Goal: Task Accomplishment & Management: Complete application form

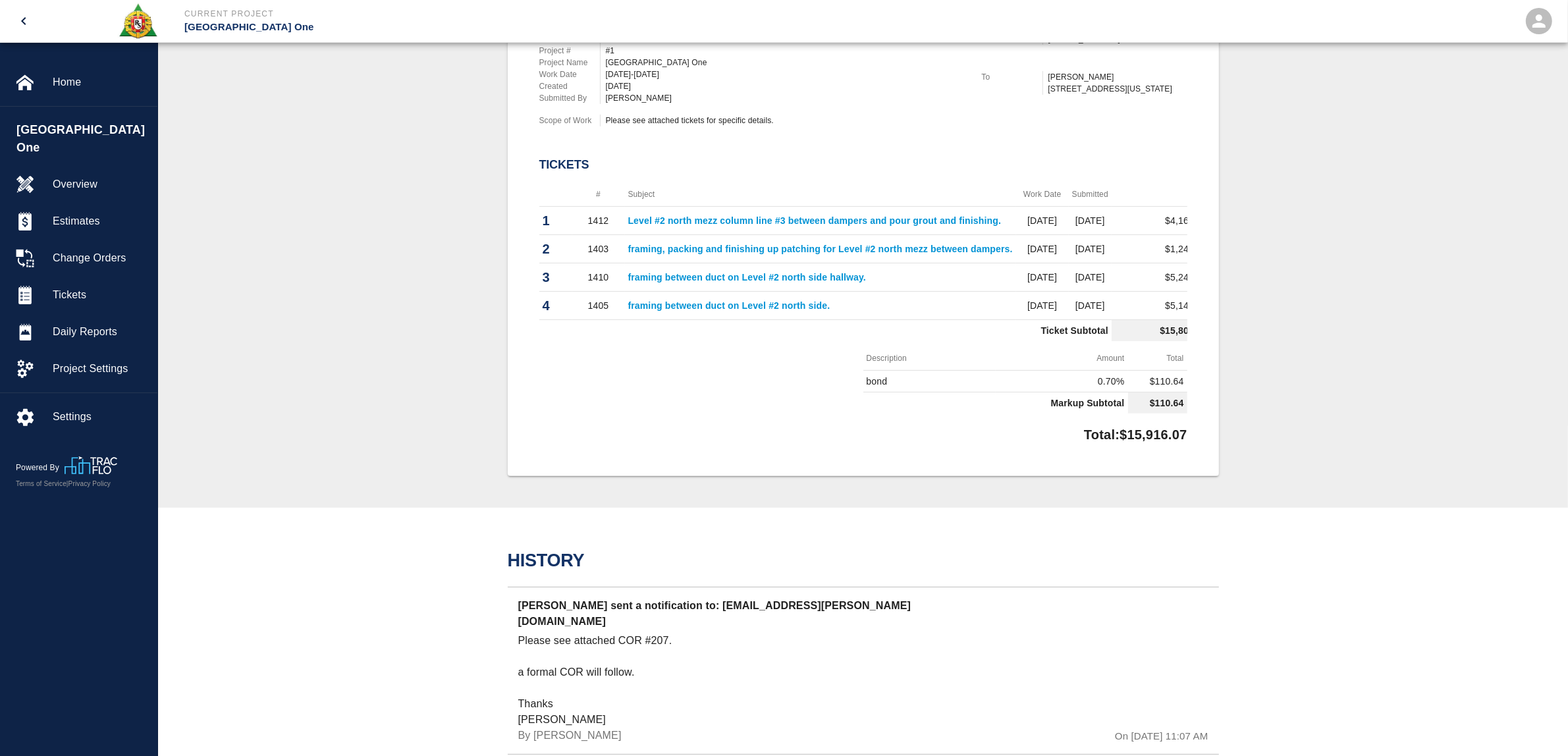
scroll to position [0, 35]
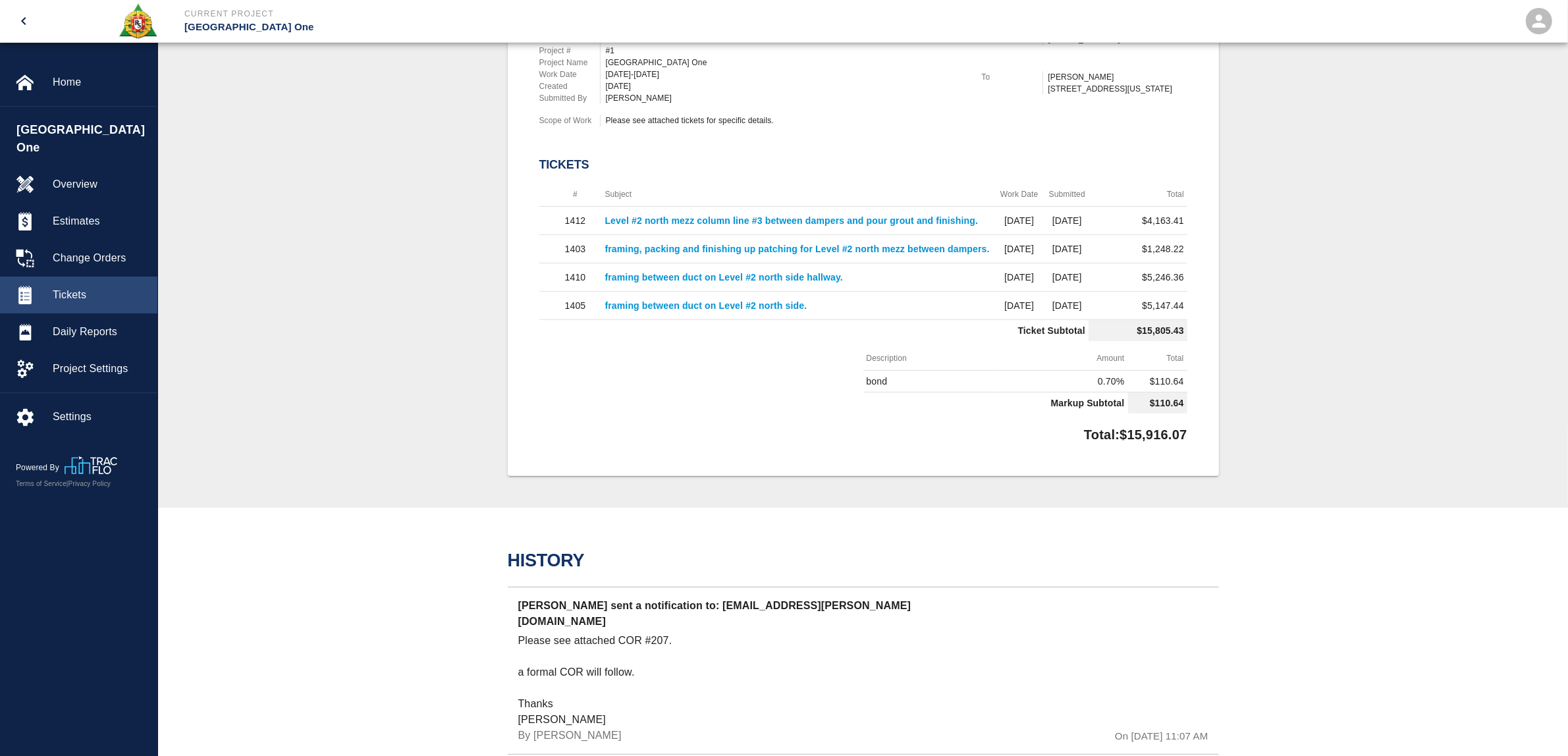
click at [76, 287] on span "Tickets" at bounding box center [99, 294] width 94 height 16
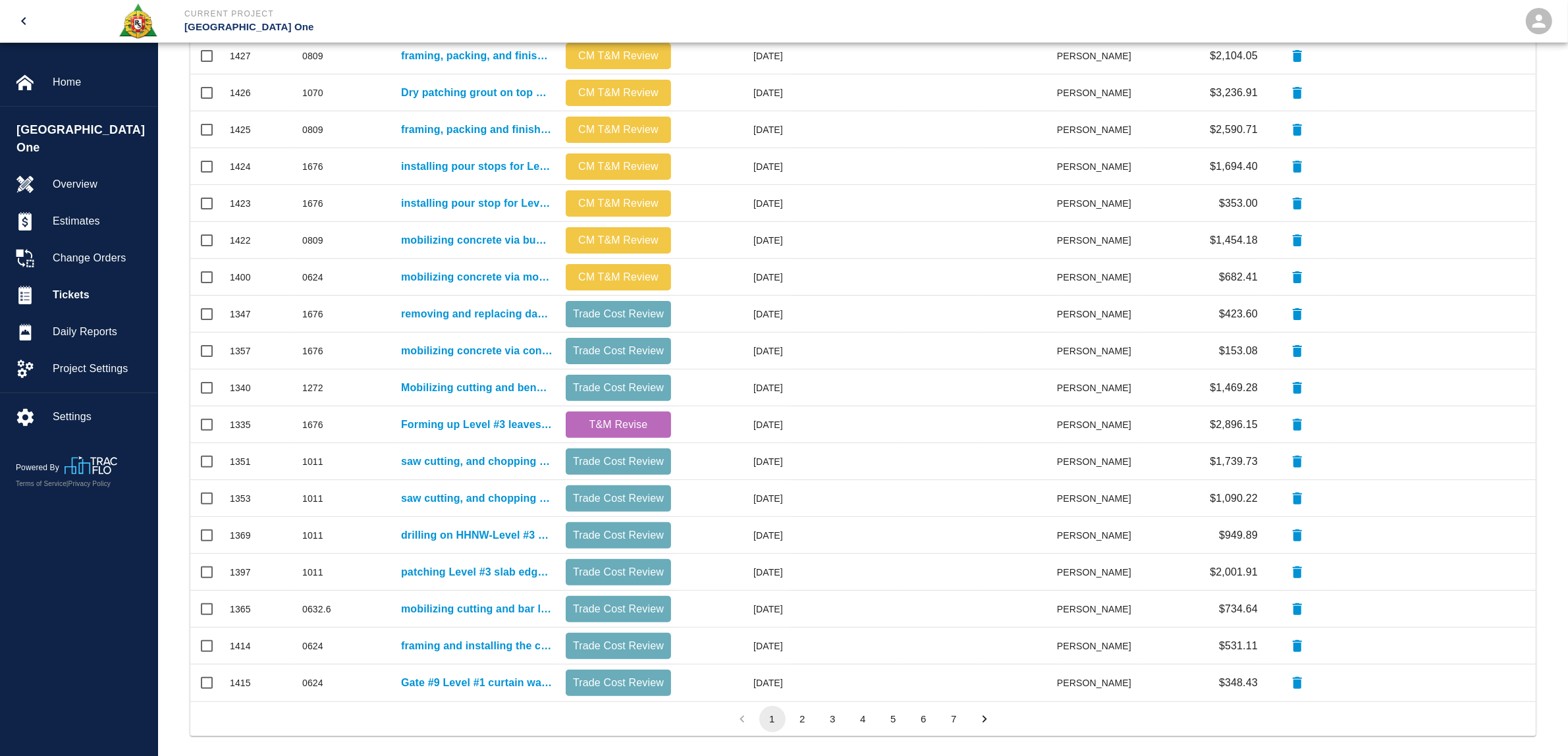
scroll to position [407, 0]
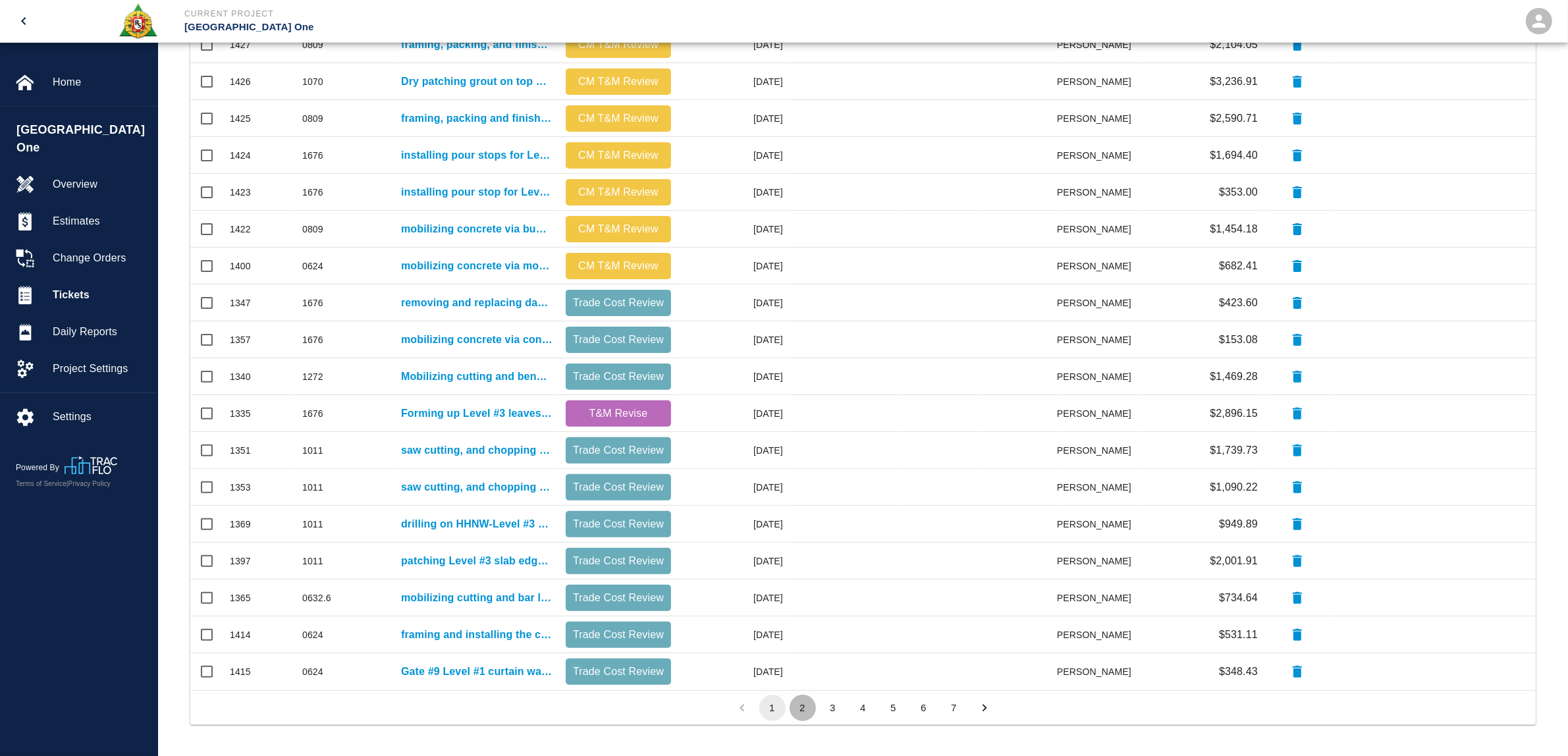
click at [807, 696] on button "2" at bounding box center [802, 707] width 26 height 26
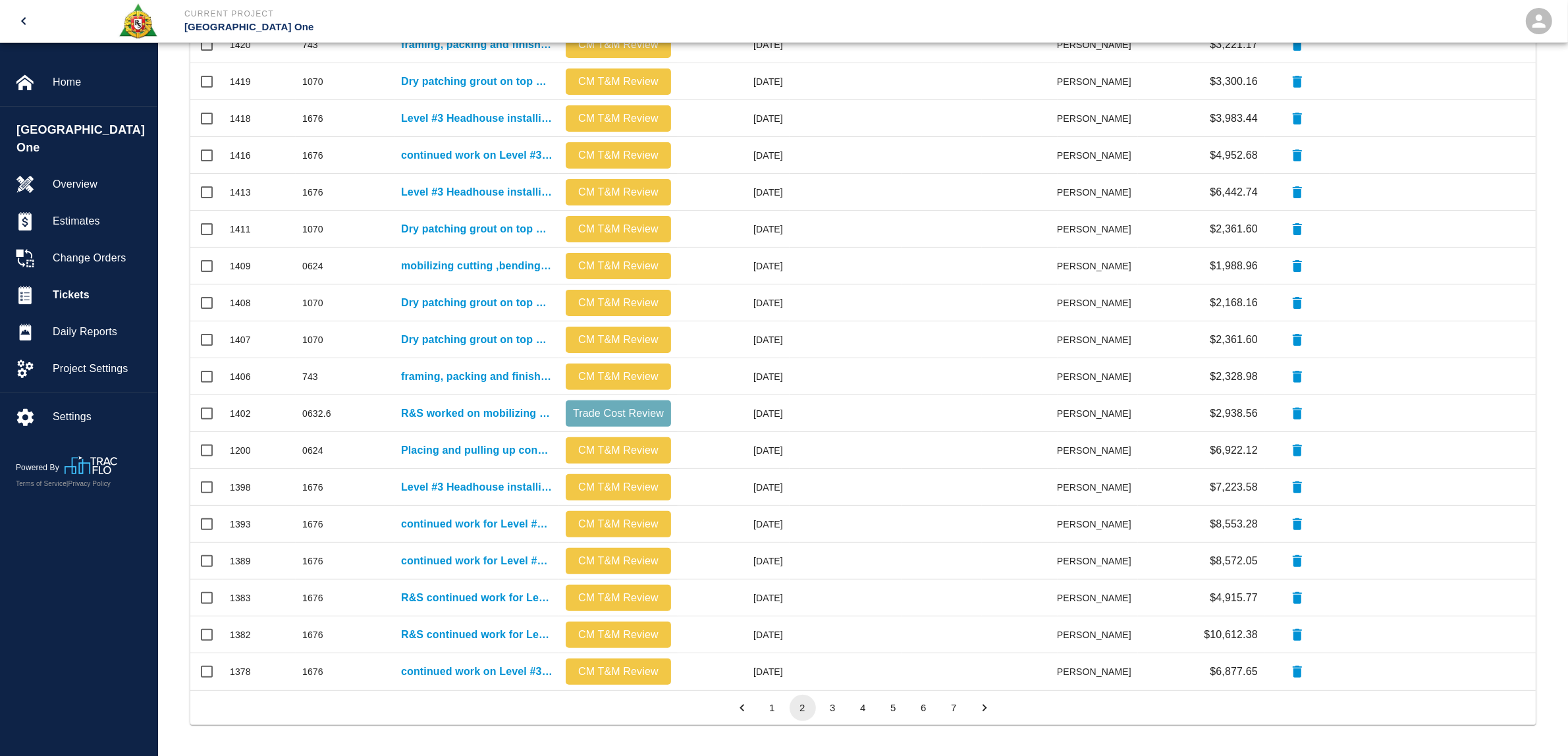
click at [834, 706] on button "3" at bounding box center [832, 707] width 26 height 26
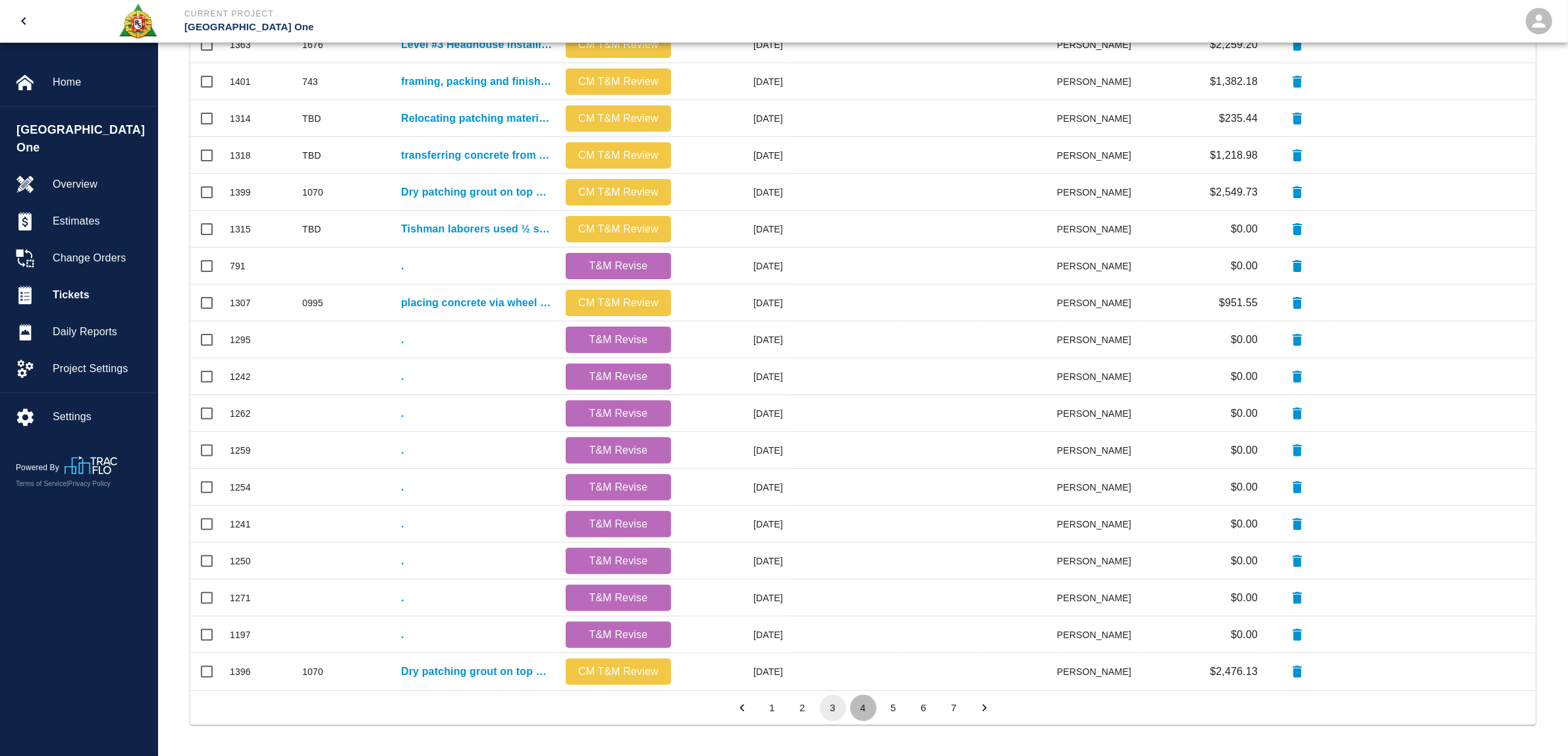
click at [866, 704] on button "4" at bounding box center [863, 707] width 26 height 26
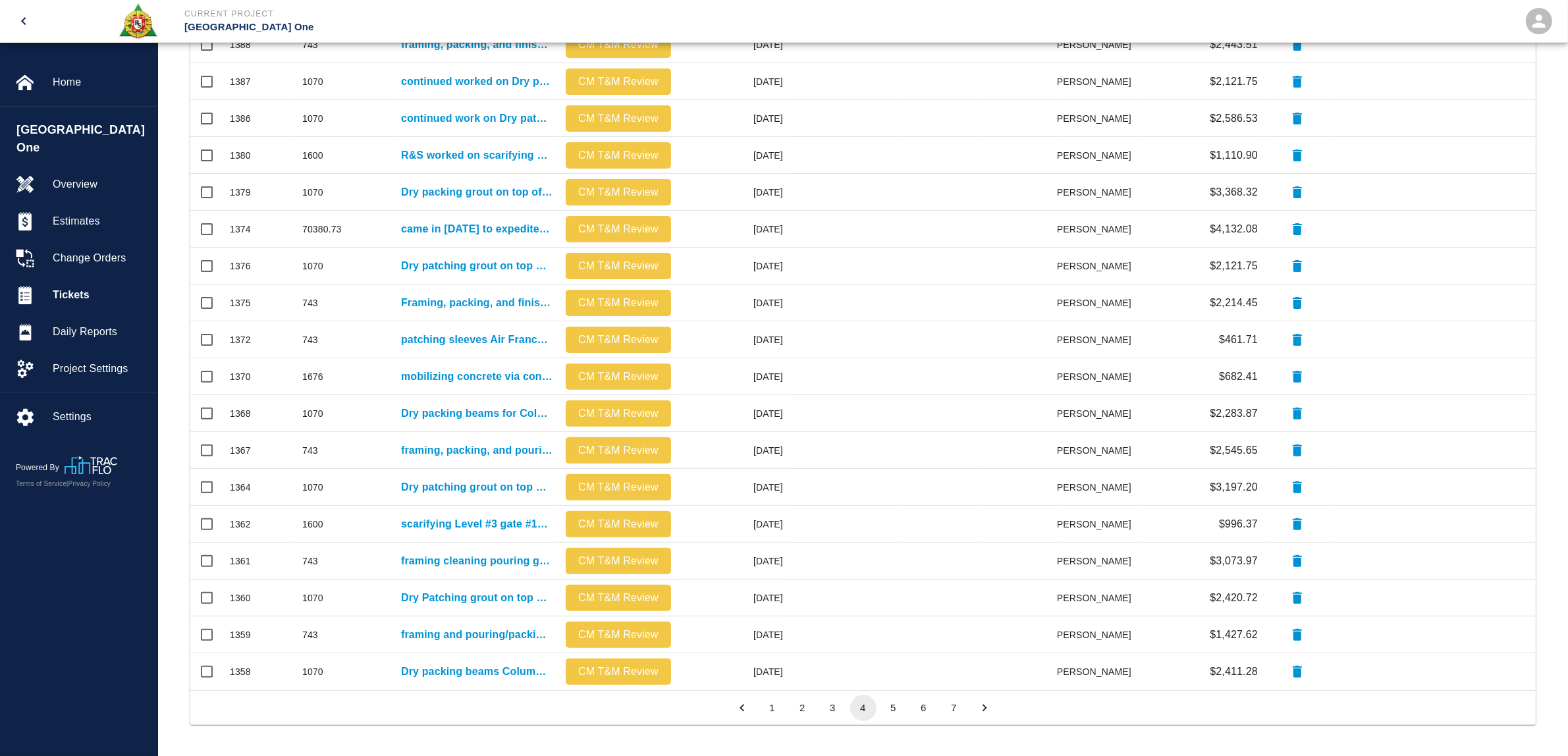
click at [896, 706] on button "5" at bounding box center [893, 707] width 26 height 26
click at [923, 709] on button "6" at bounding box center [924, 707] width 26 height 26
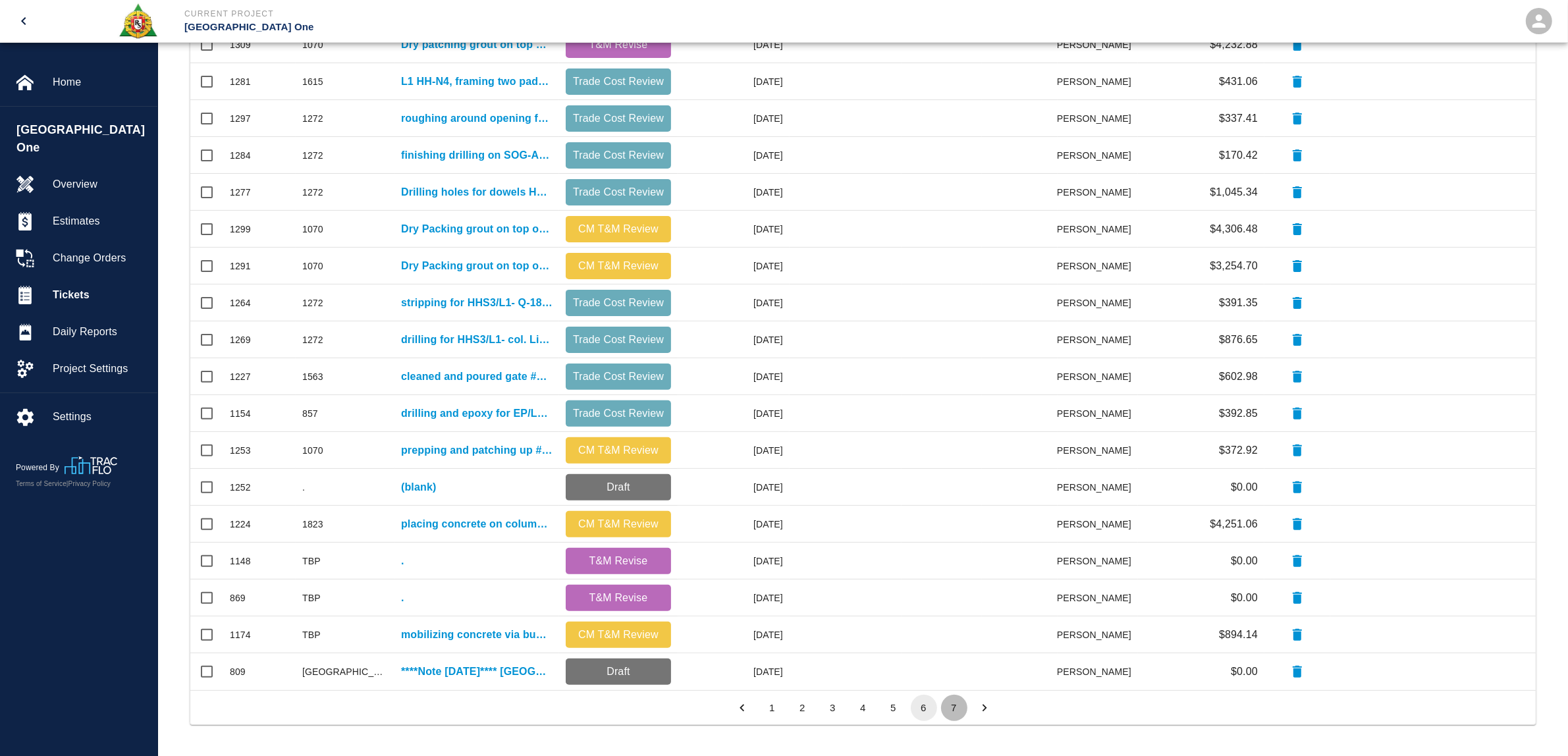
click at [950, 699] on button "7" at bounding box center [953, 707] width 26 height 26
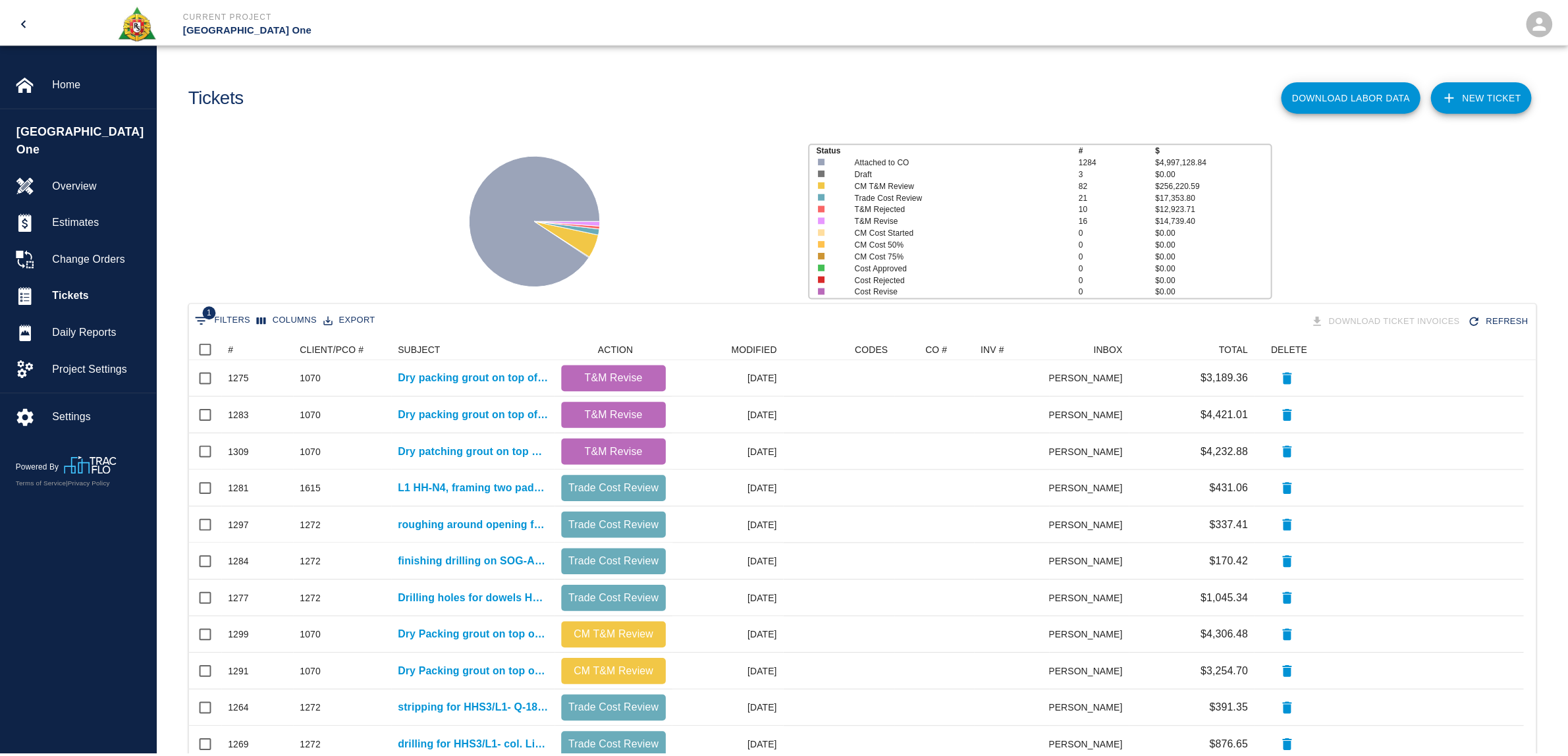
scroll to position [14, 14]
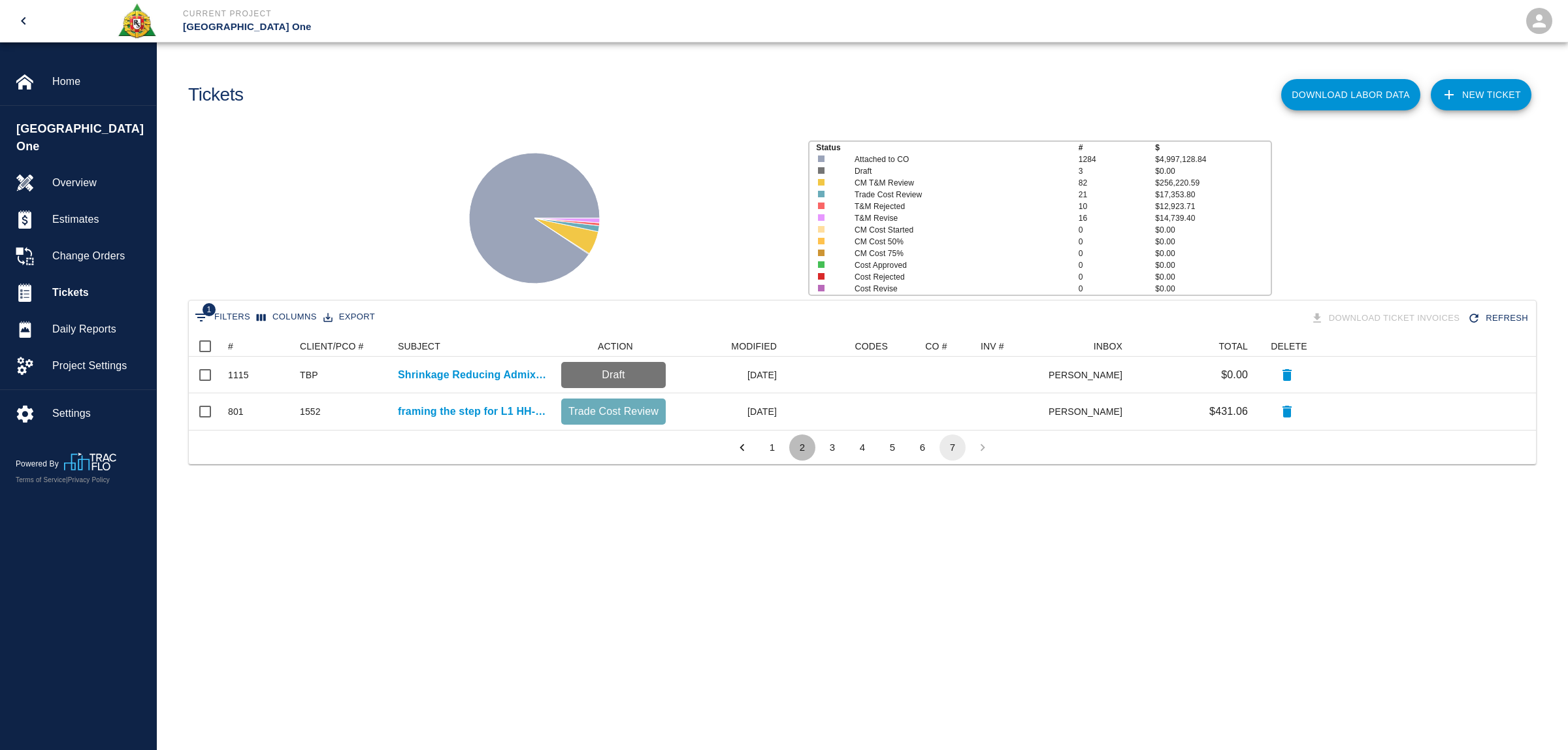
click at [806, 446] on button "2" at bounding box center [802, 447] width 26 height 26
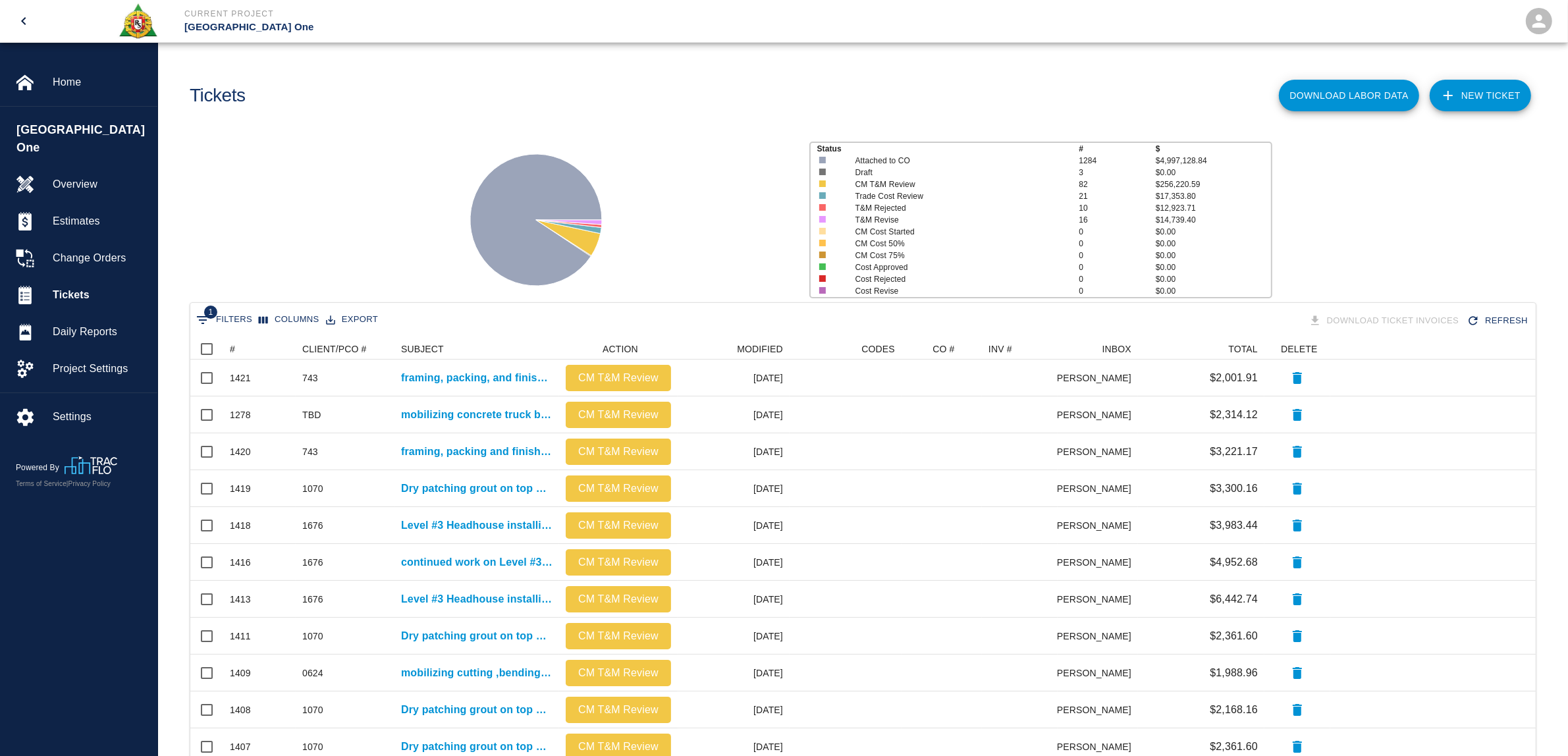
click at [236, 320] on button "1 Filters" at bounding box center [224, 320] width 63 height 21
select select "date_closed"
select select "isEmpty"
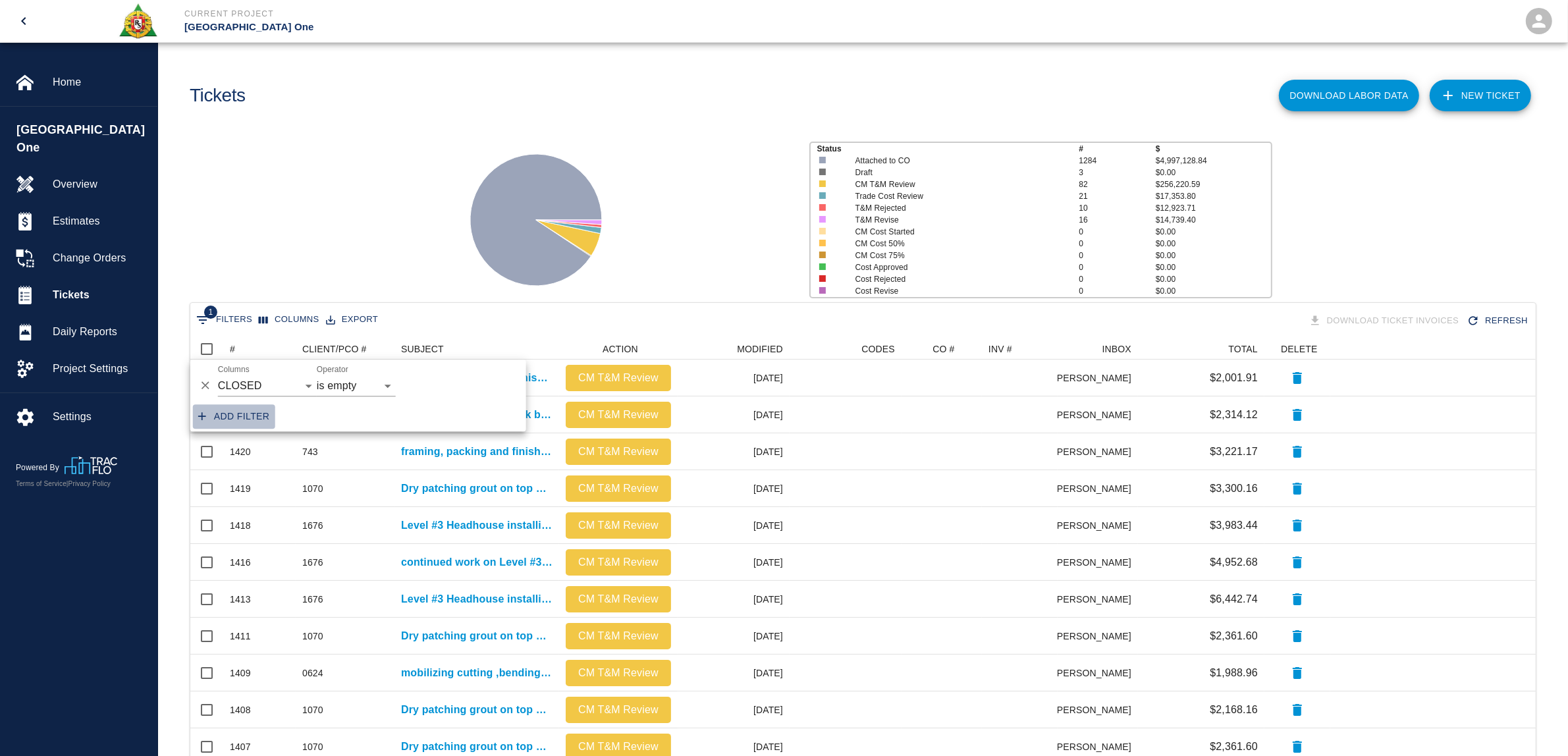
click at [255, 428] on button "Add filter" at bounding box center [233, 416] width 82 height 25
select select "date_closed"
select select "isEmpty"
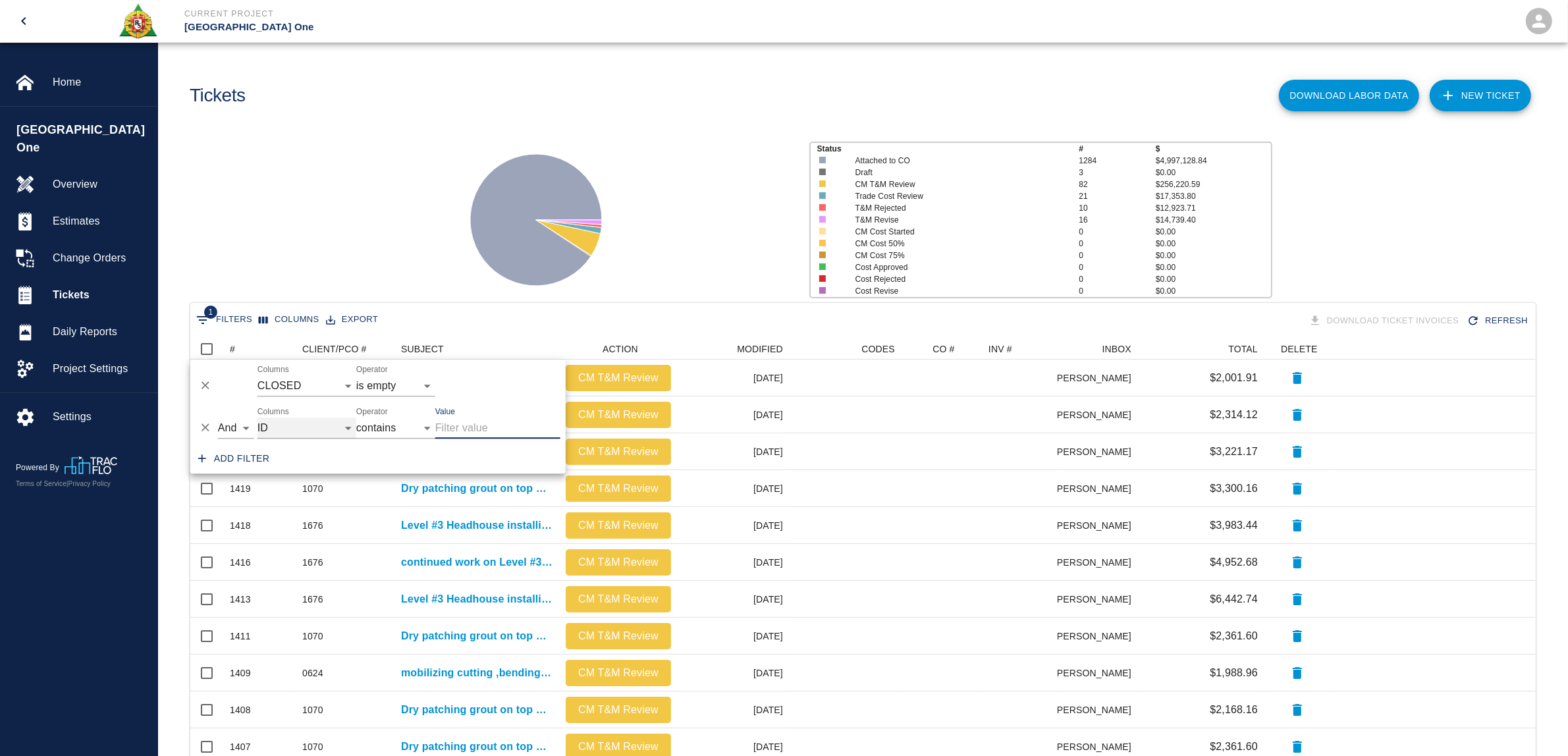
click at [304, 422] on select "ID # CLIENT/PCO # SUBJECT DESCRIPTION ACTION WORK MODIFIED CREATED CODES CO # I…" at bounding box center [306, 428] width 99 height 21
click at [257, 418] on select "ID # CLIENT/PCO # SUBJECT DESCRIPTION ACTION WORK MODIFIED CREATED CODES CO # I…" at bounding box center [306, 428] width 99 height 21
select select "pco_number"
click at [474, 422] on input "Value" at bounding box center [498, 428] width 125 height 21
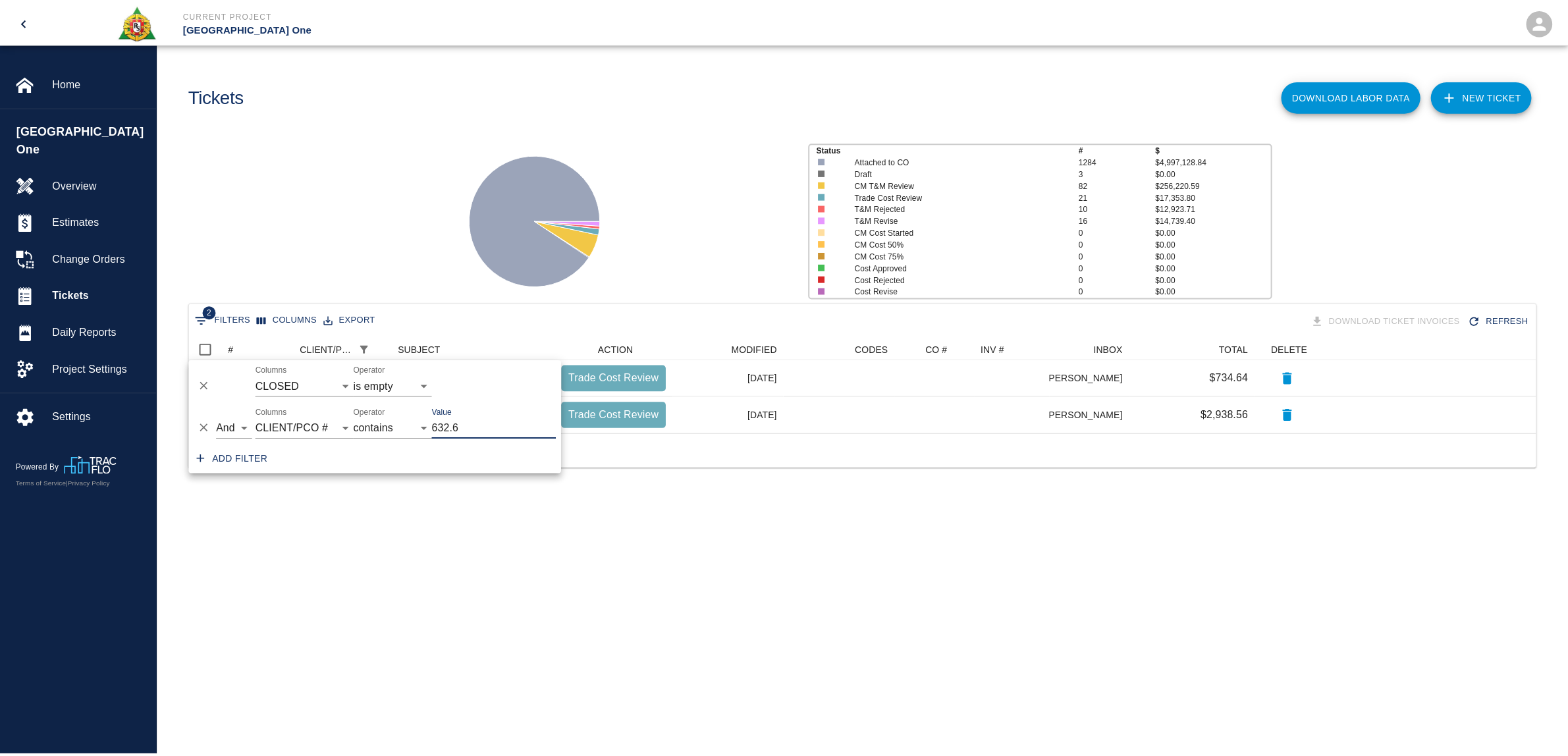
scroll to position [14, 14]
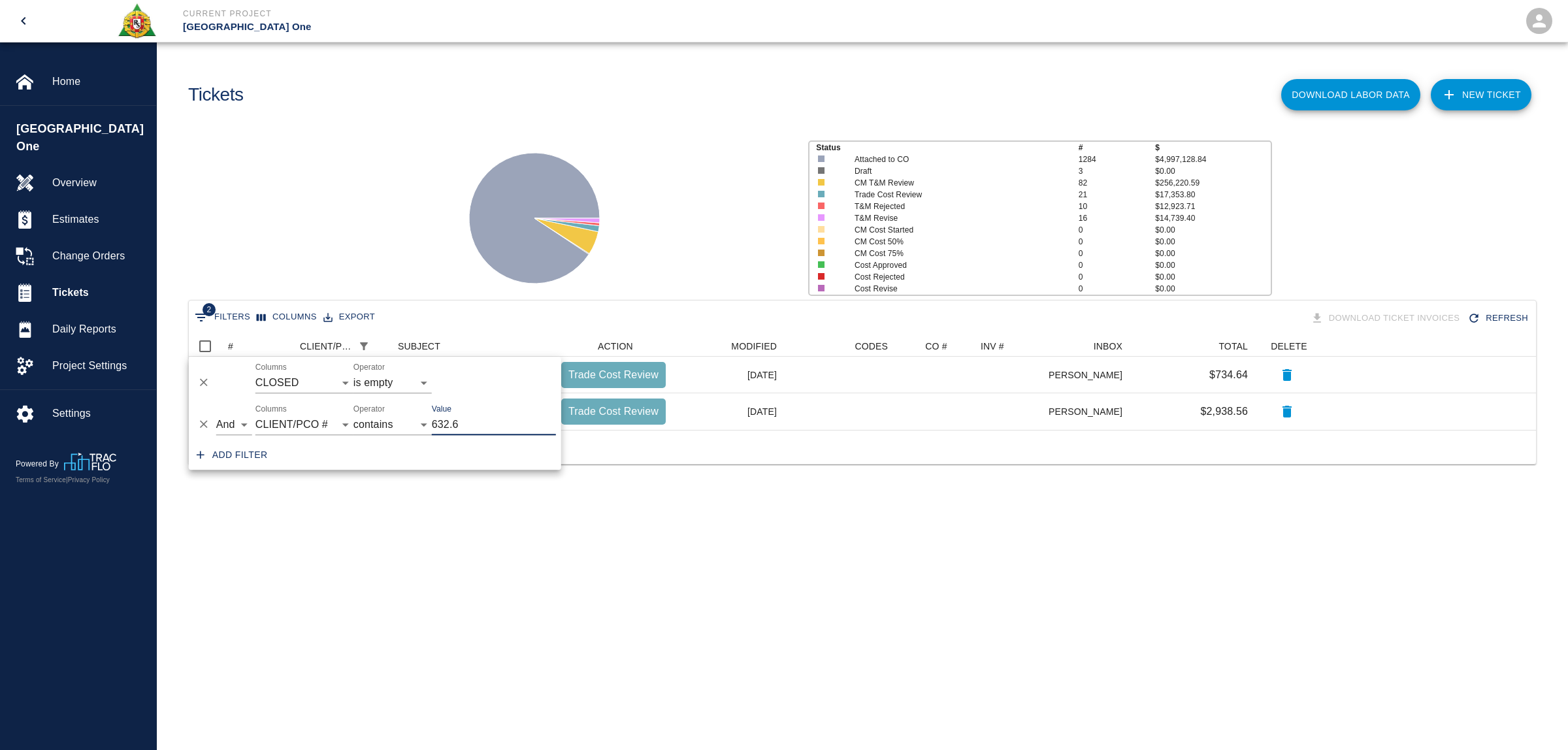
type input "632.6"
click at [400, 216] on div "Status # $ Attached to CO 1284 $4,997,128.84 Draft 3 $0.00 CM T&M Review 82 $25…" at bounding box center [857, 212] width 1422 height 174
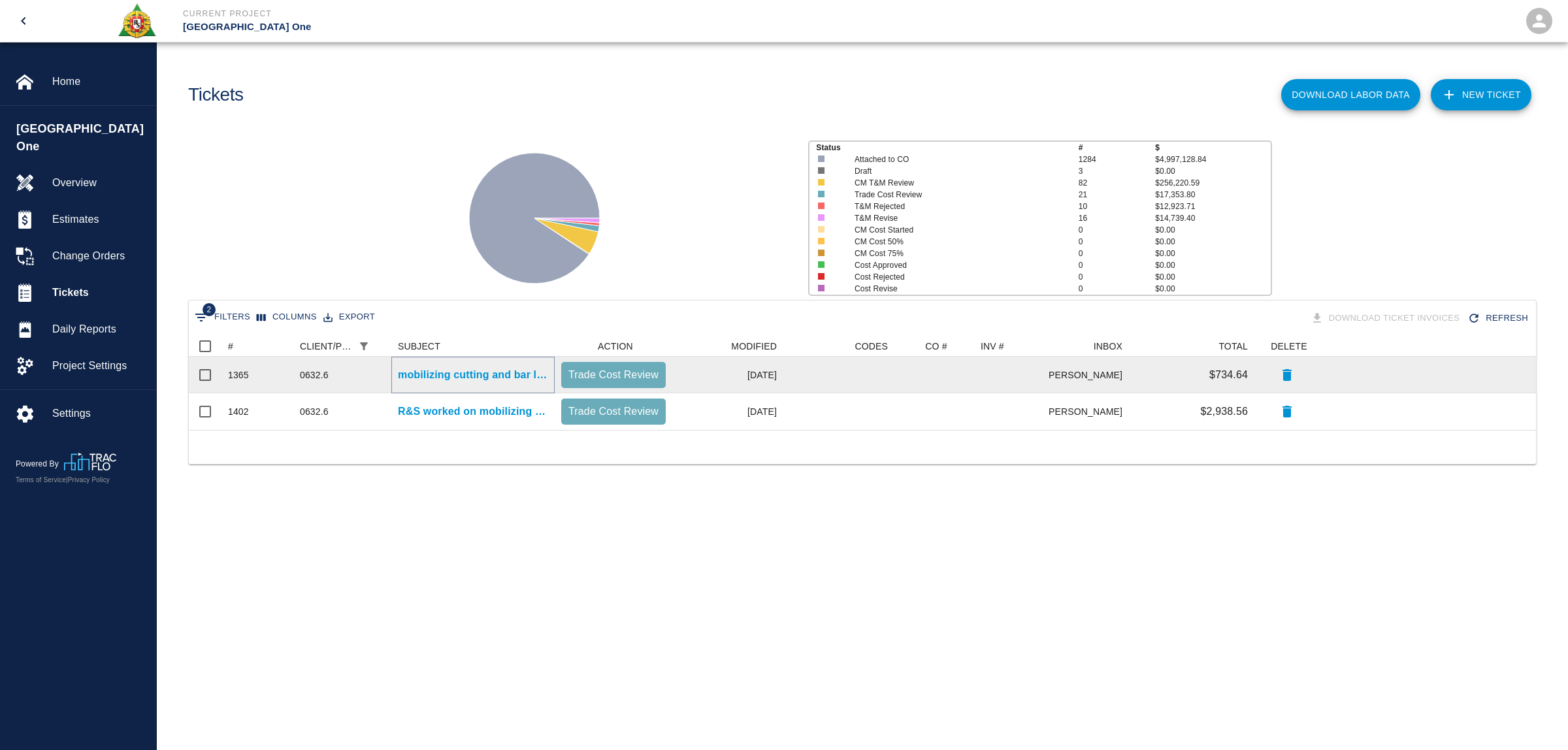
click at [480, 376] on p "mobilizing cutting and bar locking for level #3 retail infills east side of hea…" at bounding box center [473, 375] width 150 height 16
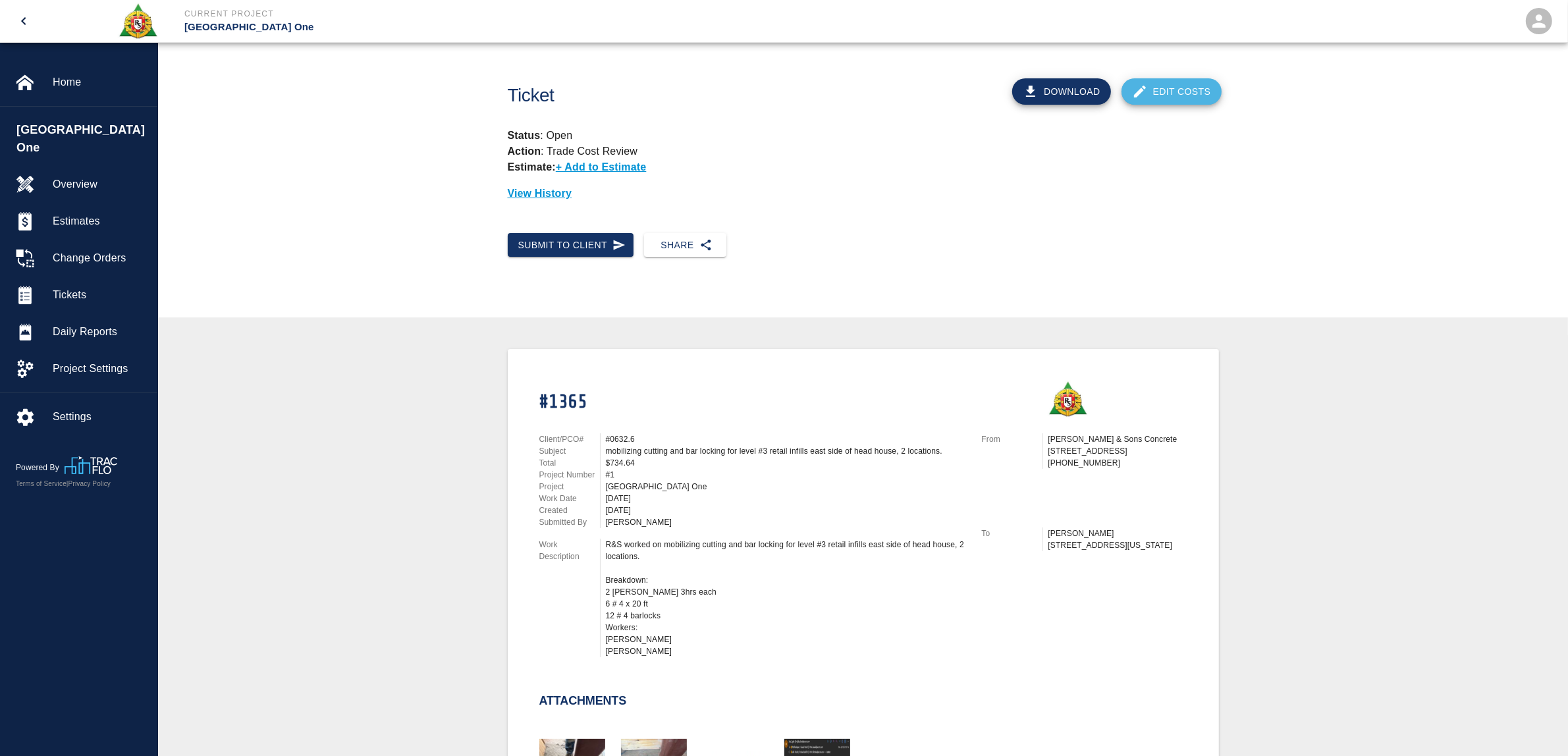
click at [1183, 89] on link "Edit Costs" at bounding box center [1171, 91] width 100 height 26
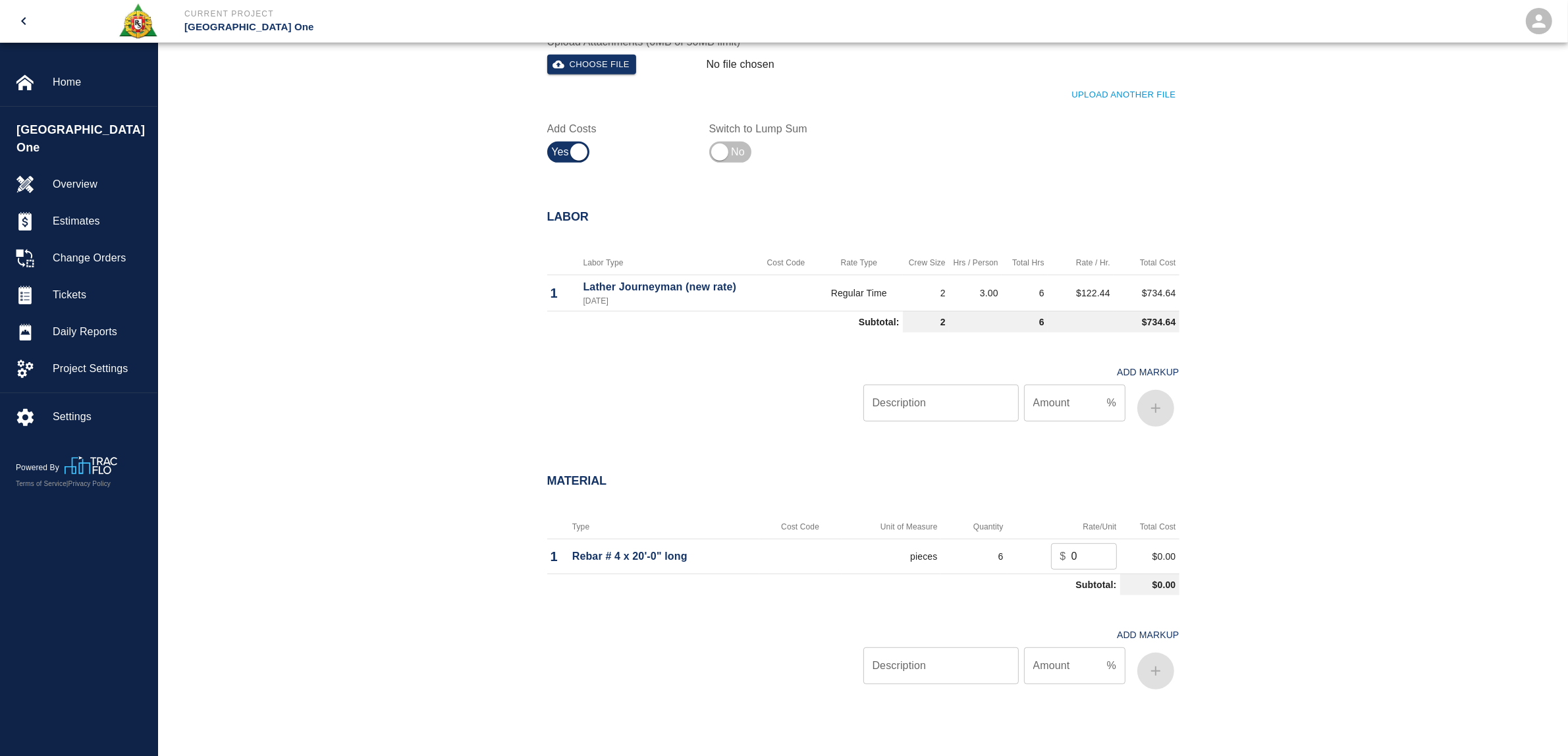
scroll to position [1012, 0]
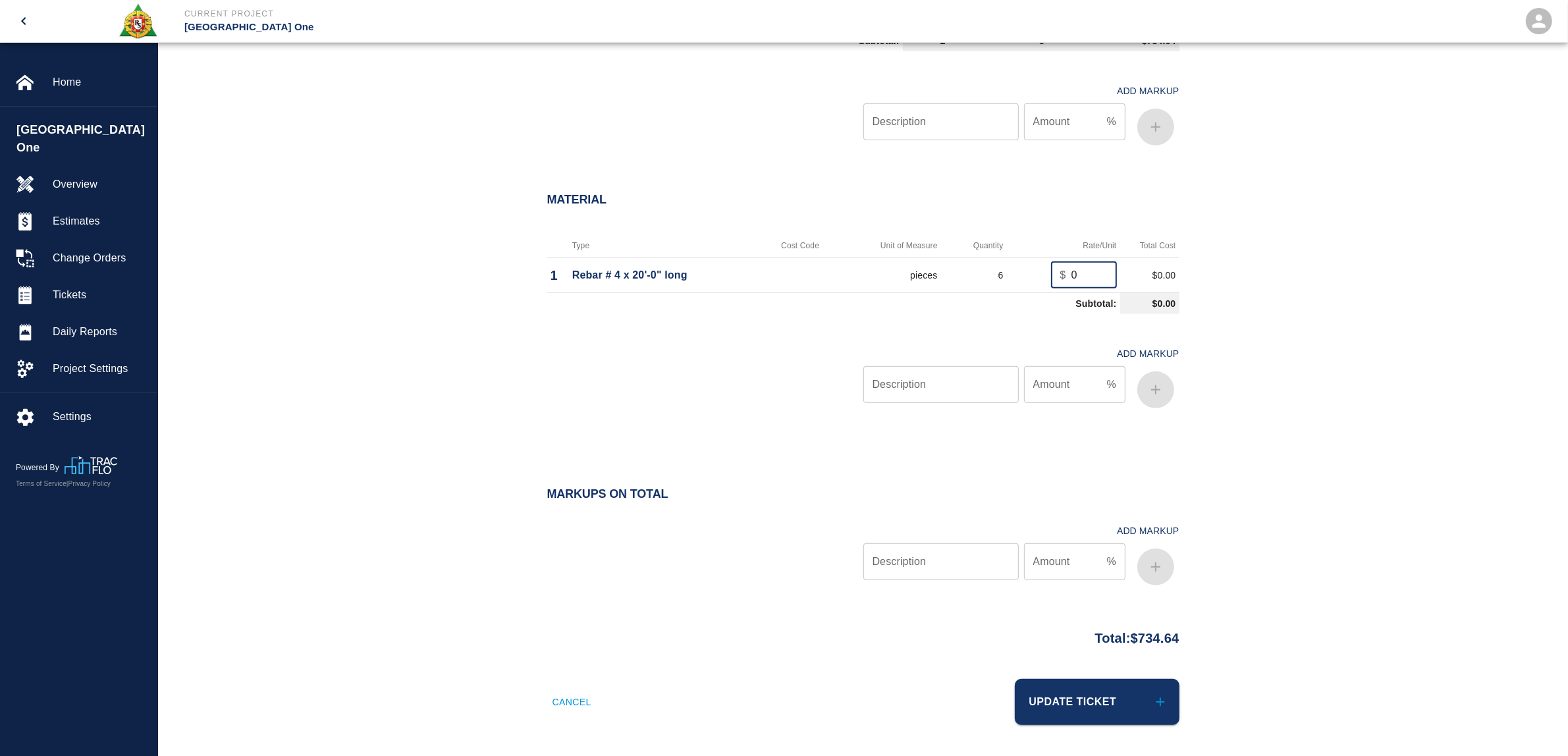
drag, startPoint x: 1087, startPoint y: 265, endPoint x: 989, endPoint y: 271, distance: 98.2
click at [989, 271] on tr "1 Rebar # 4 x 20'-0" long pieces 6 $ 0 ​ $0.00" at bounding box center [863, 274] width 632 height 35
type input "6.54"
click at [925, 387] on input "Description" at bounding box center [941, 385] width 156 height 37
drag, startPoint x: 854, startPoint y: 386, endPoint x: 654, endPoint y: 396, distance: 200.2
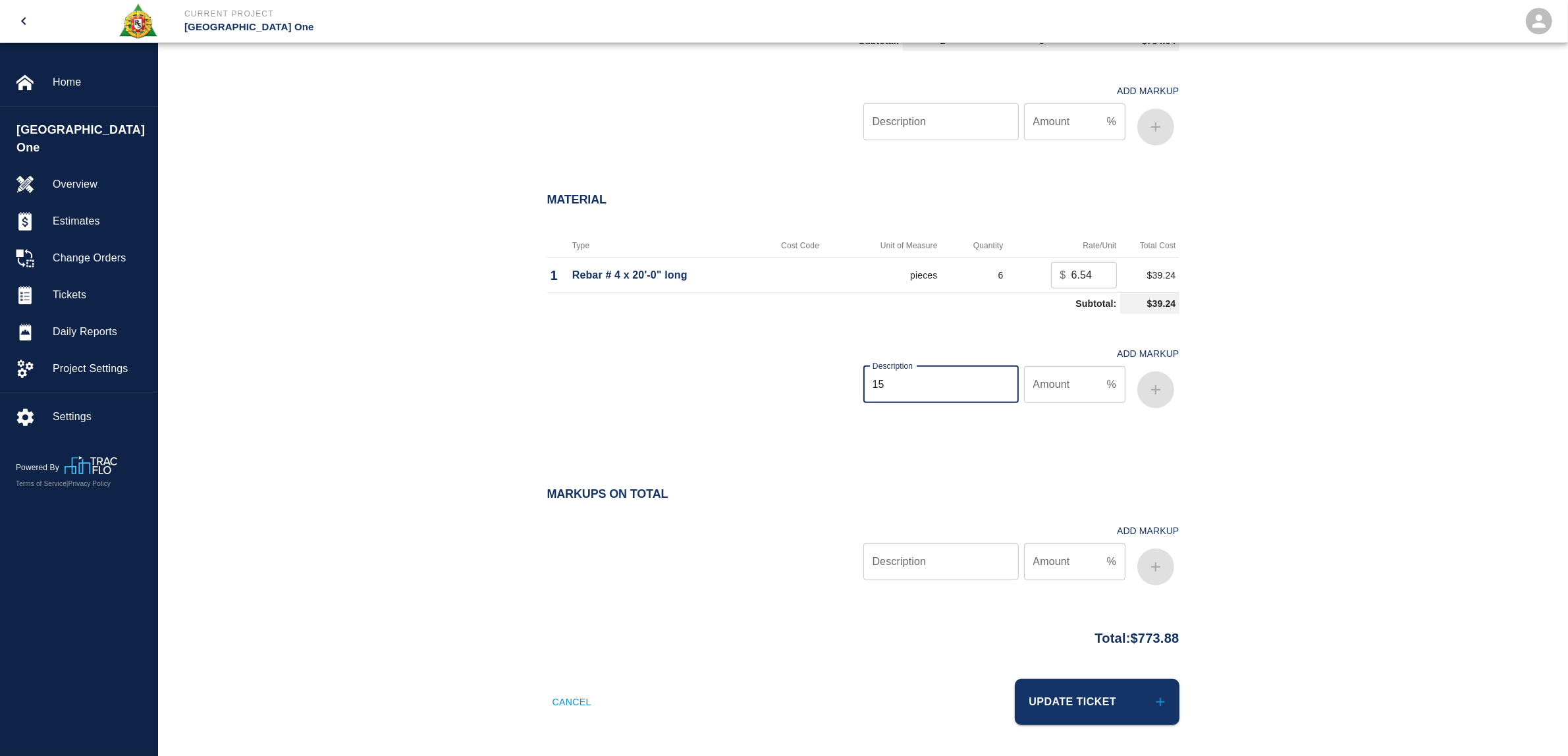
click at [654, 396] on div "Add Markup Description 15 Description Amount % Amount" at bounding box center [855, 366] width 648 height 94
type input "oh/p"
type input "15"
click at [1167, 383] on button "button" at bounding box center [1155, 390] width 37 height 37
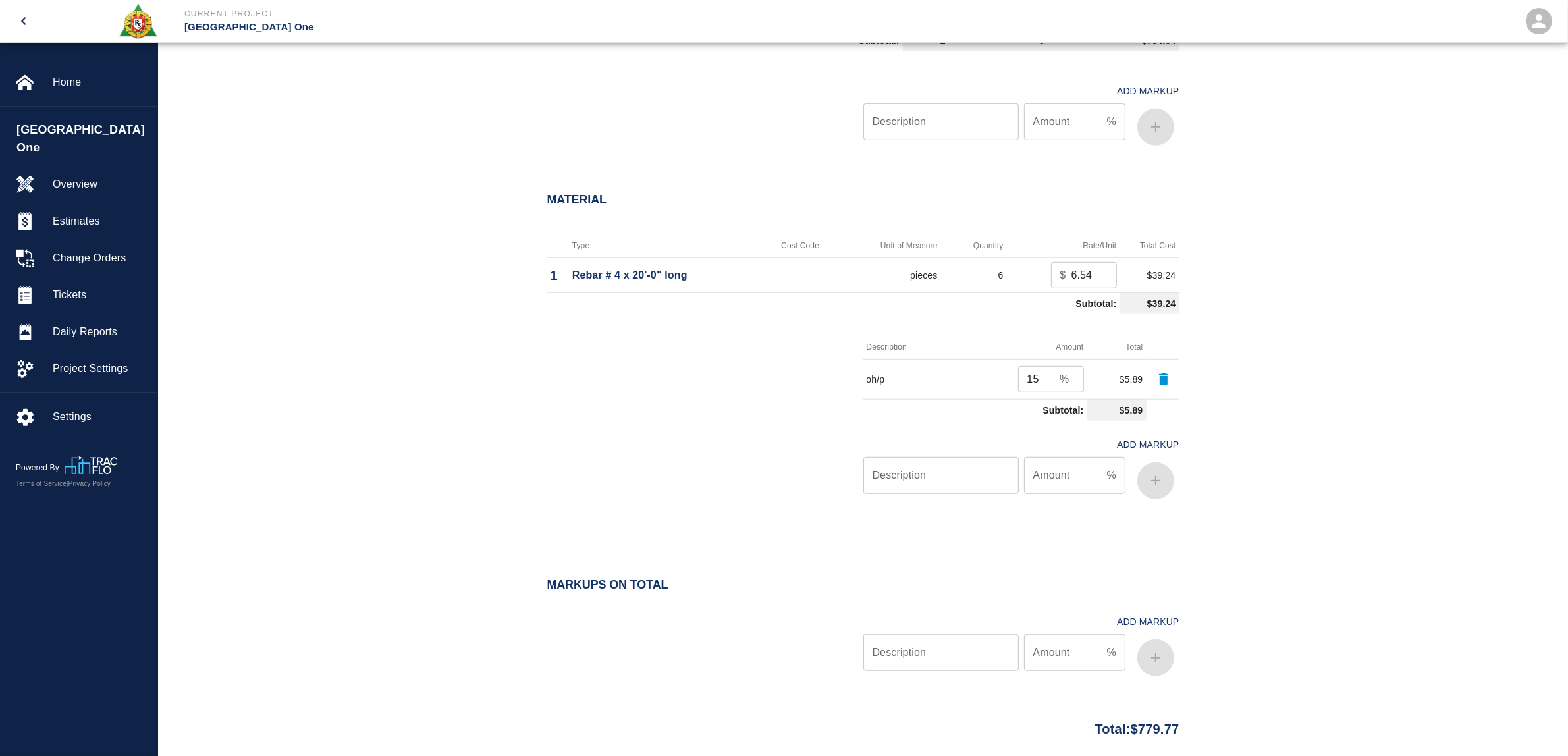
scroll to position [1104, 0]
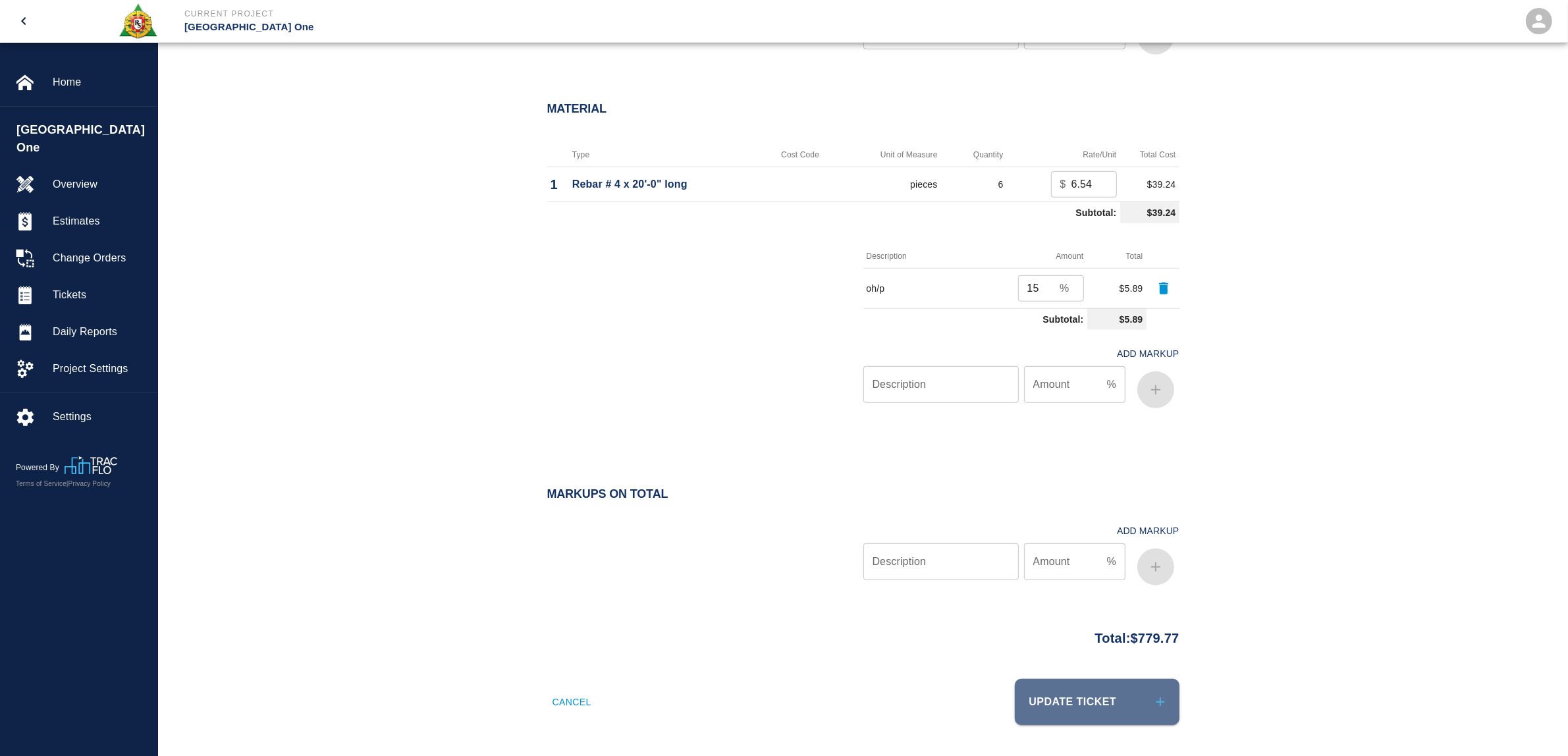
click at [1113, 715] on button "Update Ticket" at bounding box center [1097, 702] width 165 height 46
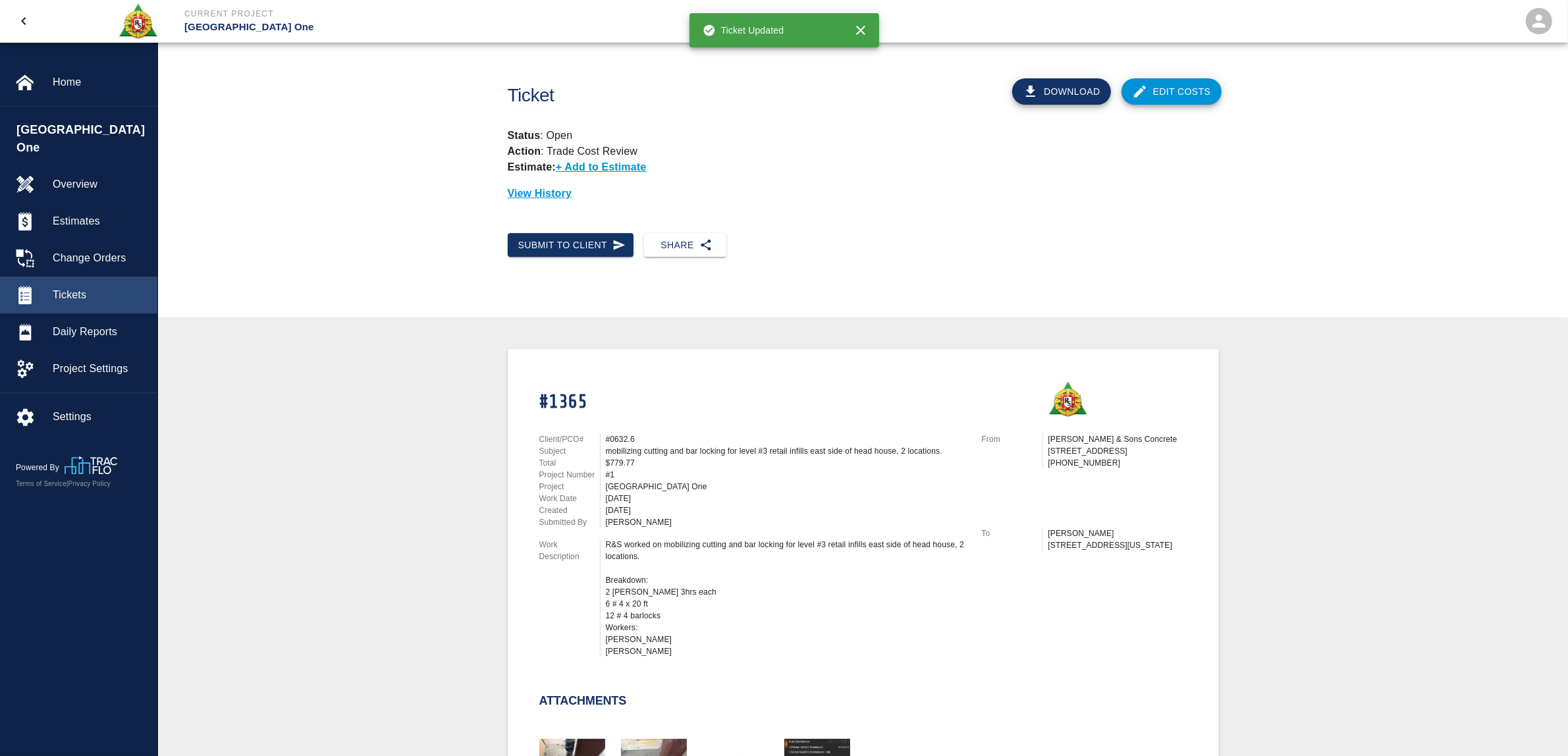
click at [83, 277] on div "Tickets" at bounding box center [79, 295] width 157 height 37
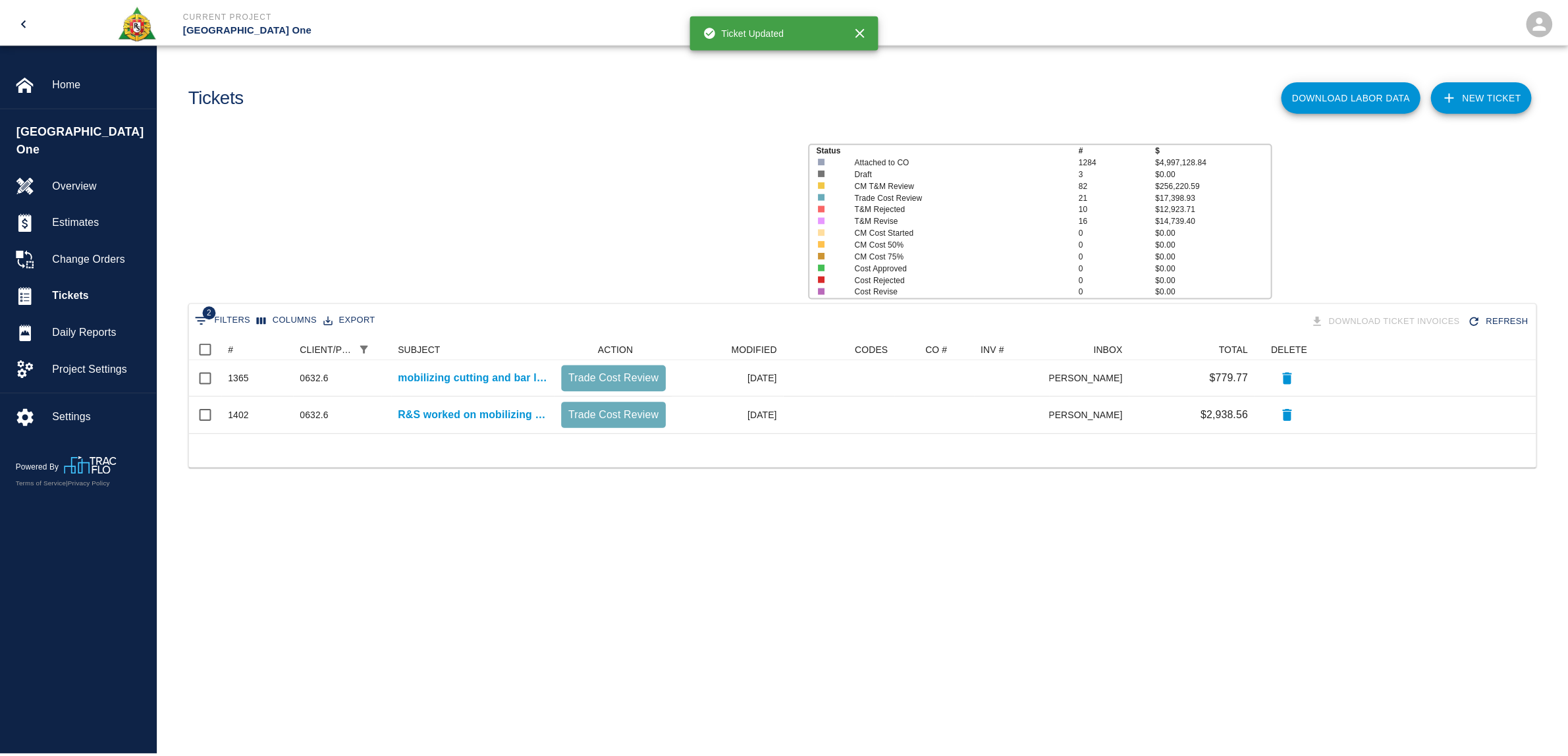
scroll to position [82, 1345]
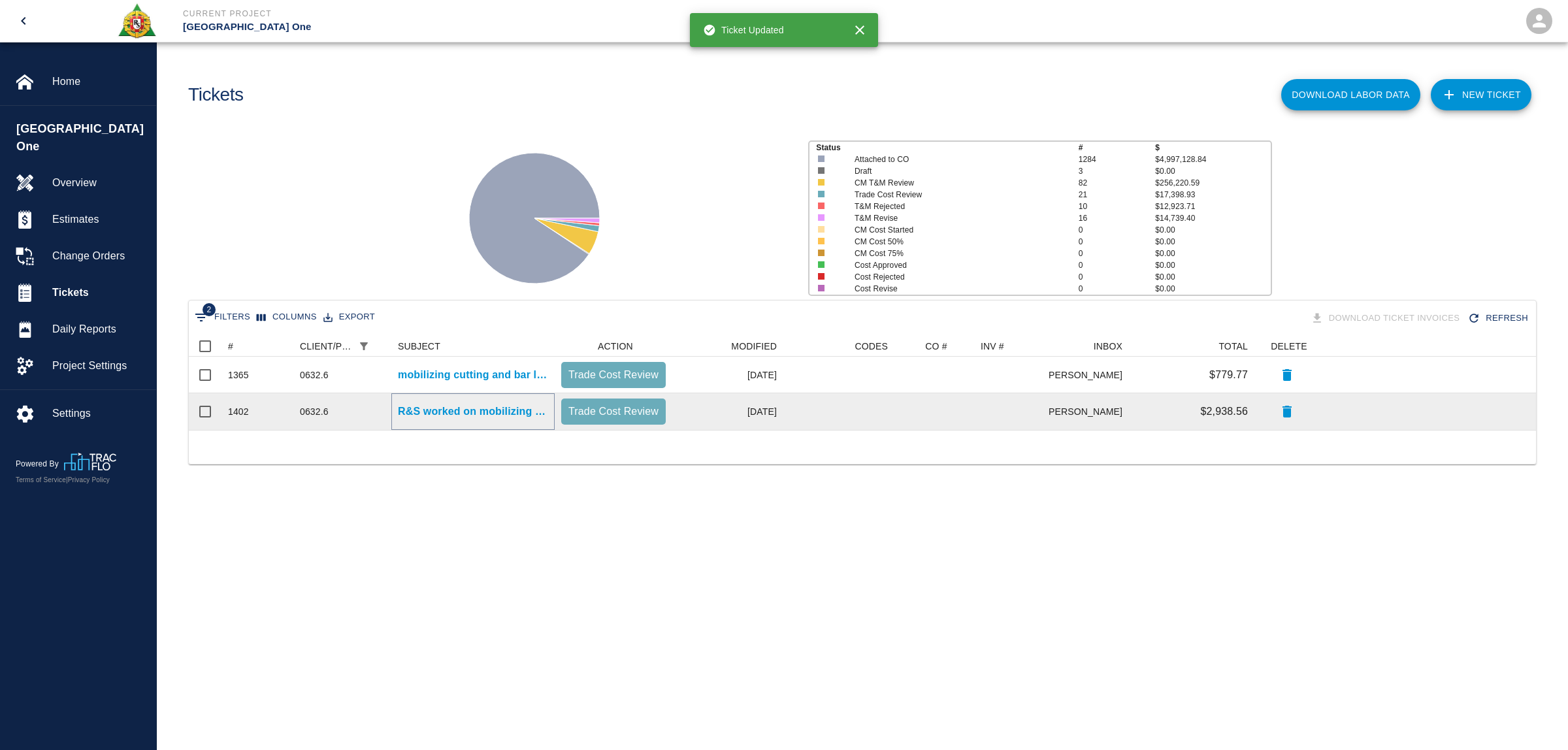
click at [521, 414] on p "R&S worked on mobilizing cutting bending and chipping to expose..." at bounding box center [473, 411] width 150 height 16
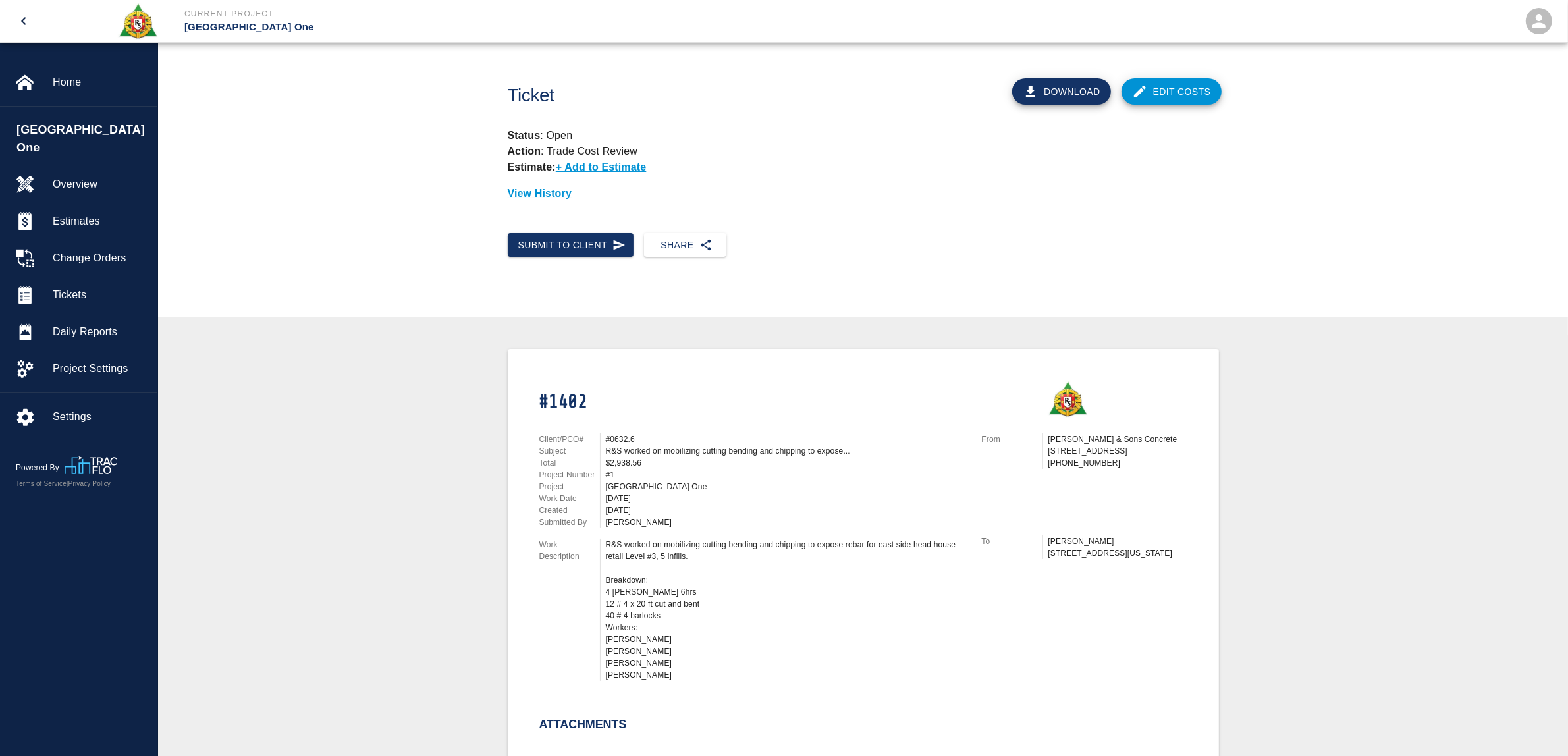
click at [1166, 87] on link "Edit Costs" at bounding box center [1171, 91] width 100 height 26
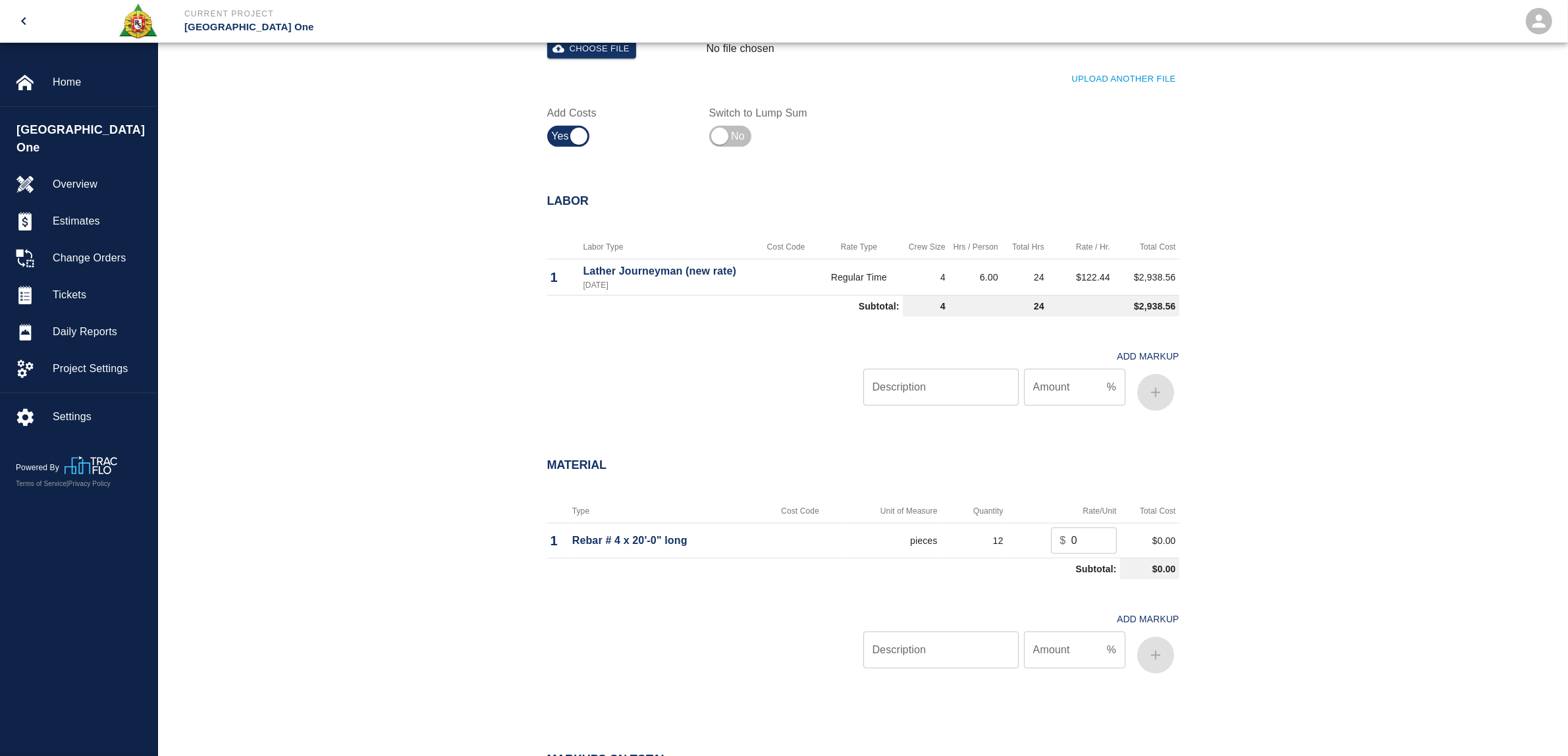
scroll to position [1137, 0]
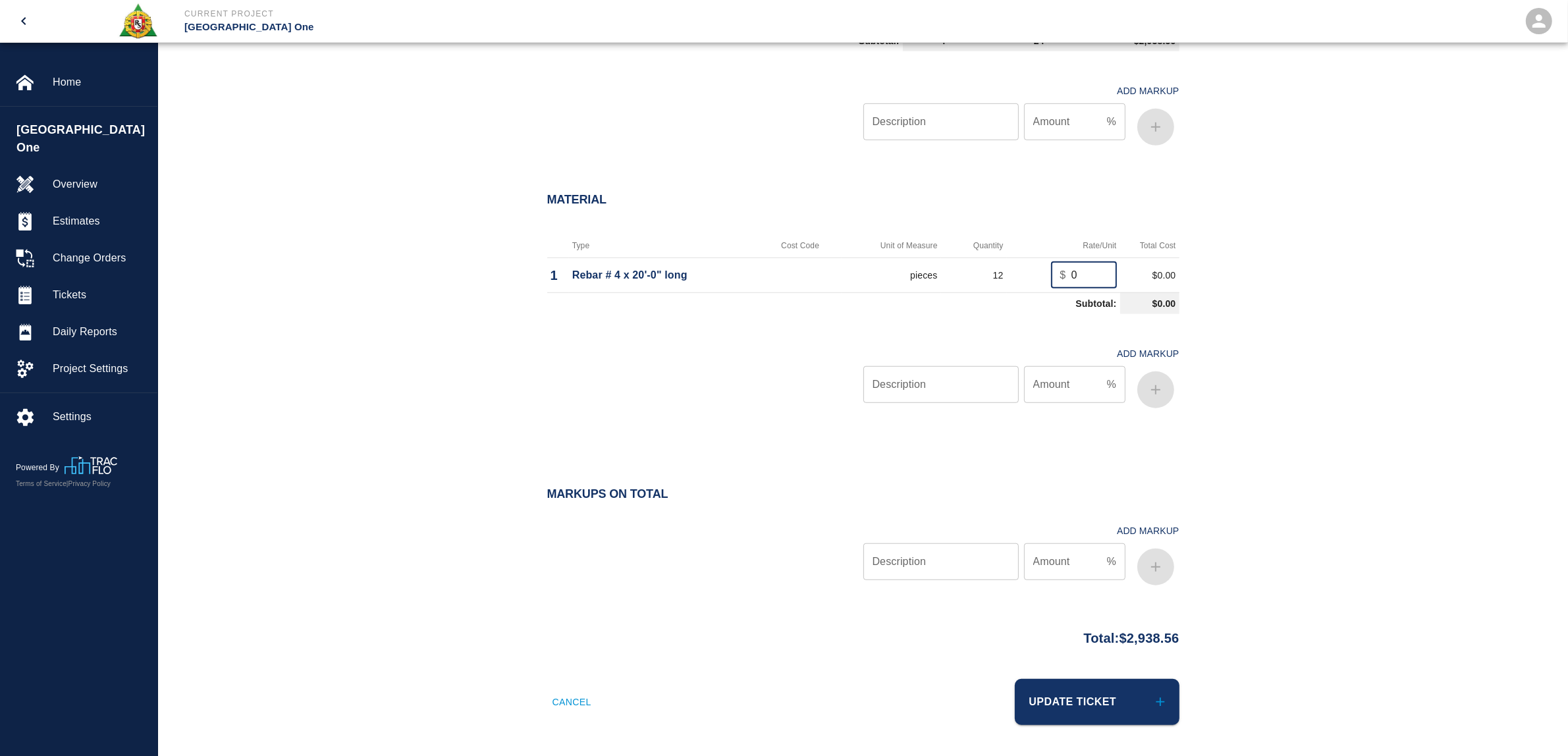
drag, startPoint x: 1091, startPoint y: 271, endPoint x: 1038, endPoint y: 275, distance: 53.2
click at [1038, 275] on td "$ 0 ​" at bounding box center [1063, 274] width 113 height 35
type input "6.54"
click at [896, 400] on input "Description" at bounding box center [941, 385] width 156 height 37
type input "oh/p"
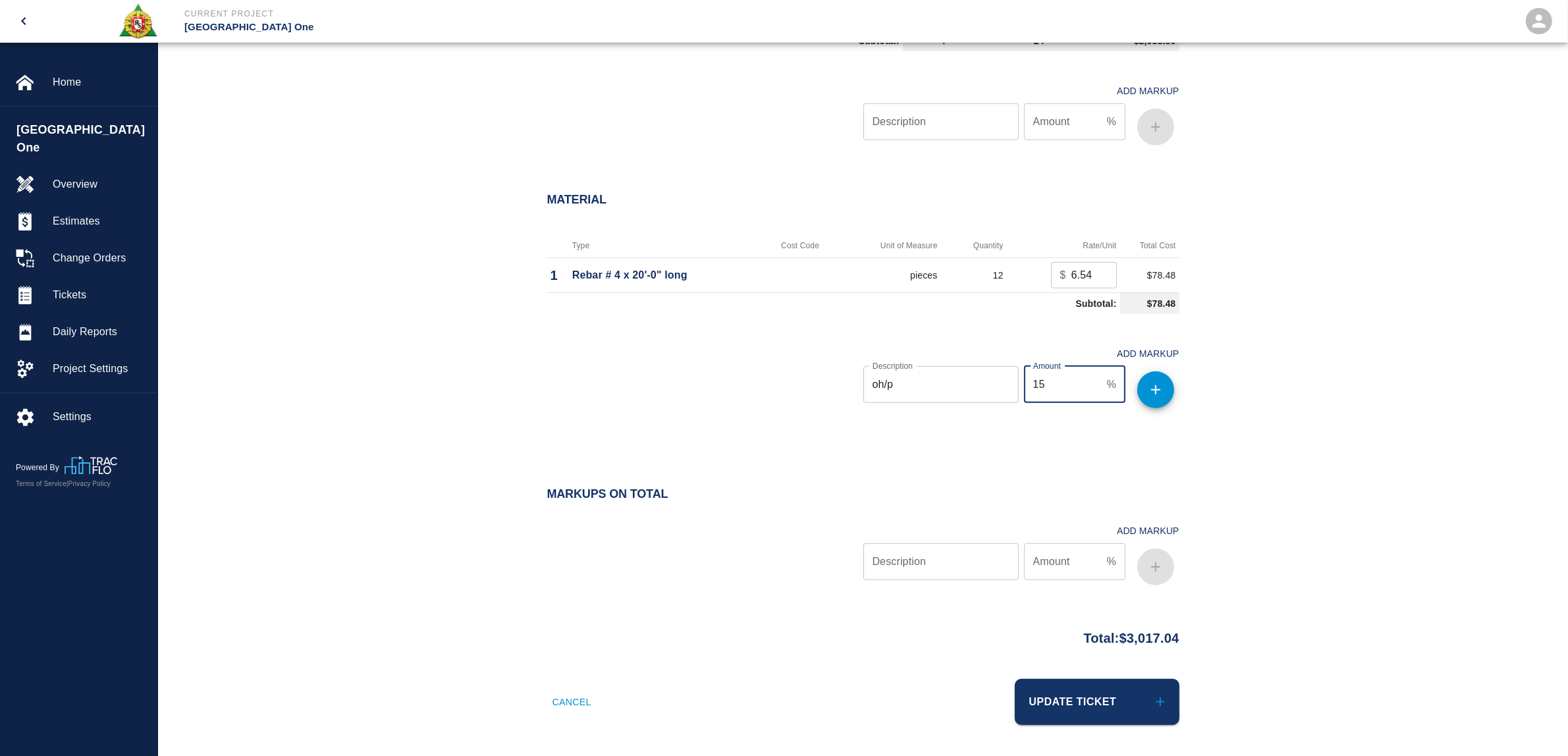
type input "15"
click at [1160, 392] on icon "button" at bounding box center [1155, 390] width 16 height 16
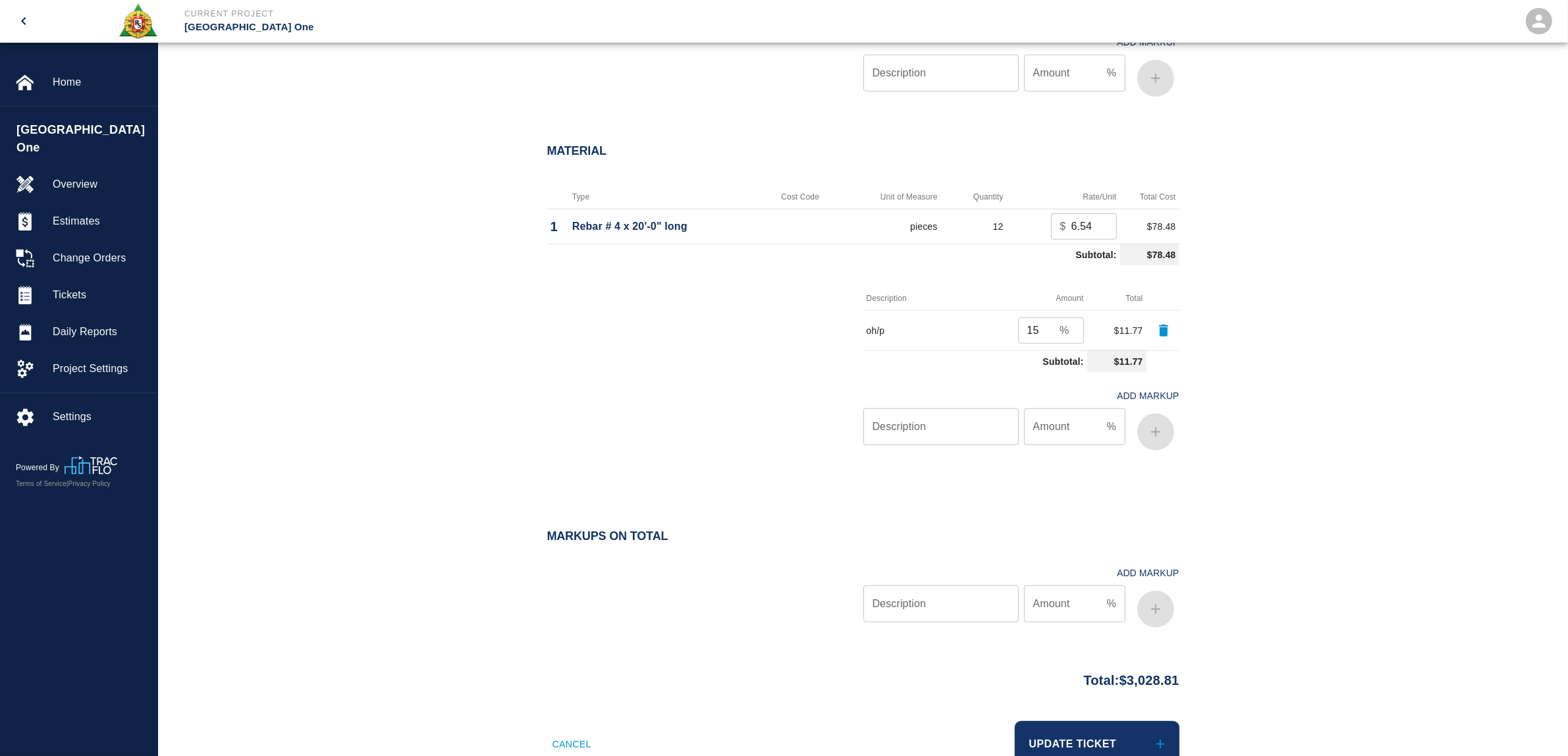
scroll to position [1226, 0]
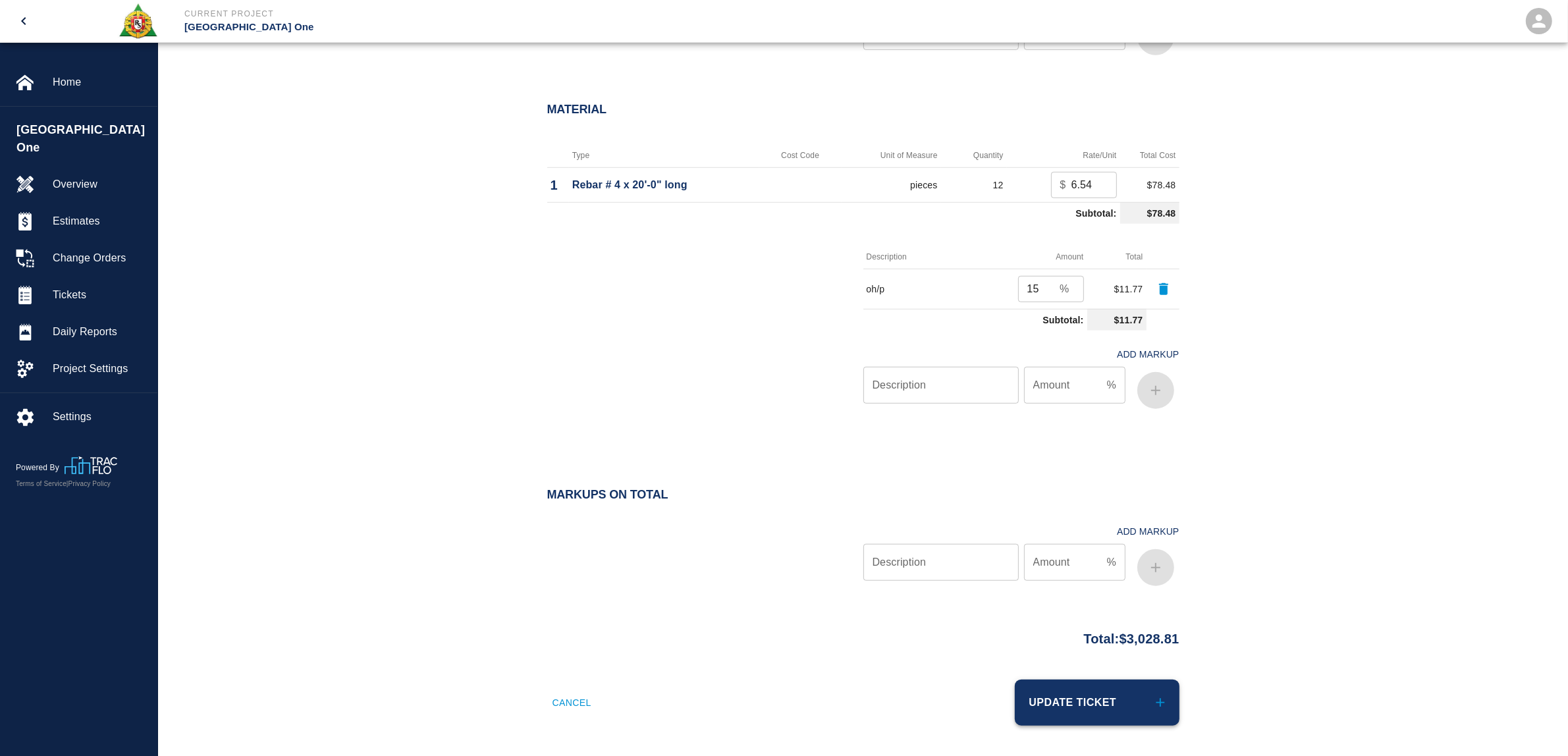
click at [1131, 701] on button "Update Ticket" at bounding box center [1097, 702] width 165 height 46
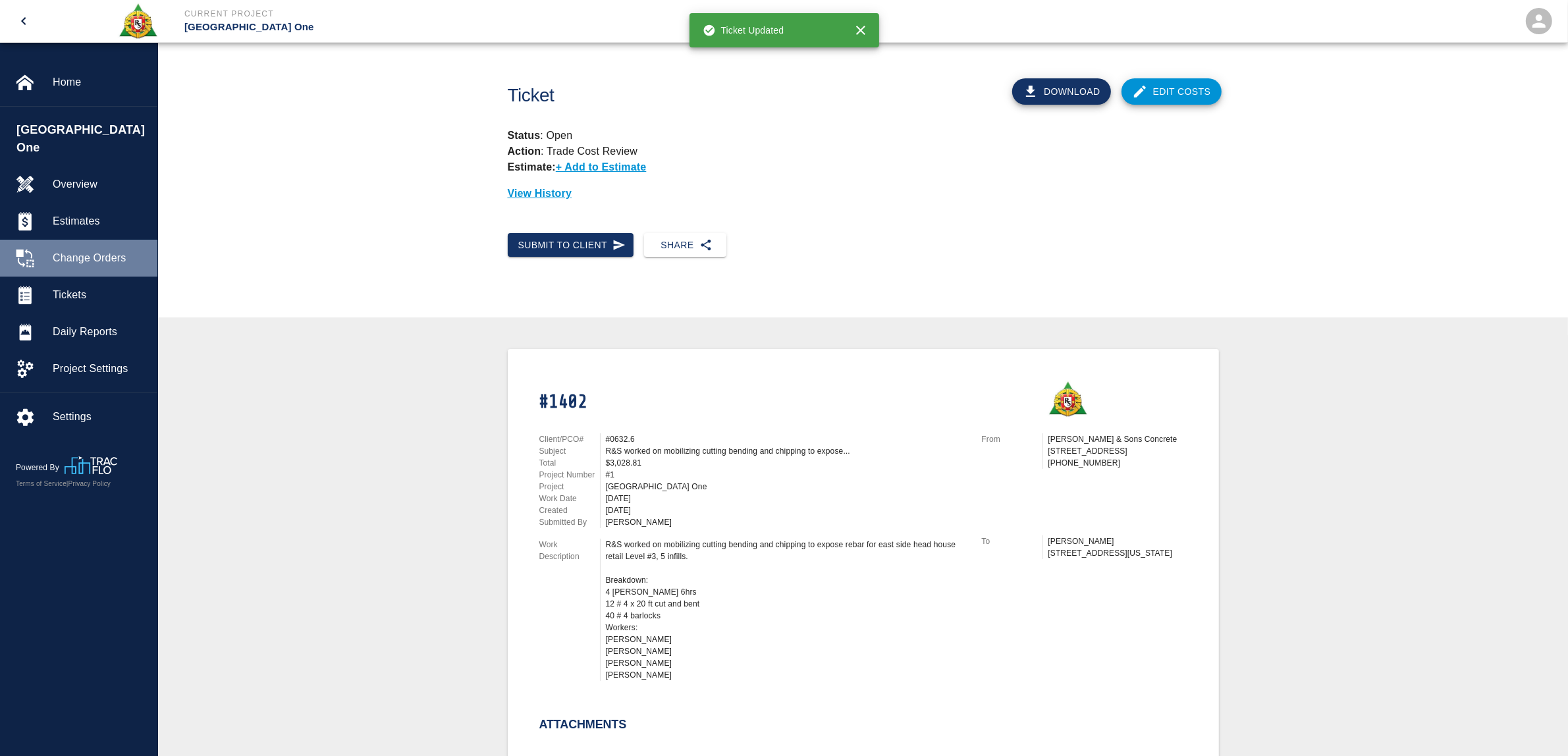
click at [76, 239] on div "Change Orders" at bounding box center [79, 258] width 157 height 37
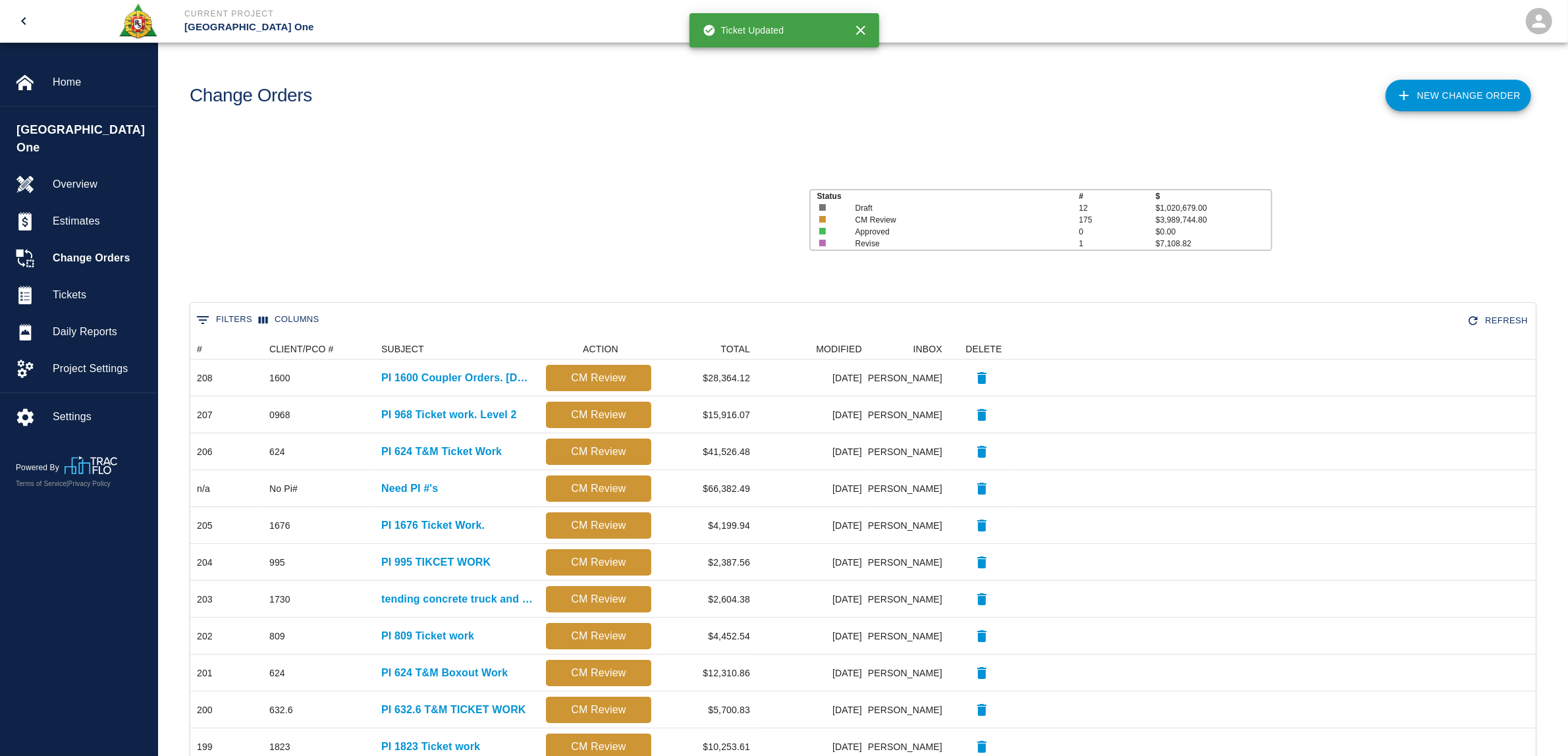
scroll to position [745, 1332]
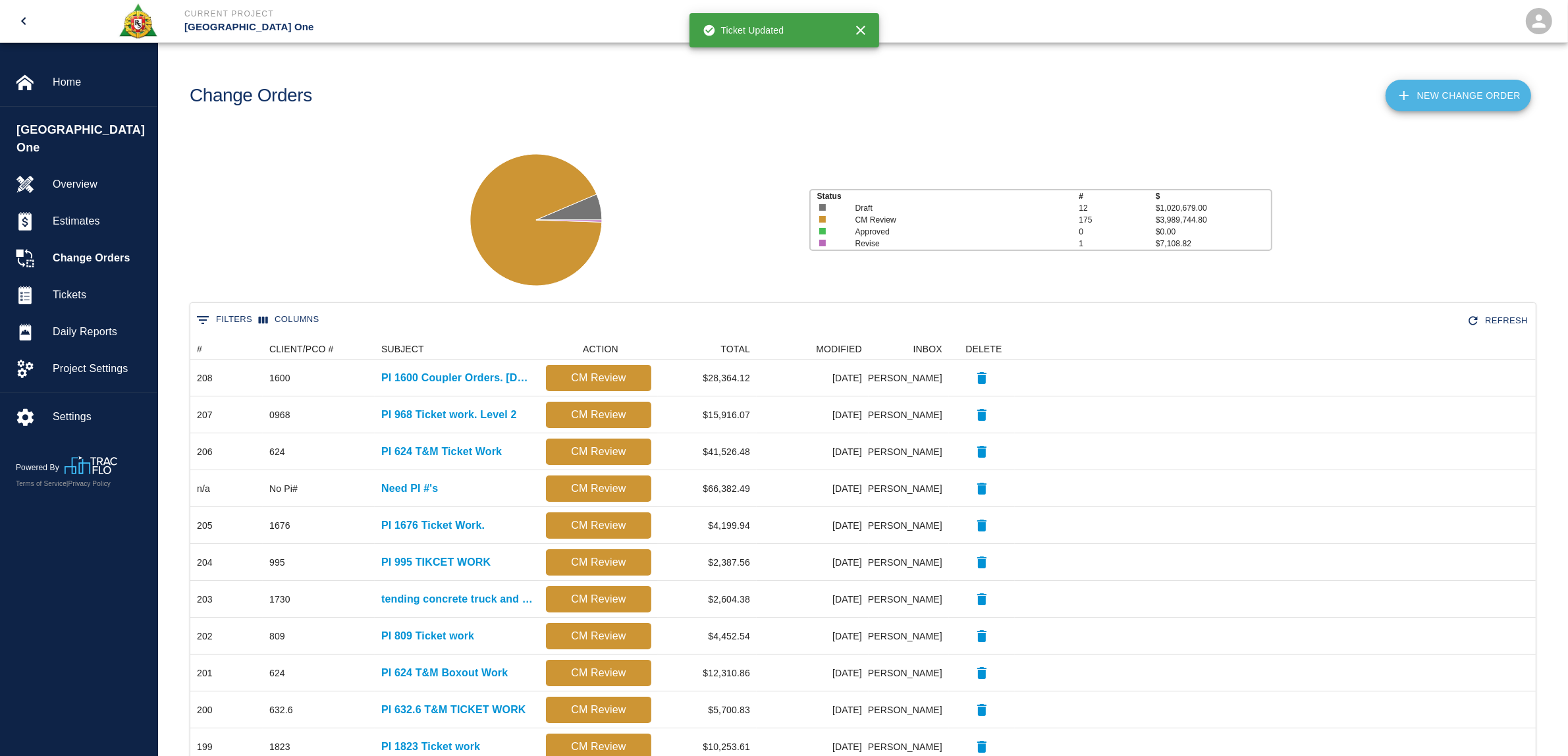
click at [1465, 94] on link "New Change Order" at bounding box center [1458, 95] width 145 height 31
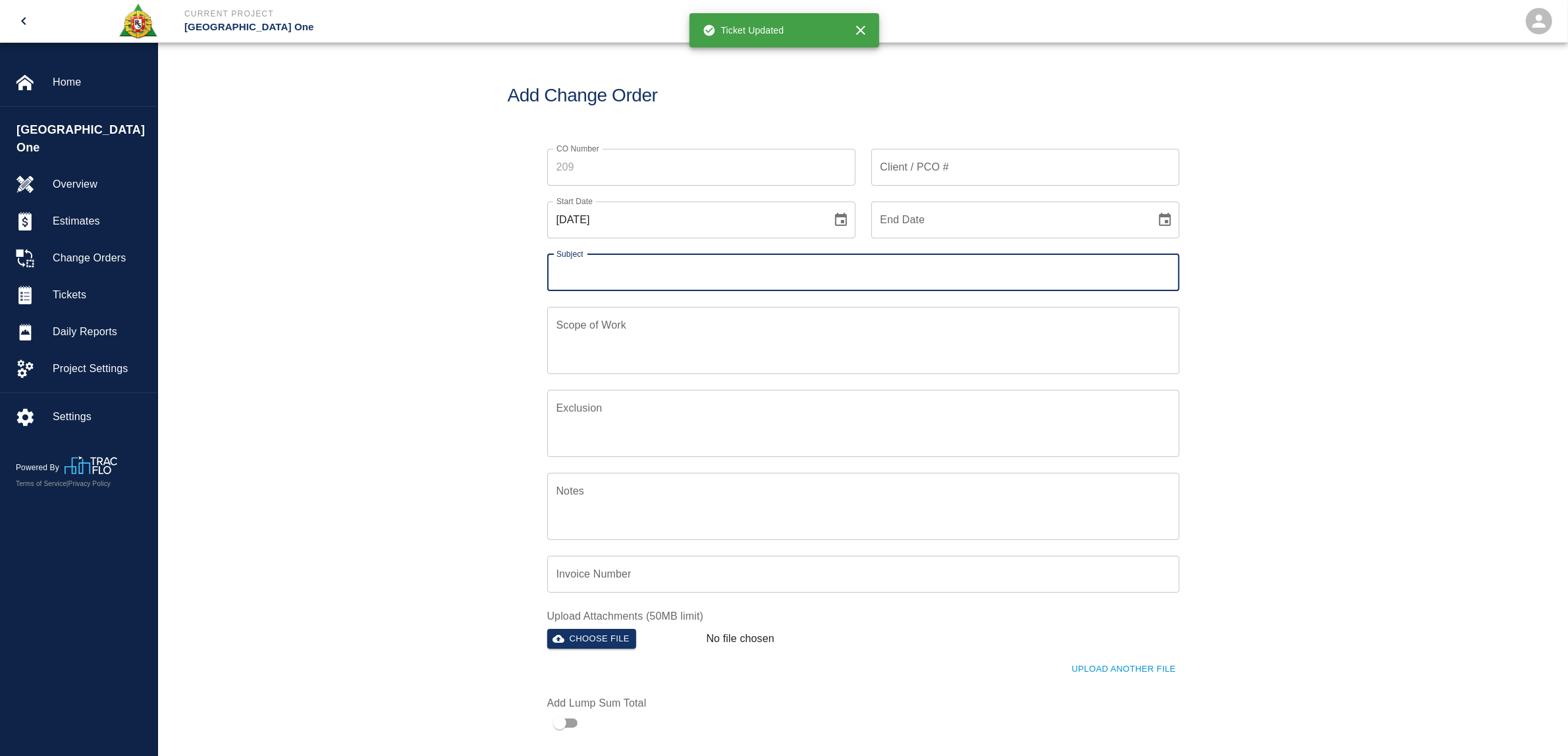
scroll to position [304, 633]
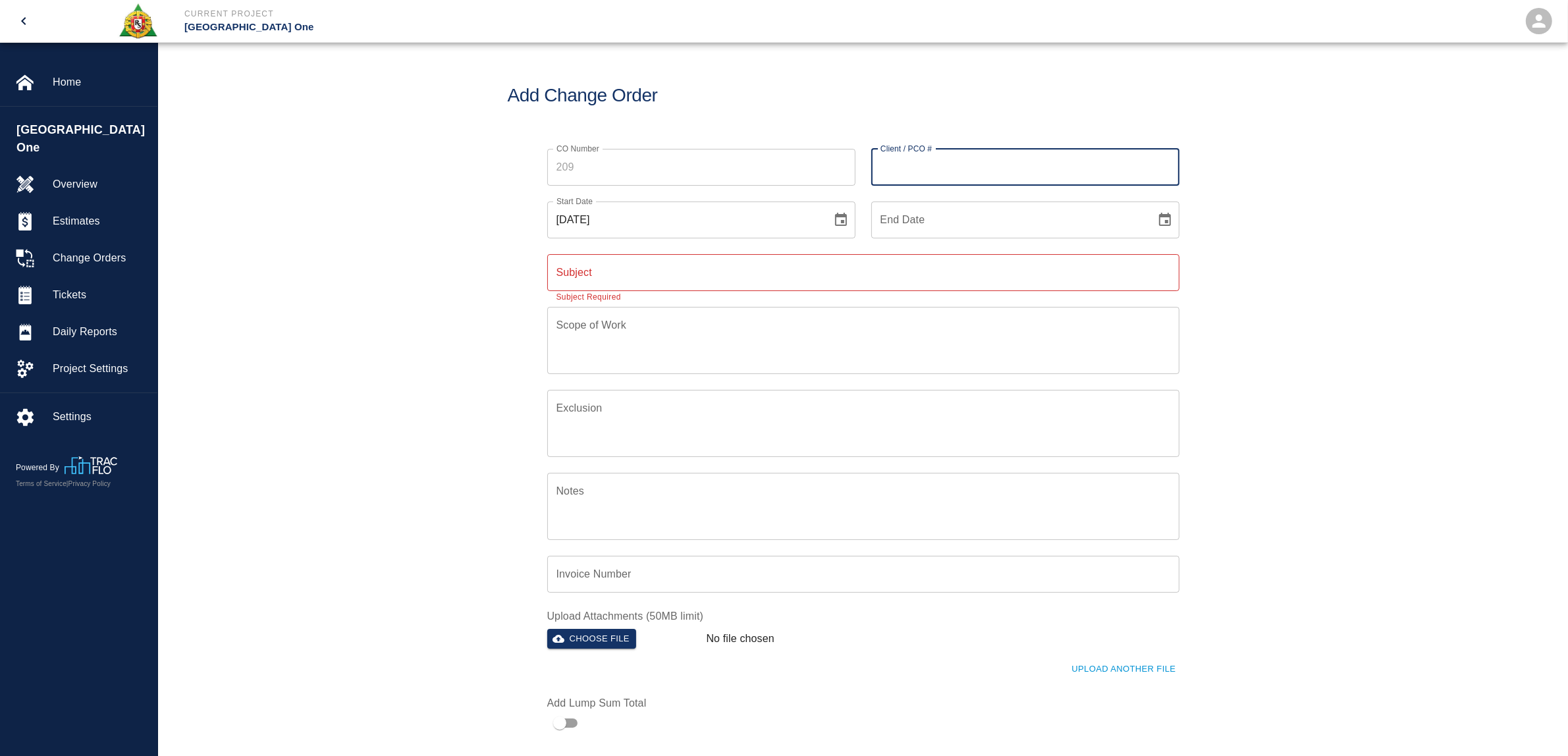
click at [941, 177] on input "Client / PCO #" at bounding box center [1025, 167] width 308 height 37
type input "632.6"
click at [1282, 367] on div "CO Number CO Number Client / PCO # 632.6 Client / PCO # Start Date [DATE] Start…" at bounding box center [863, 434] width 1410 height 603
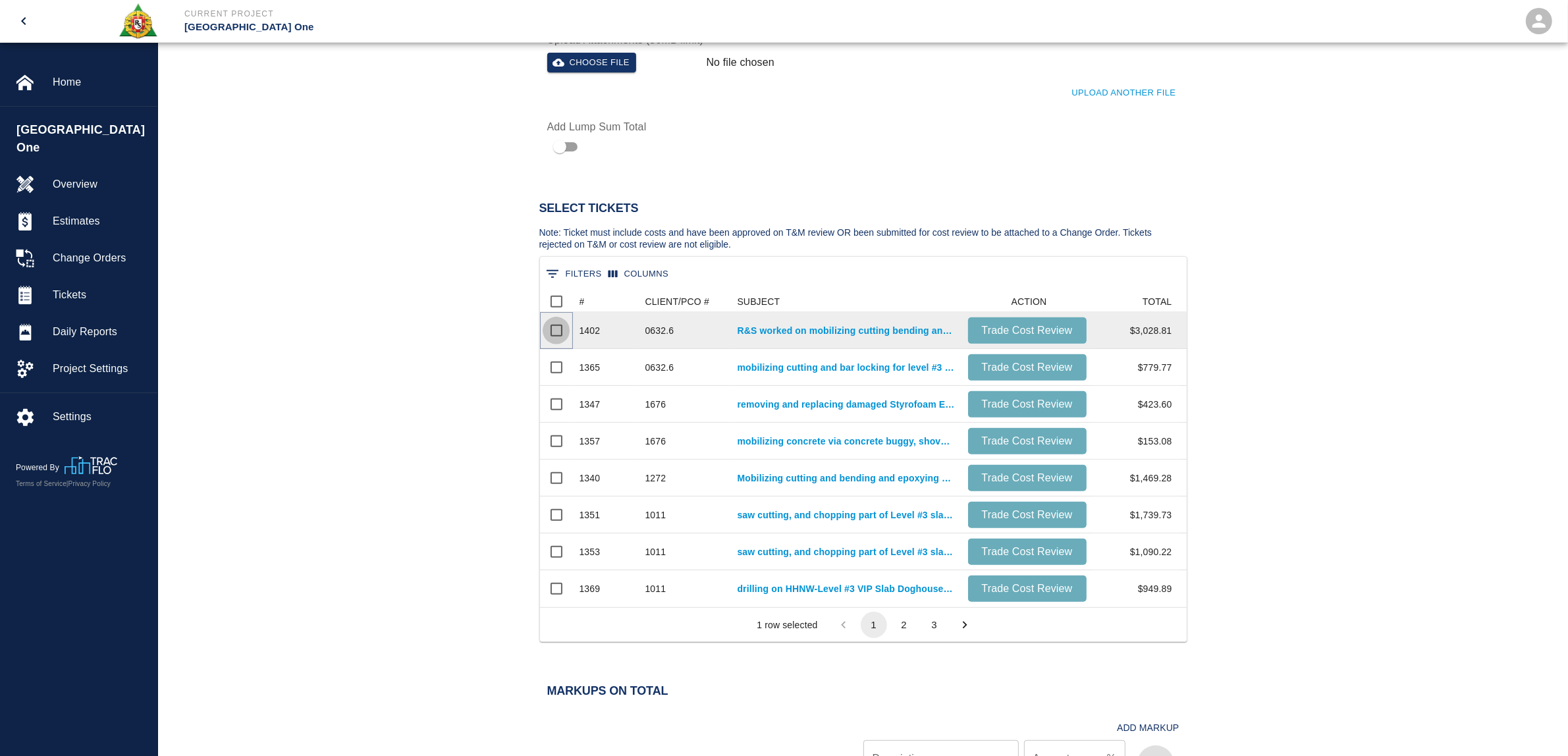
click at [557, 331] on input "Select row" at bounding box center [556, 330] width 28 height 28
click at [557, 333] on input "Select row" at bounding box center [556, 330] width 28 height 28
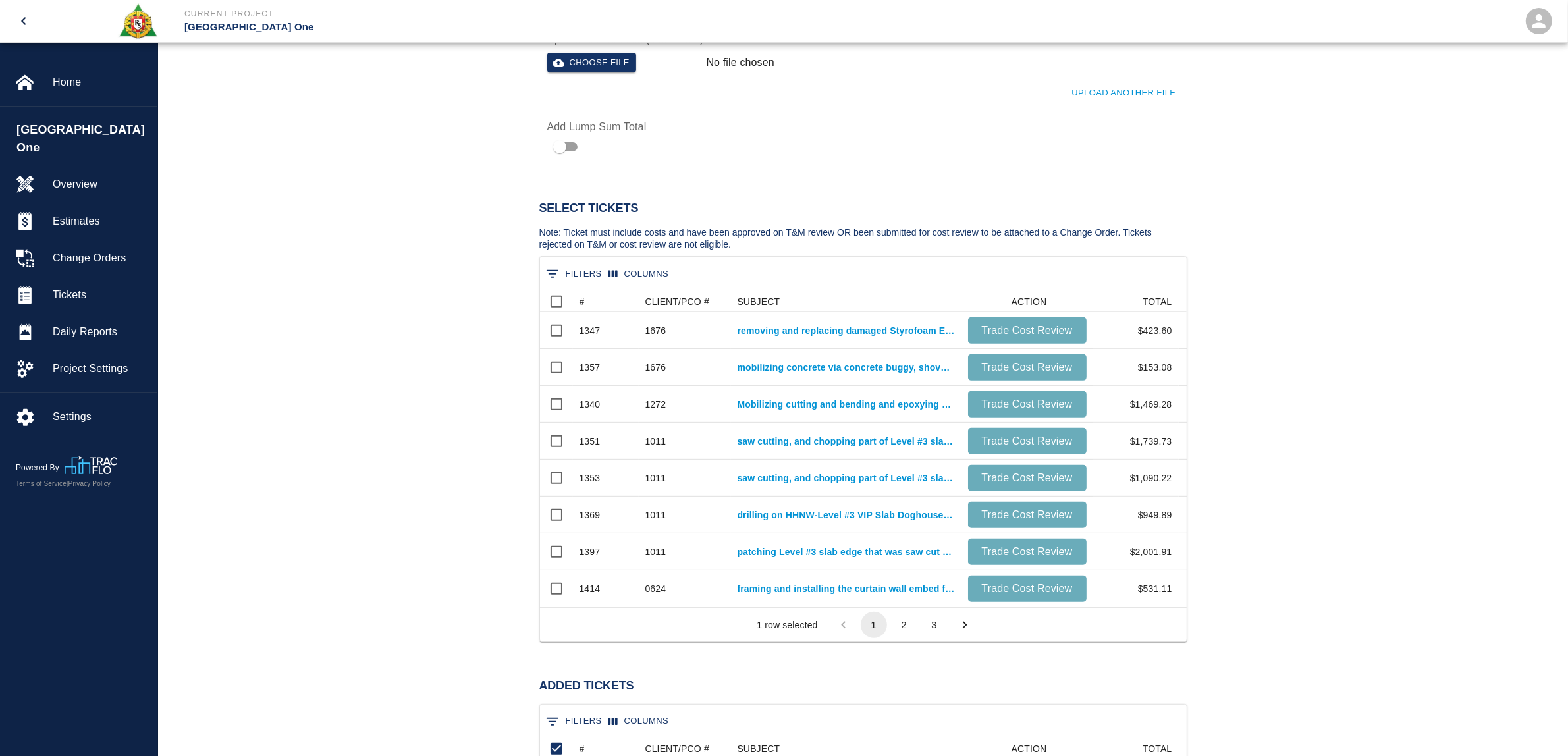
scroll to position [82, 633]
click at [897, 626] on button "2" at bounding box center [903, 624] width 26 height 26
click at [934, 622] on button "3" at bounding box center [934, 624] width 26 height 26
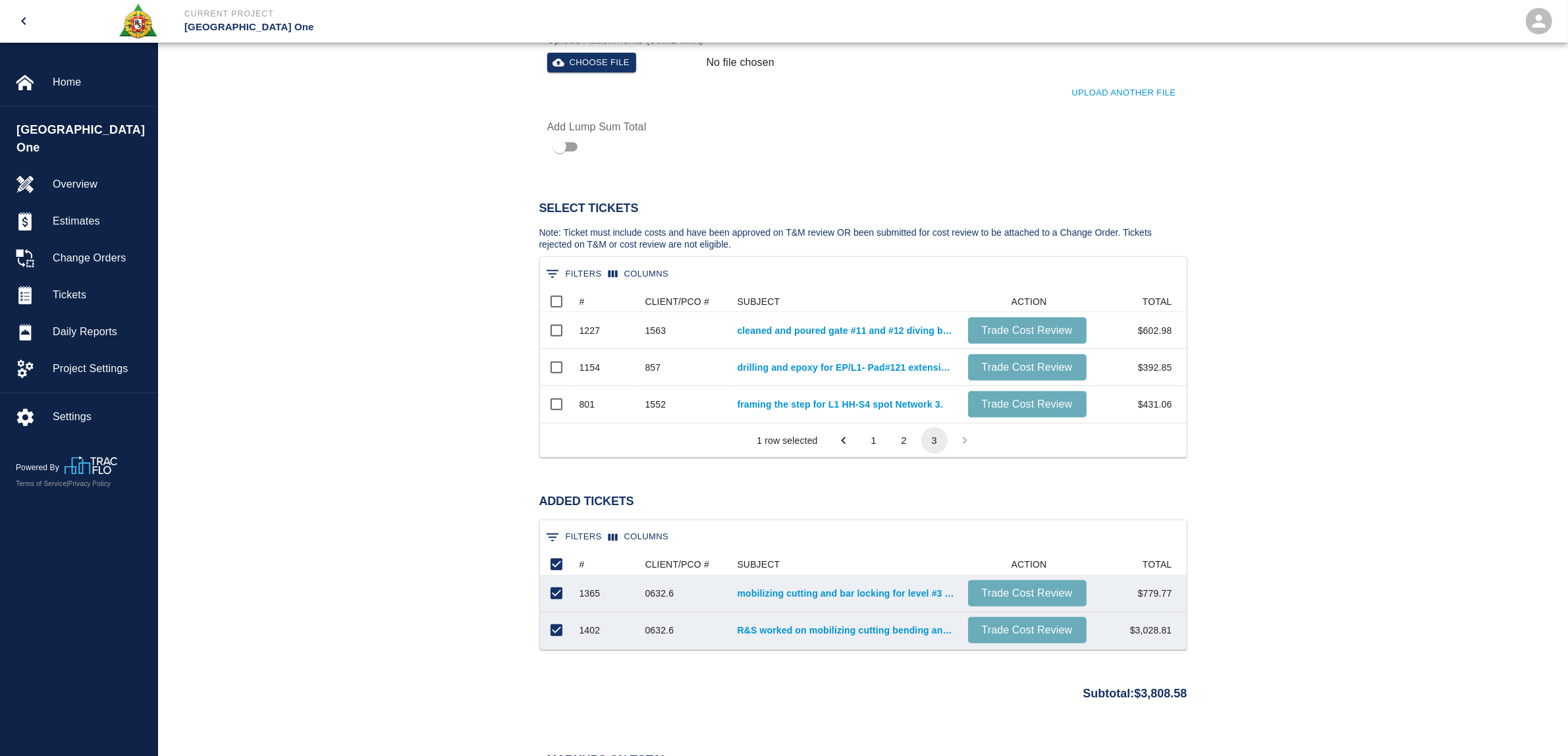
click at [896, 444] on button "2" at bounding box center [903, 440] width 26 height 26
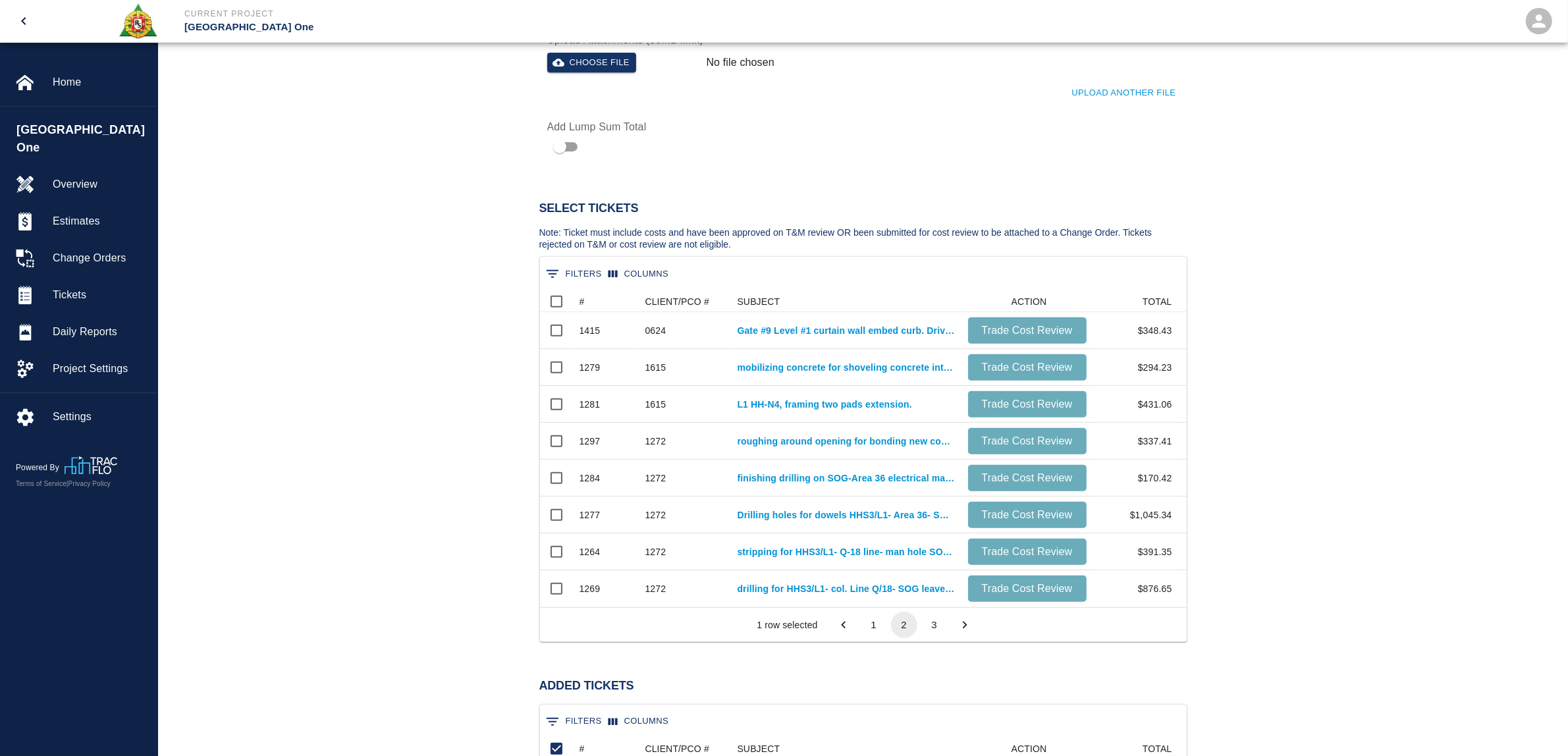
scroll to position [304, 633]
click at [874, 616] on button "1" at bounding box center [873, 624] width 26 height 26
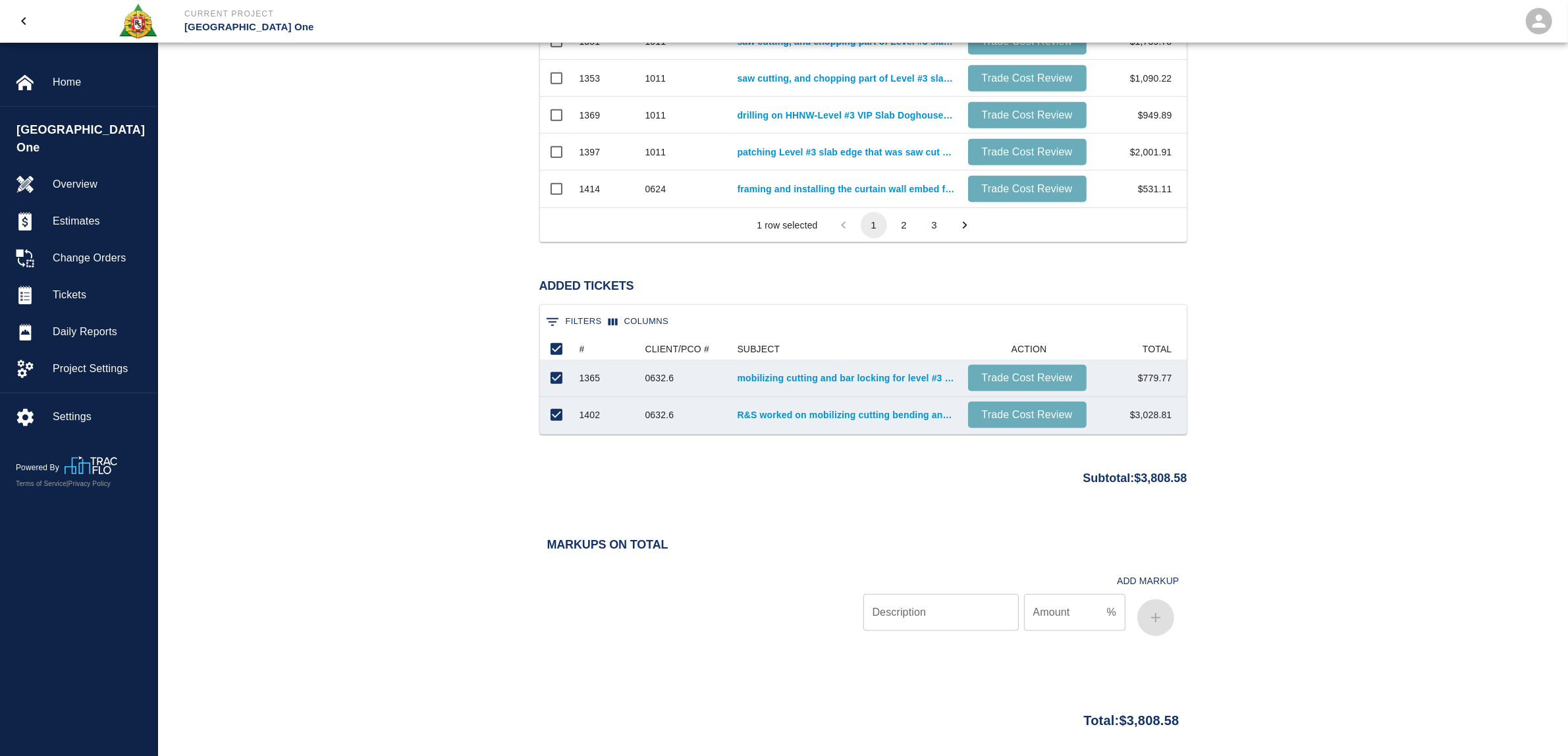
scroll to position [988, 0]
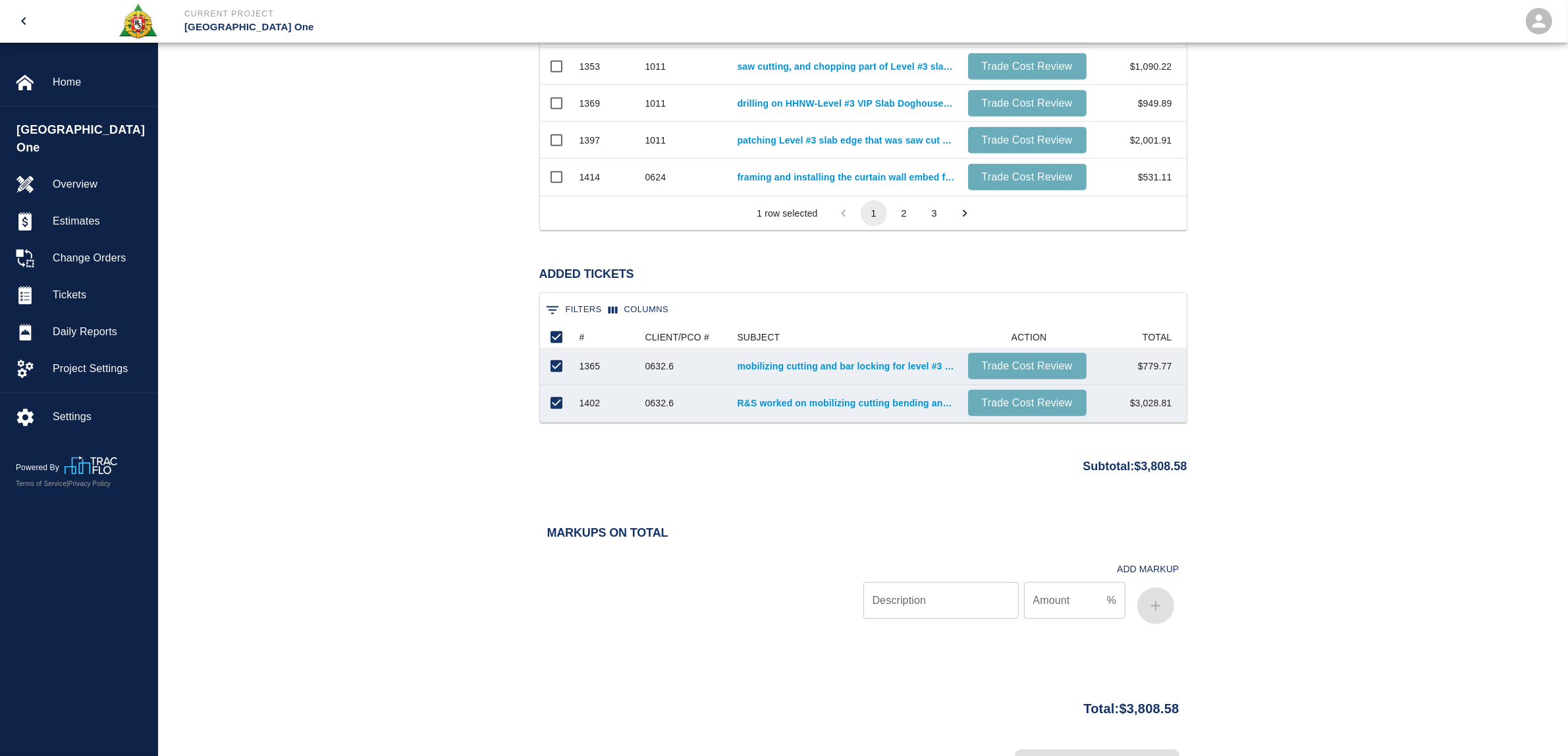
click at [918, 616] on input "Description" at bounding box center [941, 600] width 156 height 37
type input "bond"
type input ".70"
click at [1154, 608] on icon "button" at bounding box center [1155, 605] width 9 height 9
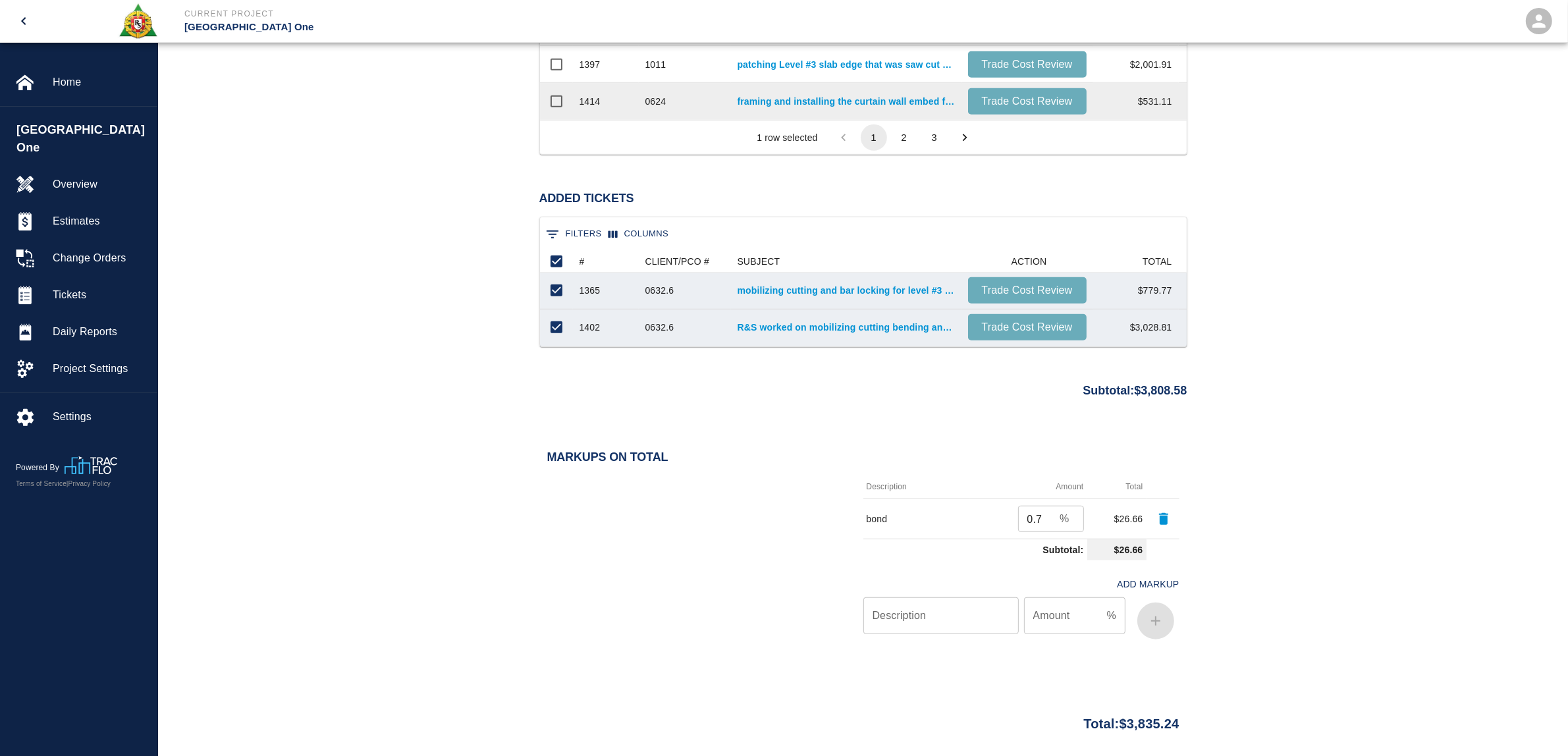
scroll to position [1070, 0]
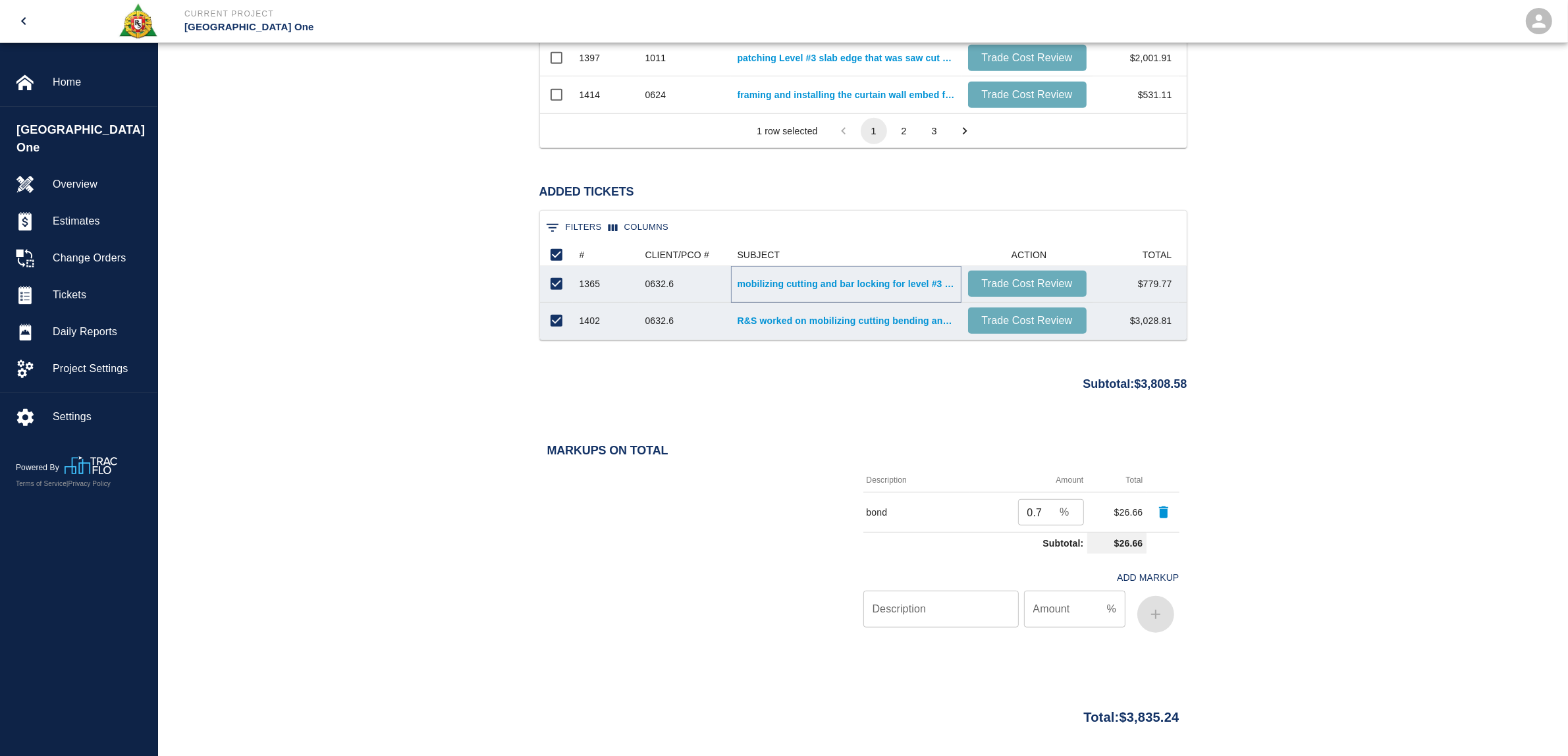
click at [781, 280] on link "mobilizing cutting and bar locking for level #3 retail infills east side of hea…" at bounding box center [846, 284] width 217 height 14
click at [803, 324] on link "R&S worked on mobilizing cutting bending and chipping to expose..." at bounding box center [846, 320] width 217 height 14
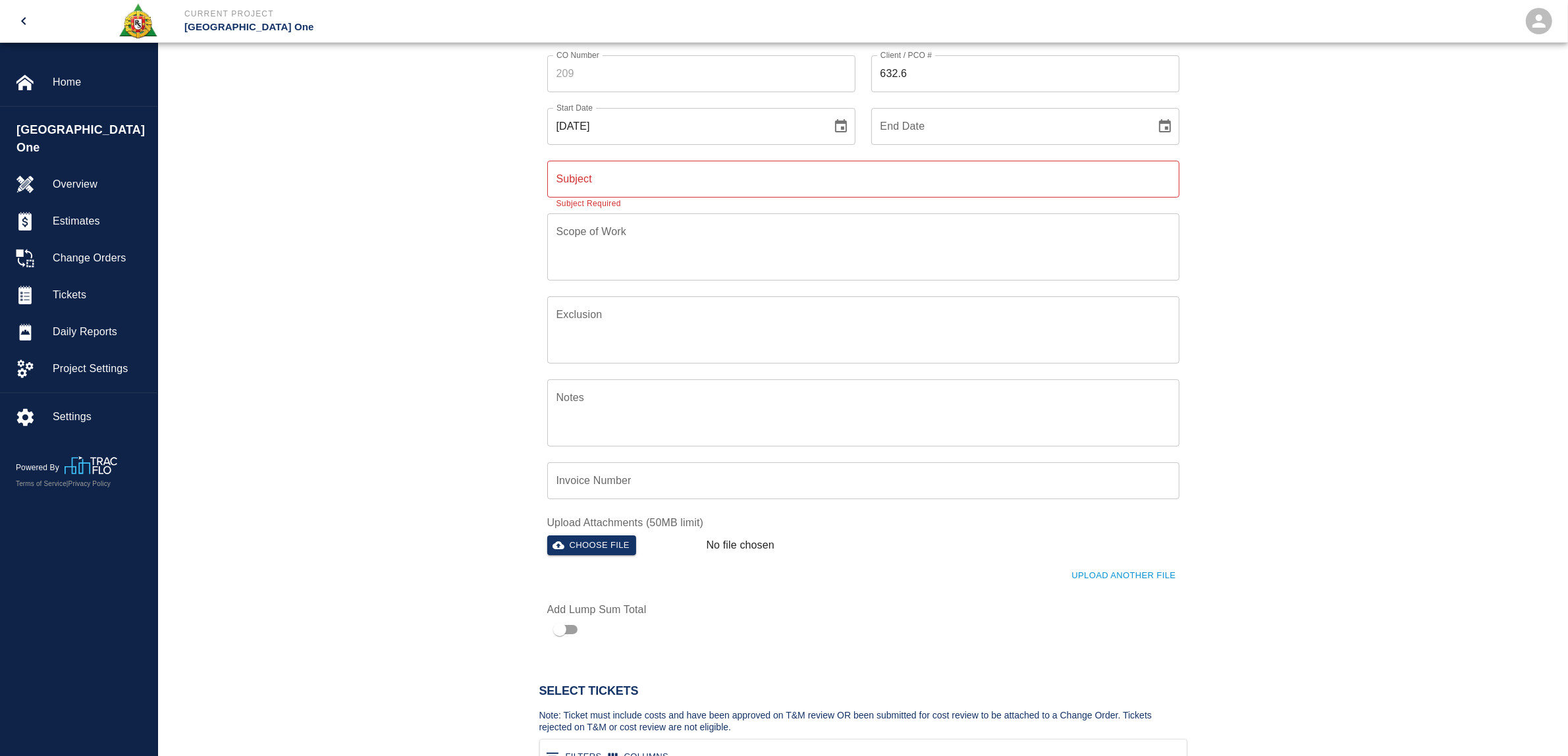
scroll to position [0, 0]
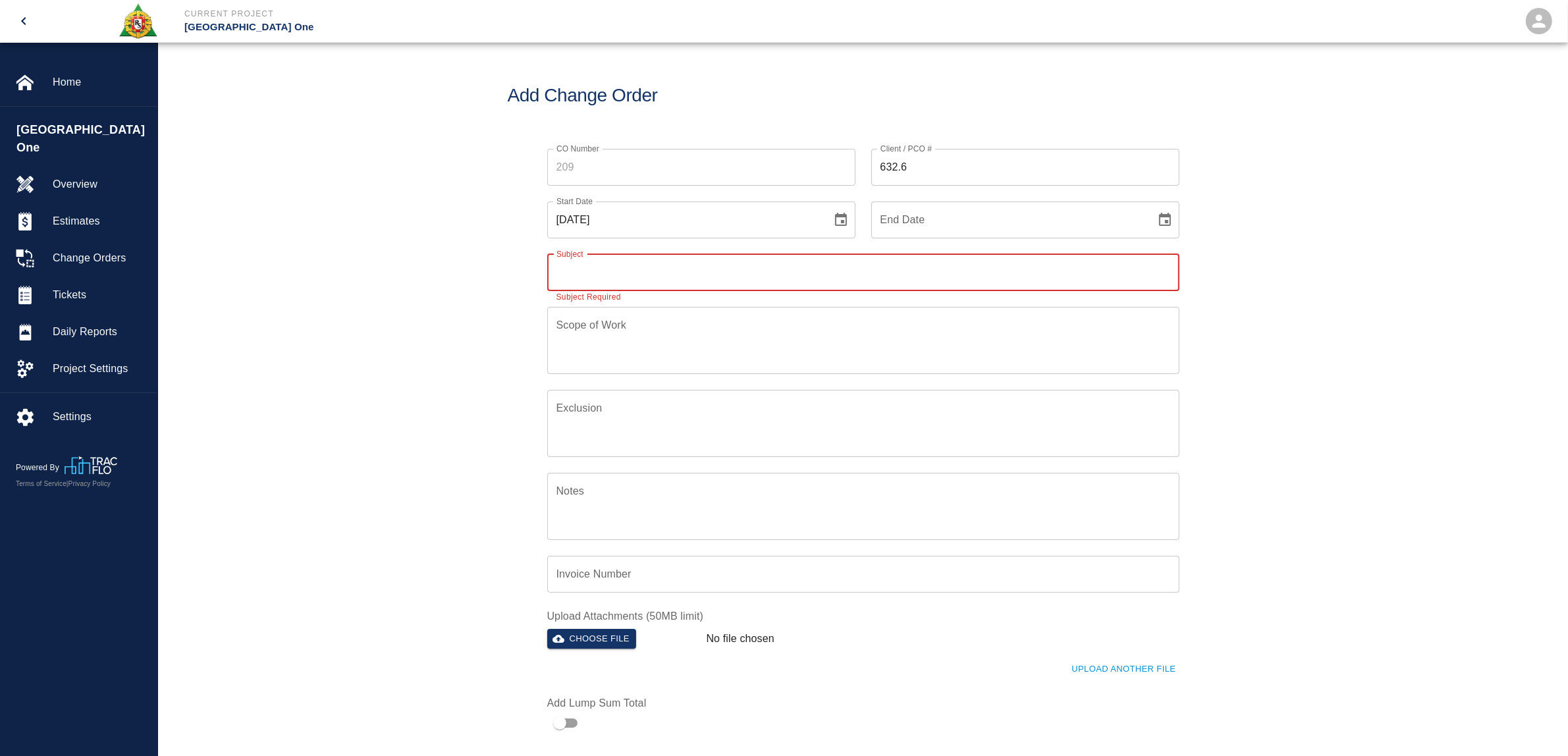
click at [726, 266] on input "Subject" at bounding box center [863, 272] width 632 height 37
type input "PI 632.6 Ticket Work"
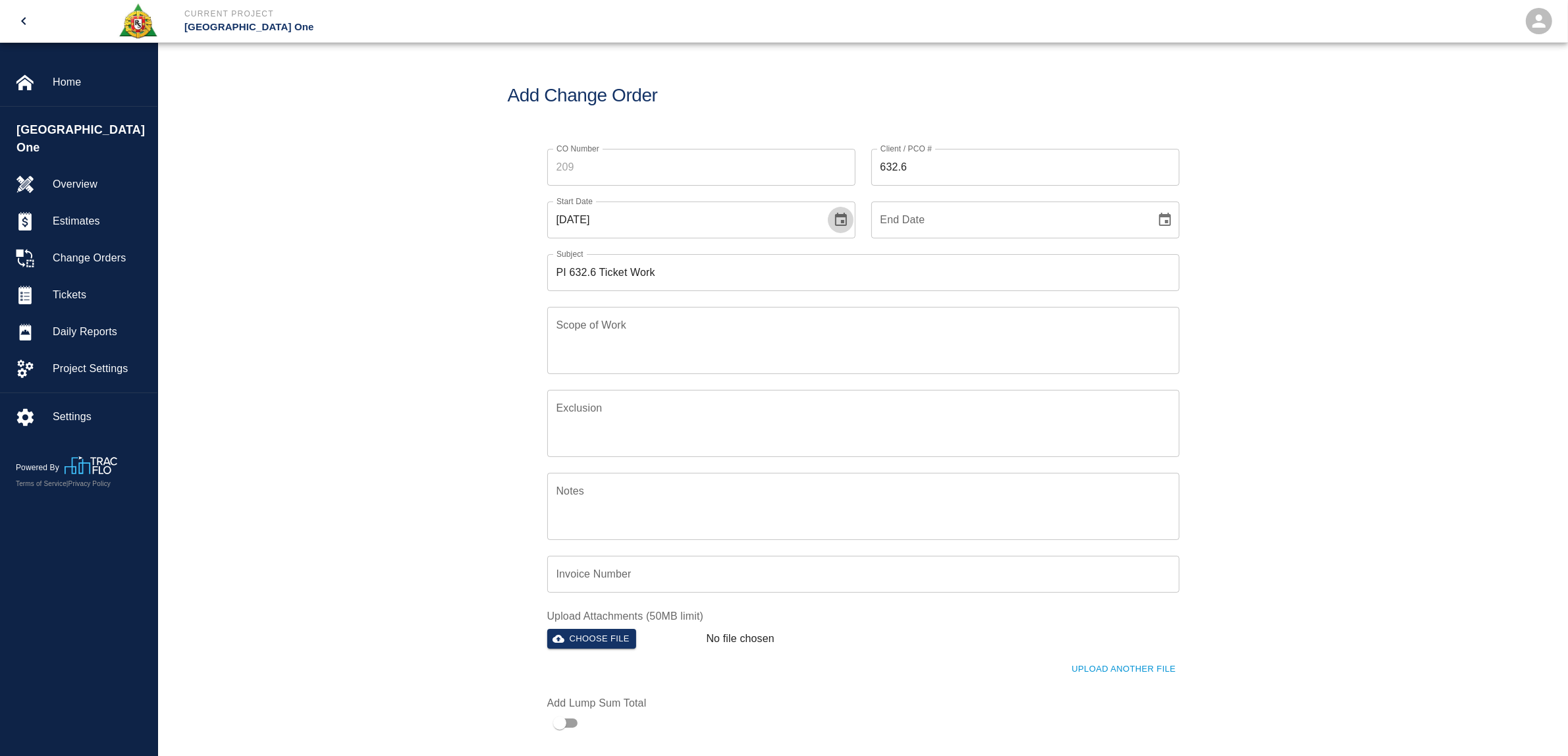
click at [842, 218] on icon "Choose date, selected date is Oct 8, 2025" at bounding box center [841, 220] width 16 height 16
click at [732, 257] on icon "Previous month" at bounding box center [737, 258] width 16 height 16
click at [715, 341] on button "11" at bounding box center [711, 337] width 24 height 24
type input "[DATE]"
click at [1166, 215] on icon "Choose date" at bounding box center [1165, 219] width 12 height 14
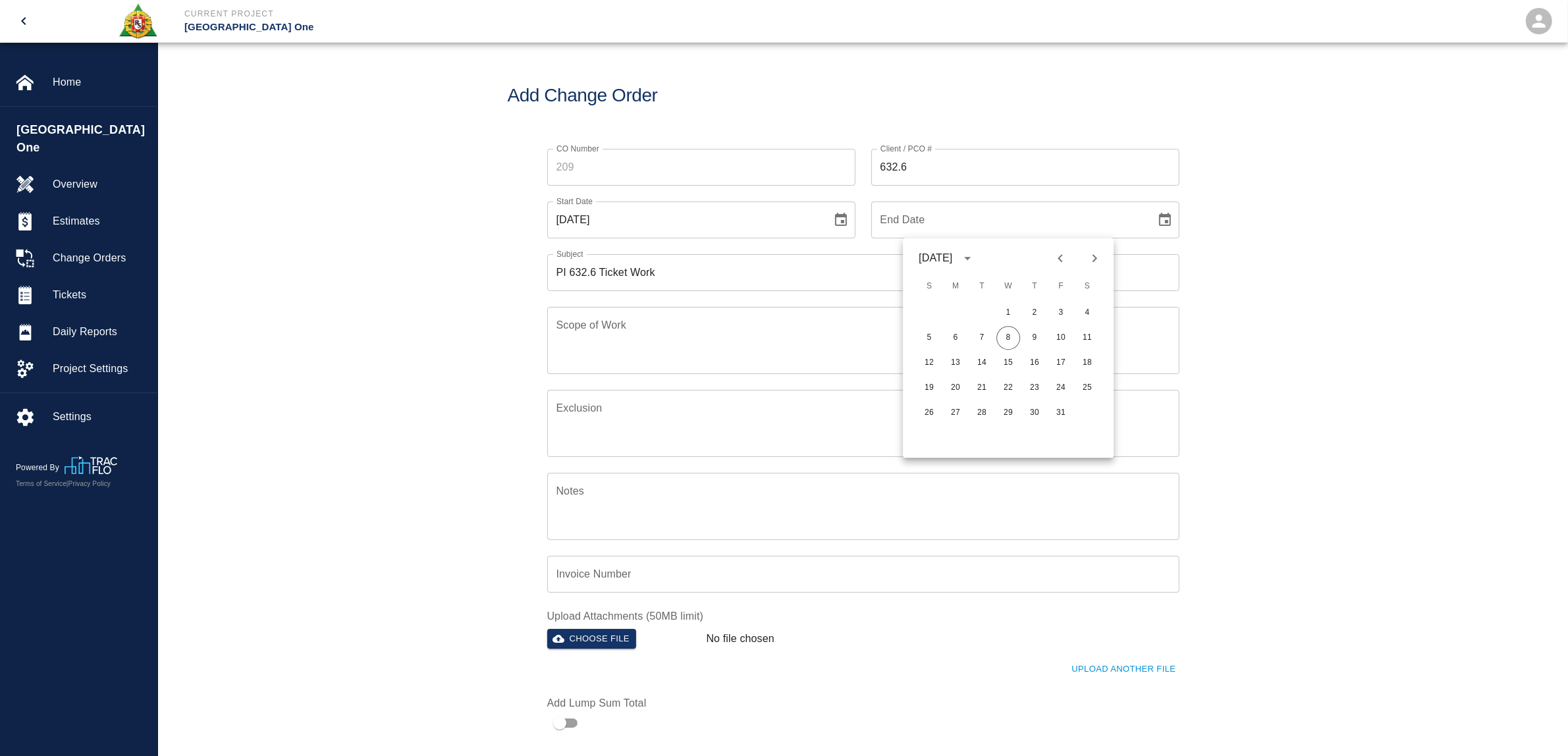
click at [1061, 261] on icon "Previous month" at bounding box center [1059, 257] width 4 height 8
click at [986, 392] on button "23" at bounding box center [982, 388] width 24 height 24
type input "[DATE]"
click at [1270, 352] on div "CO Number CO Number Client / PCO # 632.6 Client / PCO # Start Date [DATE] Start…" at bounding box center [863, 434] width 1410 height 603
click at [633, 326] on textarea "Scope of Work" at bounding box center [863, 340] width 614 height 46
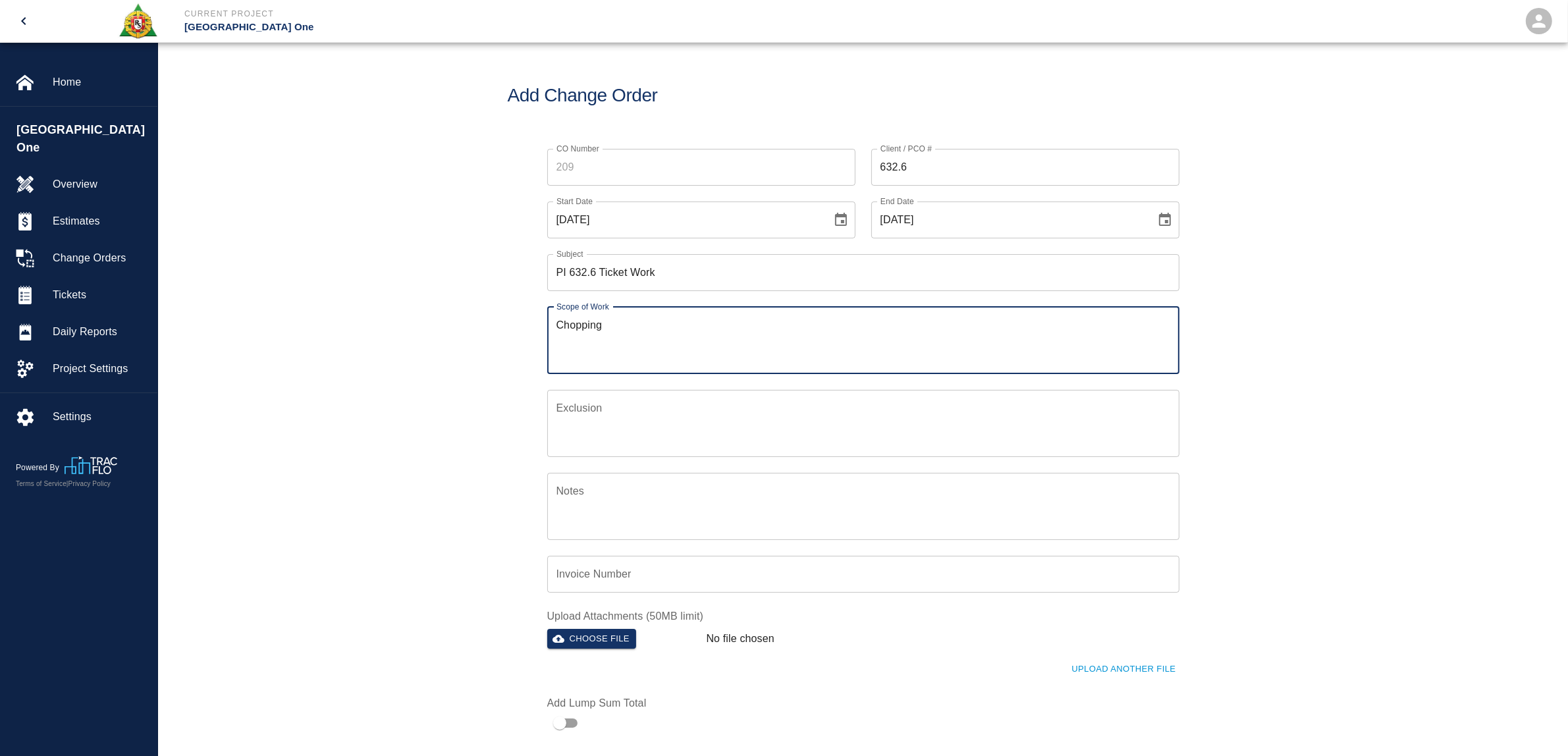
type textarea "Chopping"
drag, startPoint x: 606, startPoint y: 329, endPoint x: 532, endPoint y: 330, distance: 74.0
click at [532, 330] on div "Scope of Work Chopping x Scope of Work" at bounding box center [855, 332] width 648 height 83
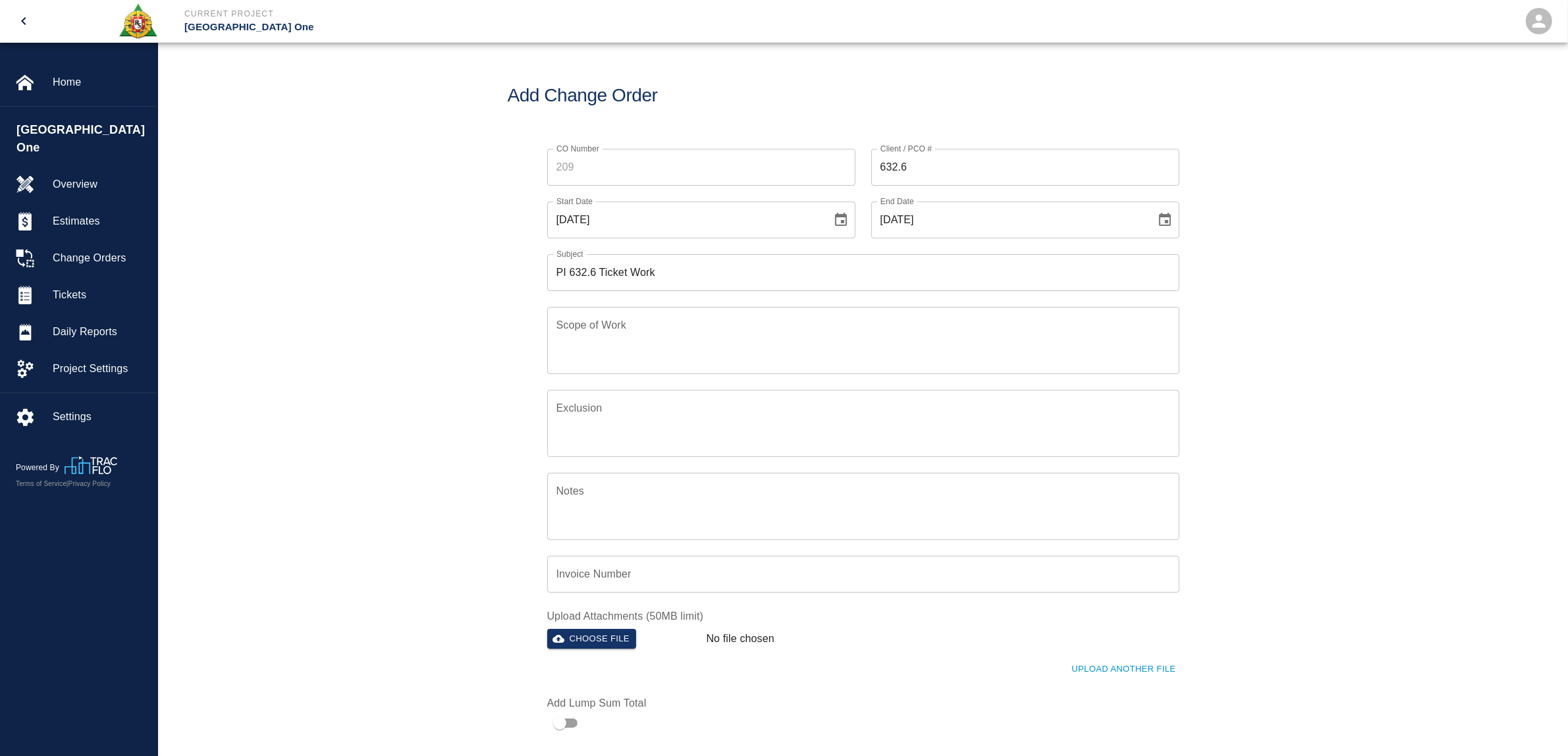
click at [1291, 365] on div "CO Number CO Number Client / PCO # 632.6 Client / PCO # Start Date [DATE] Start…" at bounding box center [863, 434] width 1410 height 603
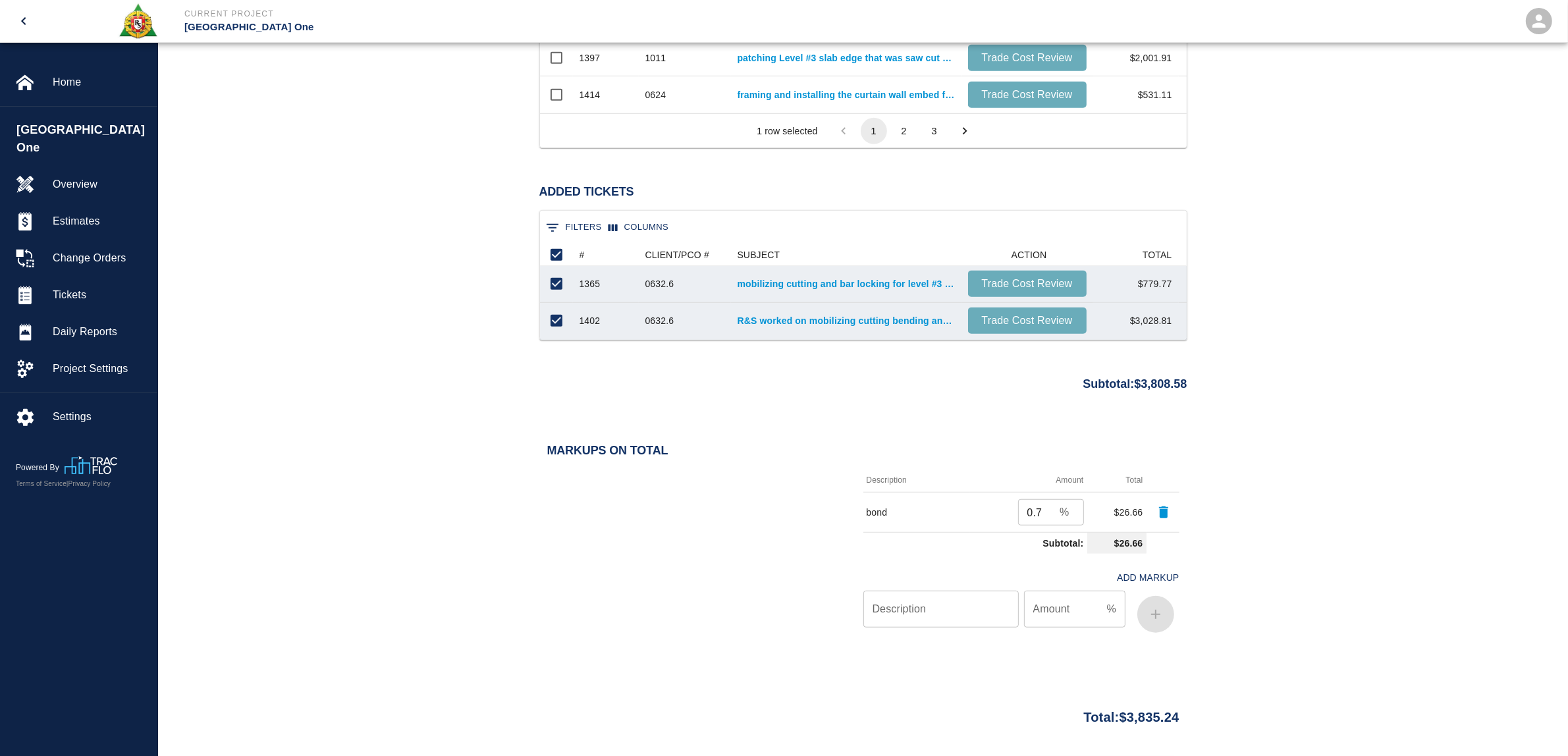
scroll to position [1149, 0]
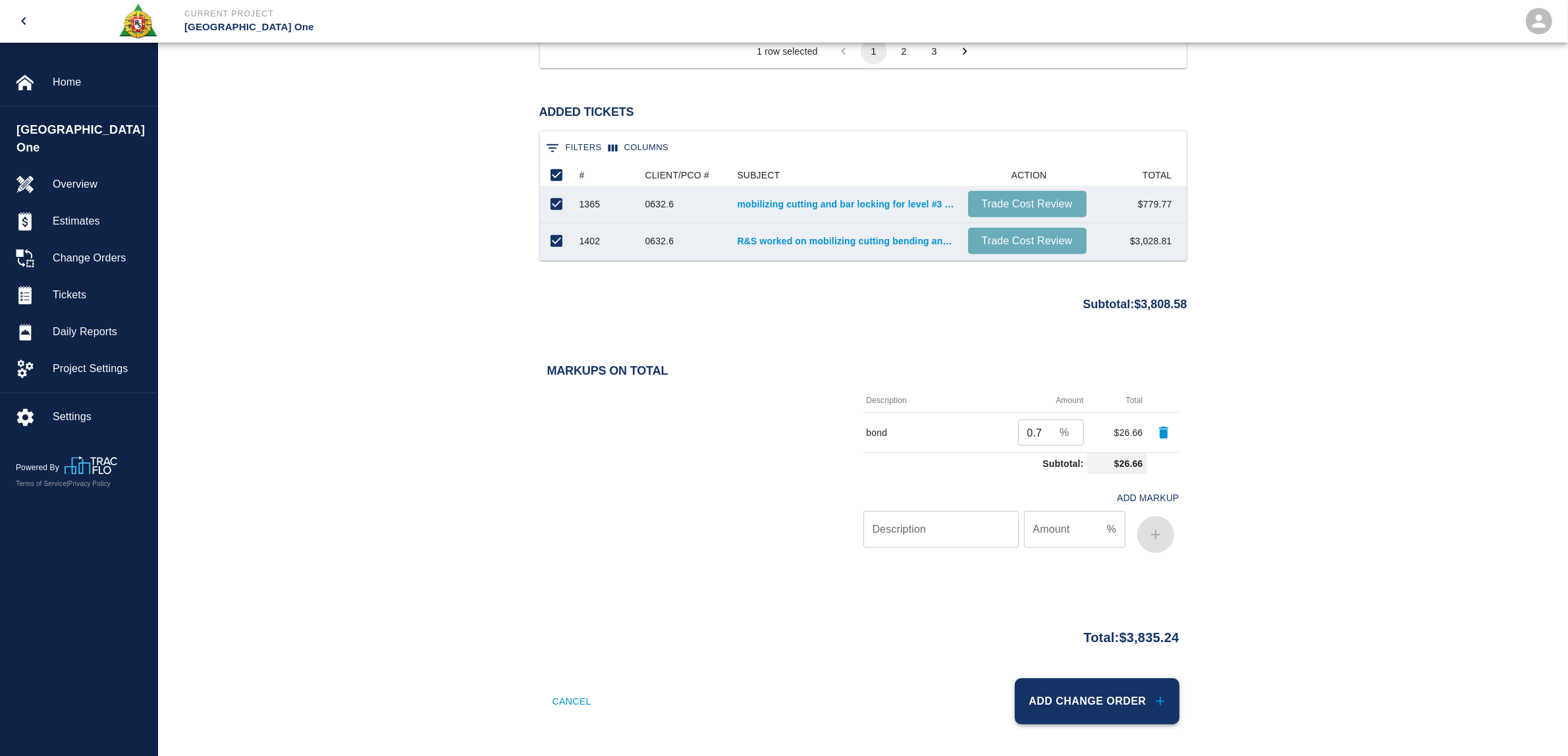
click at [1117, 705] on button "Add Change Order" at bounding box center [1097, 701] width 165 height 46
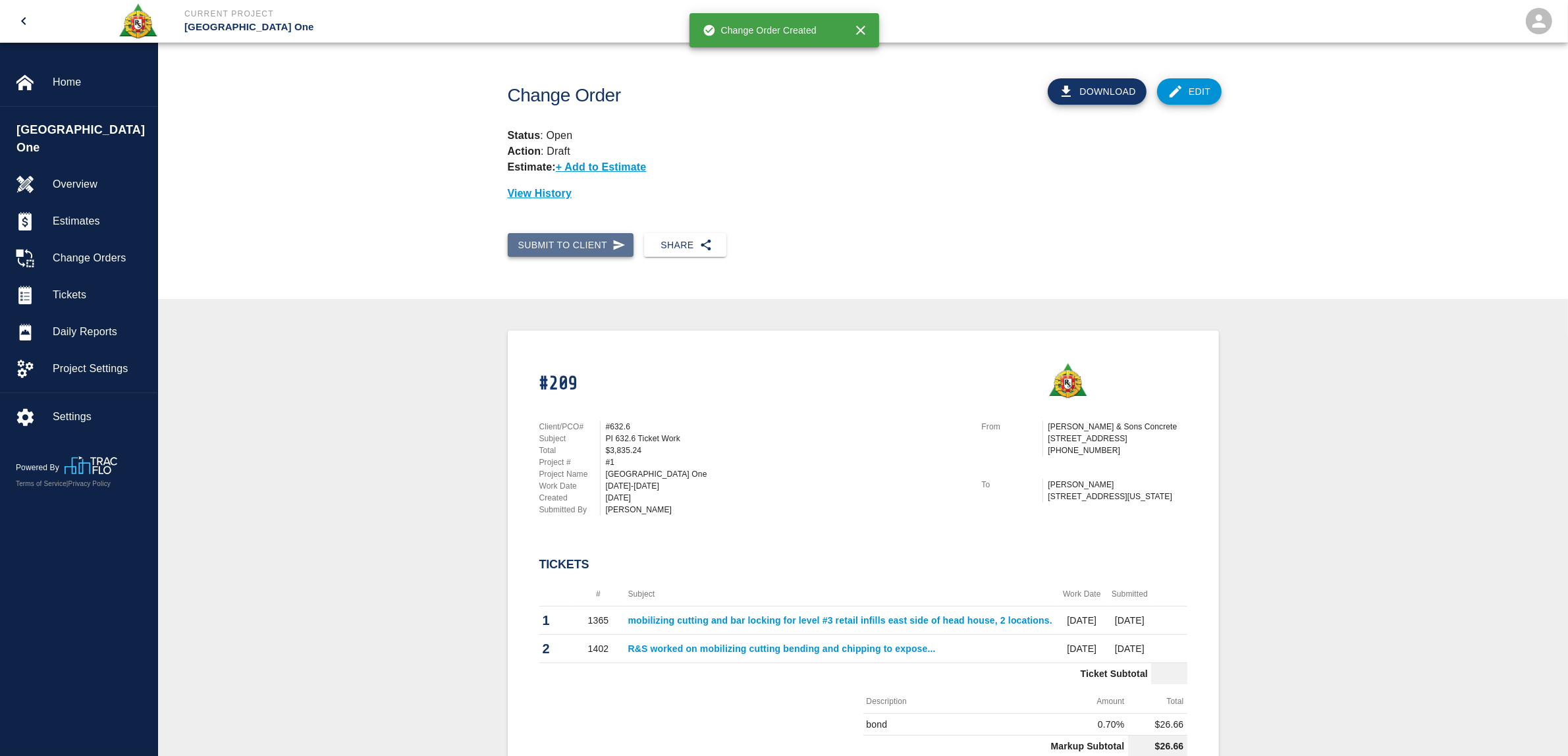
click at [540, 242] on button "Submit to Client" at bounding box center [570, 245] width 126 height 25
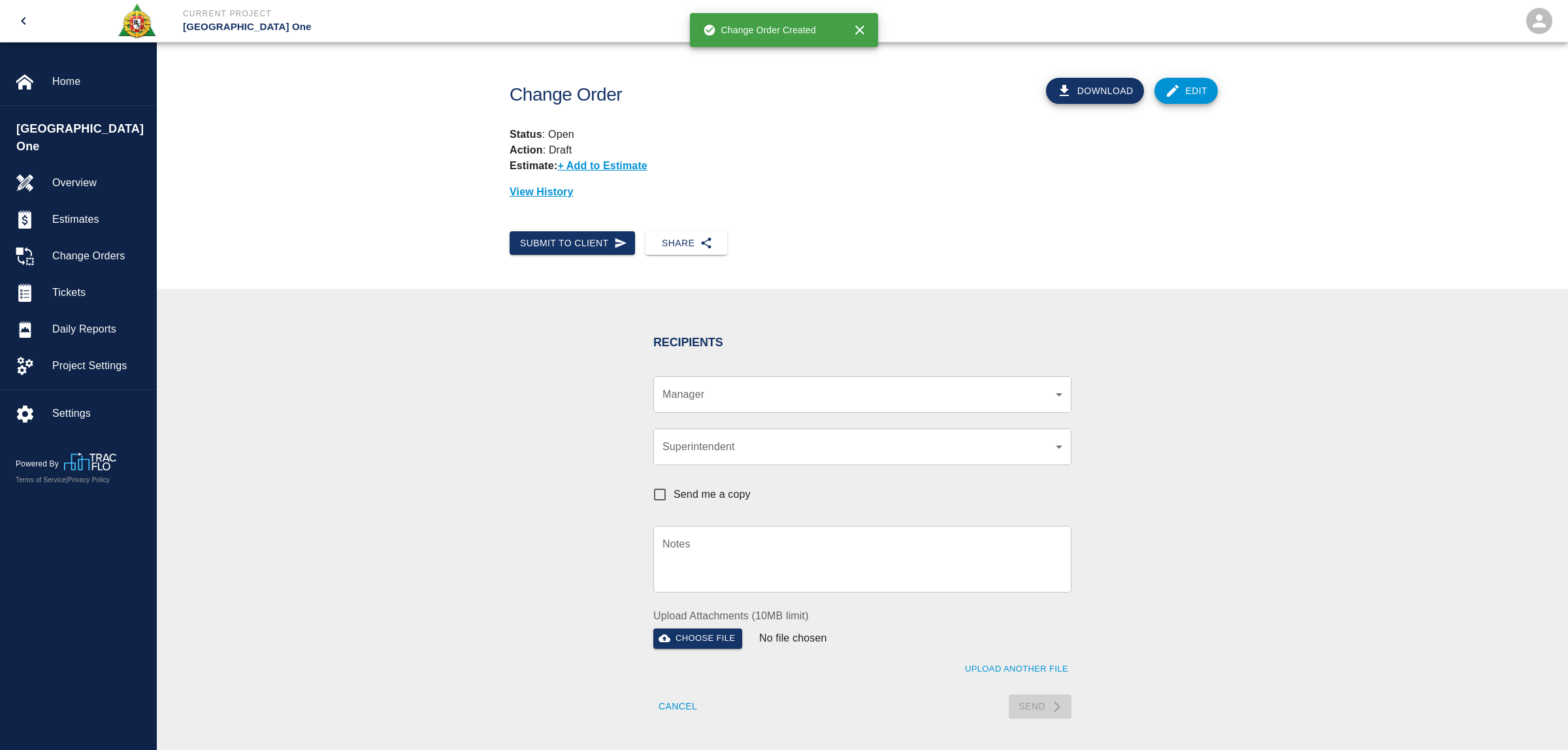
click at [710, 397] on body "Current Project [GEOGRAPHIC_DATA] One Home [GEOGRAPHIC_DATA] One Overview Estim…" at bounding box center [784, 375] width 1568 height 750
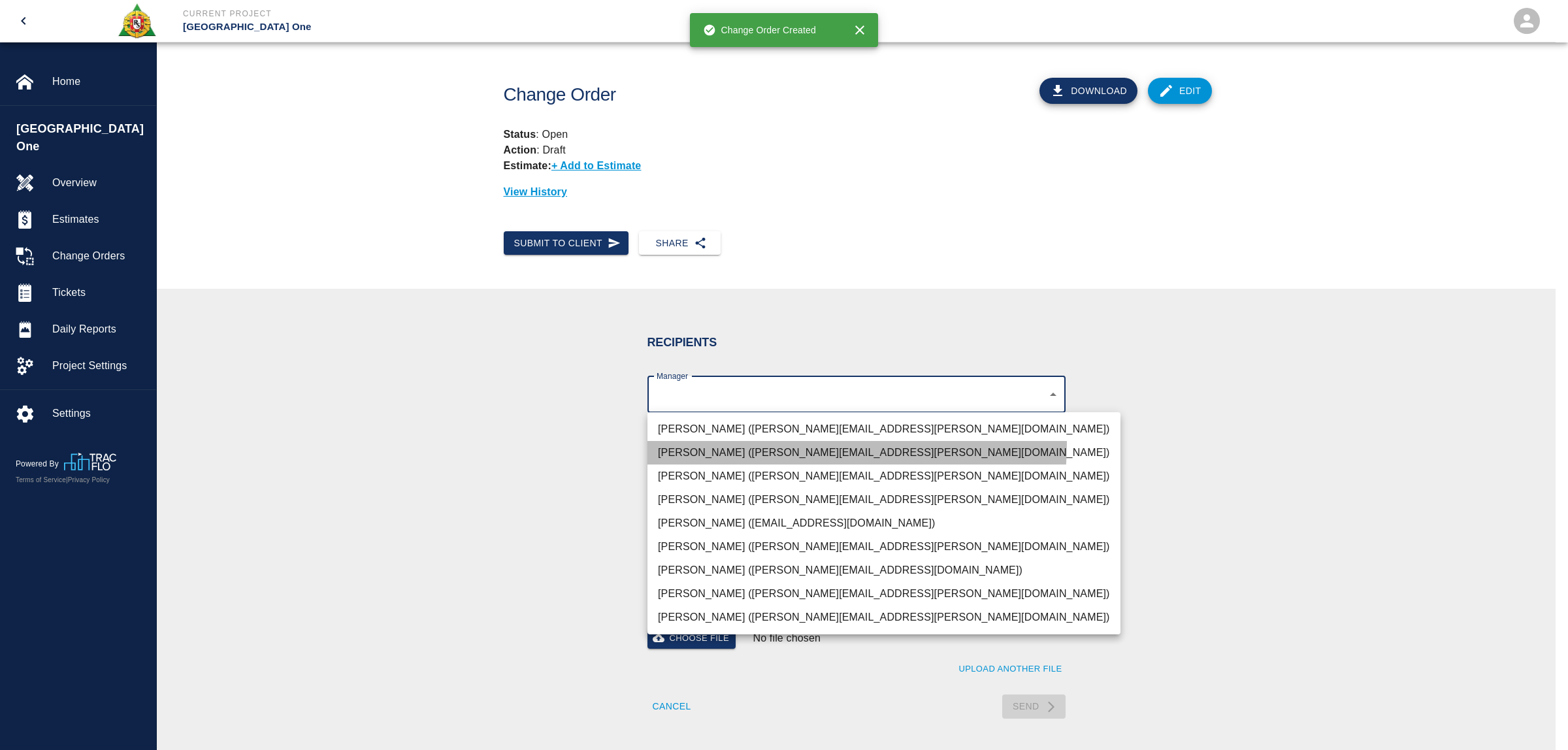
click at [715, 441] on li "[PERSON_NAME] ([PERSON_NAME][EMAIL_ADDRESS][PERSON_NAME][DOMAIN_NAME])" at bounding box center [884, 452] width 473 height 23
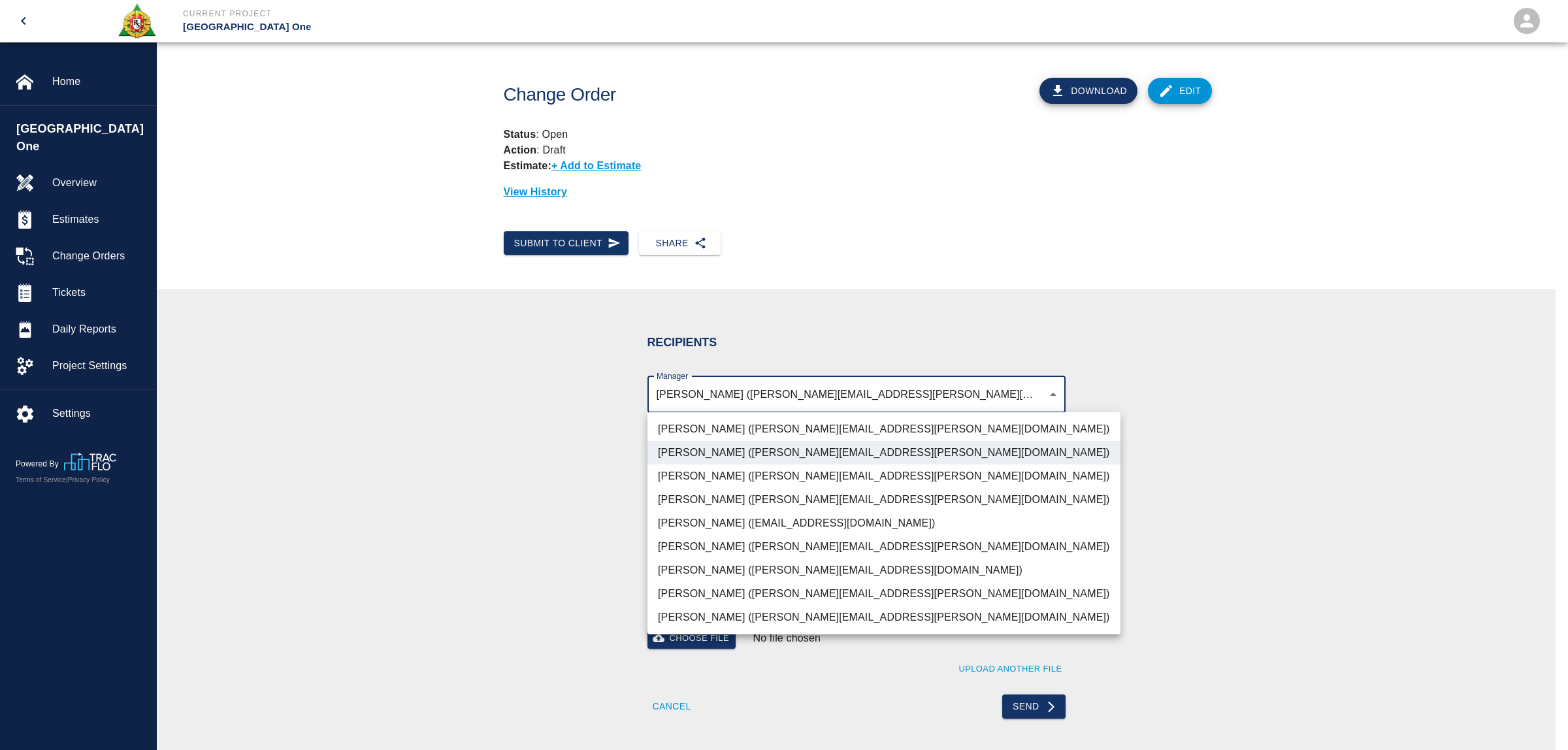
click at [750, 477] on li "[PERSON_NAME] ([PERSON_NAME][EMAIL_ADDRESS][PERSON_NAME][DOMAIN_NAME])" at bounding box center [884, 476] width 473 height 23
click at [841, 396] on div at bounding box center [784, 375] width 1568 height 750
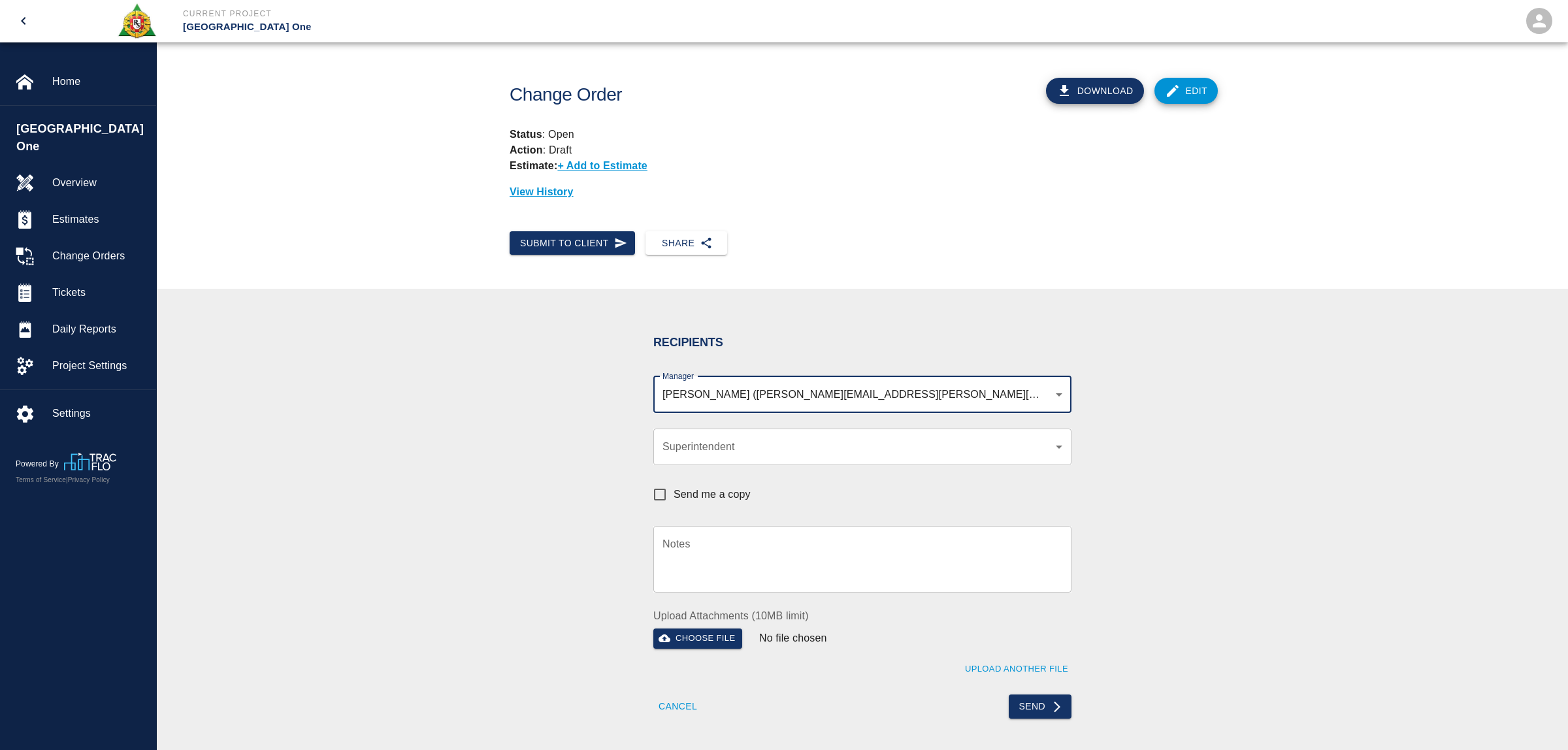
click at [1052, 391] on body "Current Project [GEOGRAPHIC_DATA] One Home [GEOGRAPHIC_DATA] One Overview Estim…" at bounding box center [784, 375] width 1568 height 750
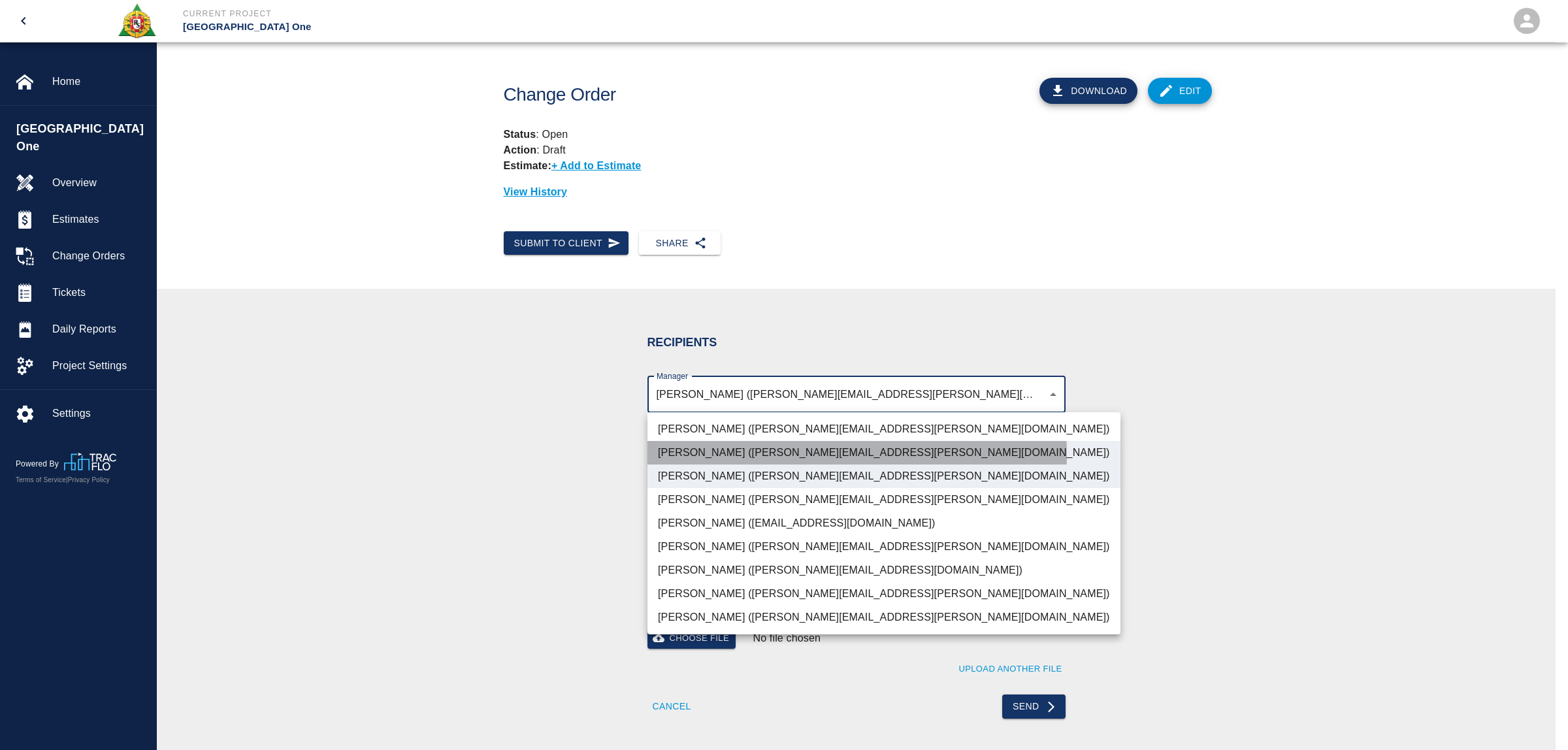
click at [830, 454] on li "[PERSON_NAME] ([PERSON_NAME][EMAIL_ADDRESS][PERSON_NAME][DOMAIN_NAME])" at bounding box center [884, 452] width 473 height 23
type input "69d78ca4-8a93-4c72-a988-7271956ccf0b"
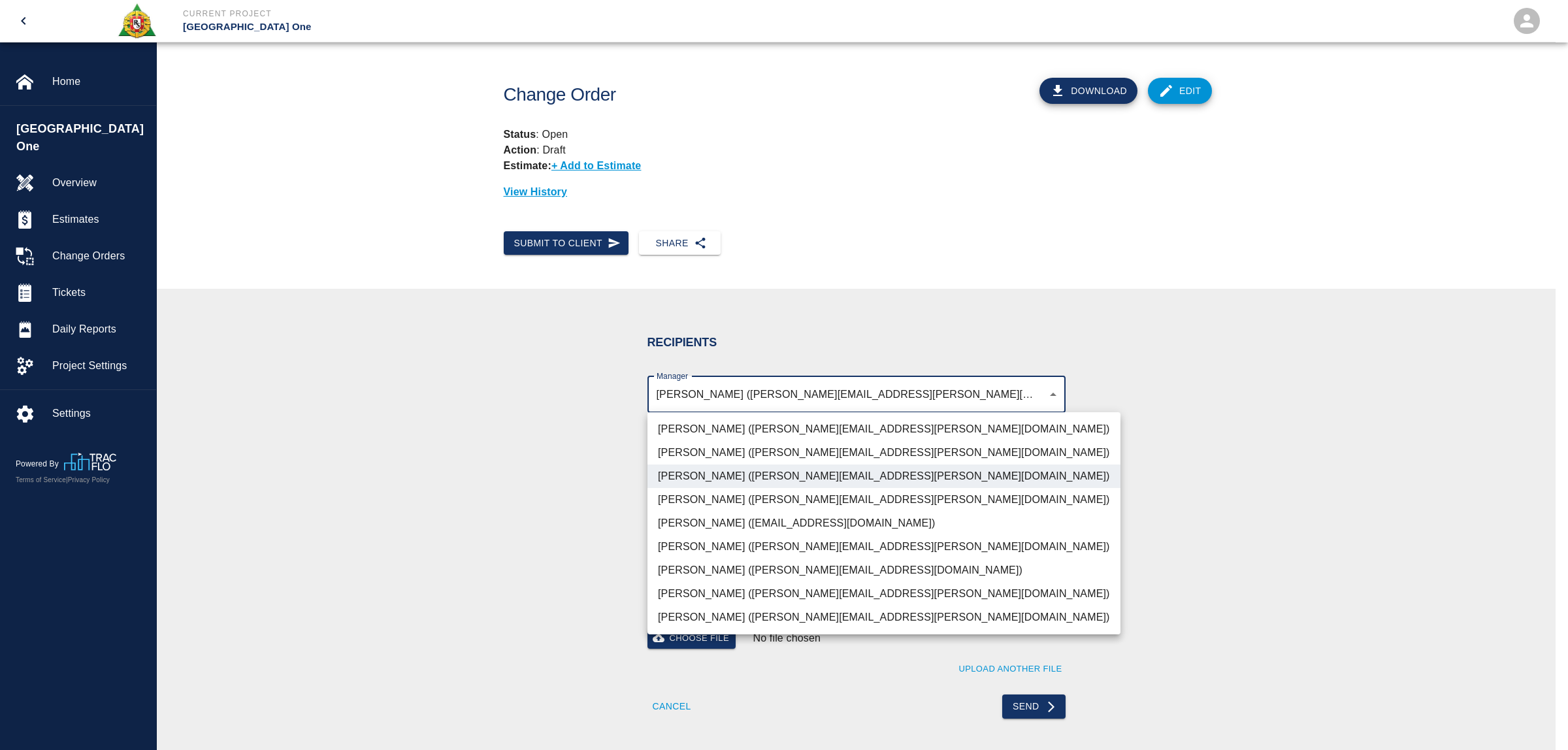
click at [1134, 454] on div at bounding box center [784, 375] width 1568 height 750
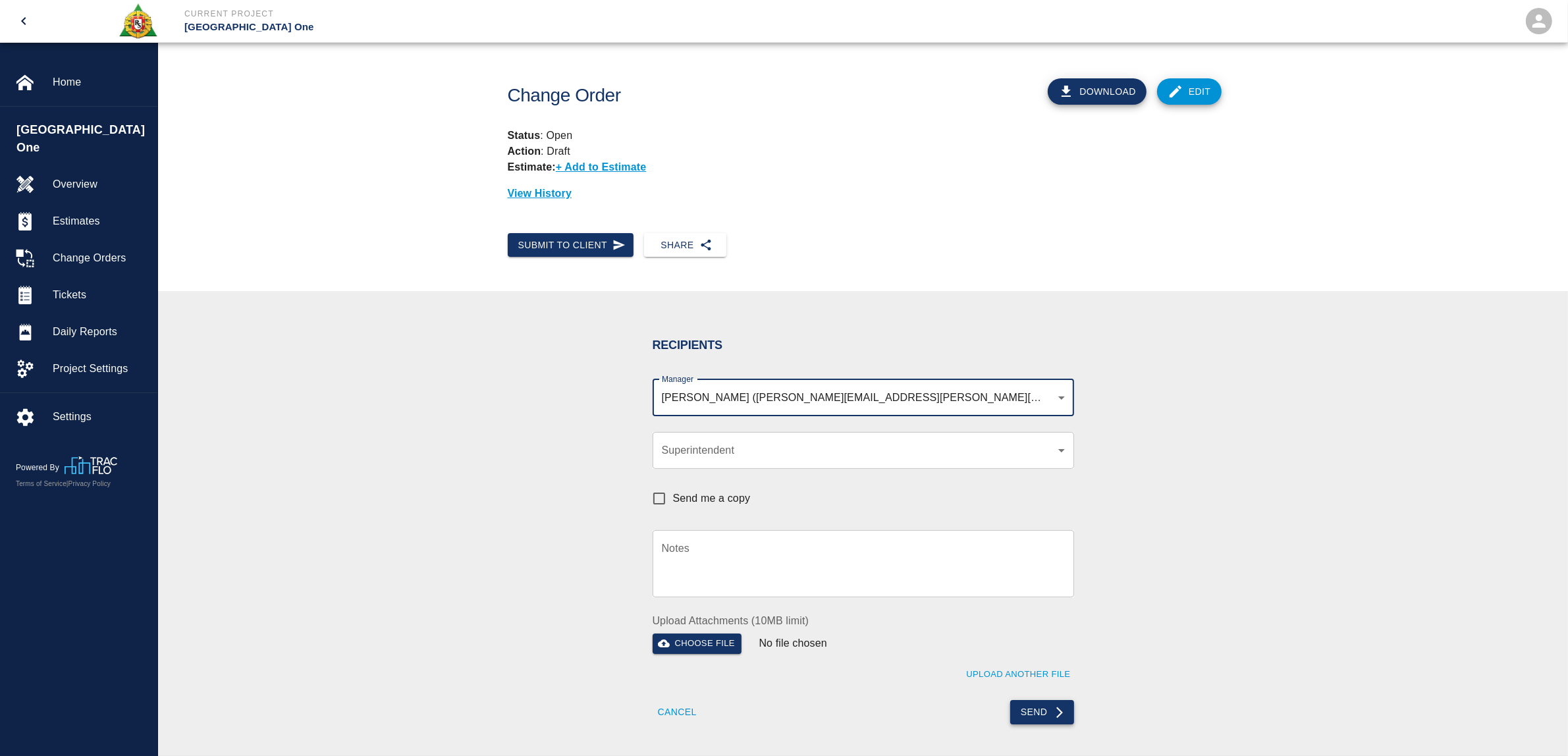
click at [1035, 712] on button "Send" at bounding box center [1042, 712] width 64 height 25
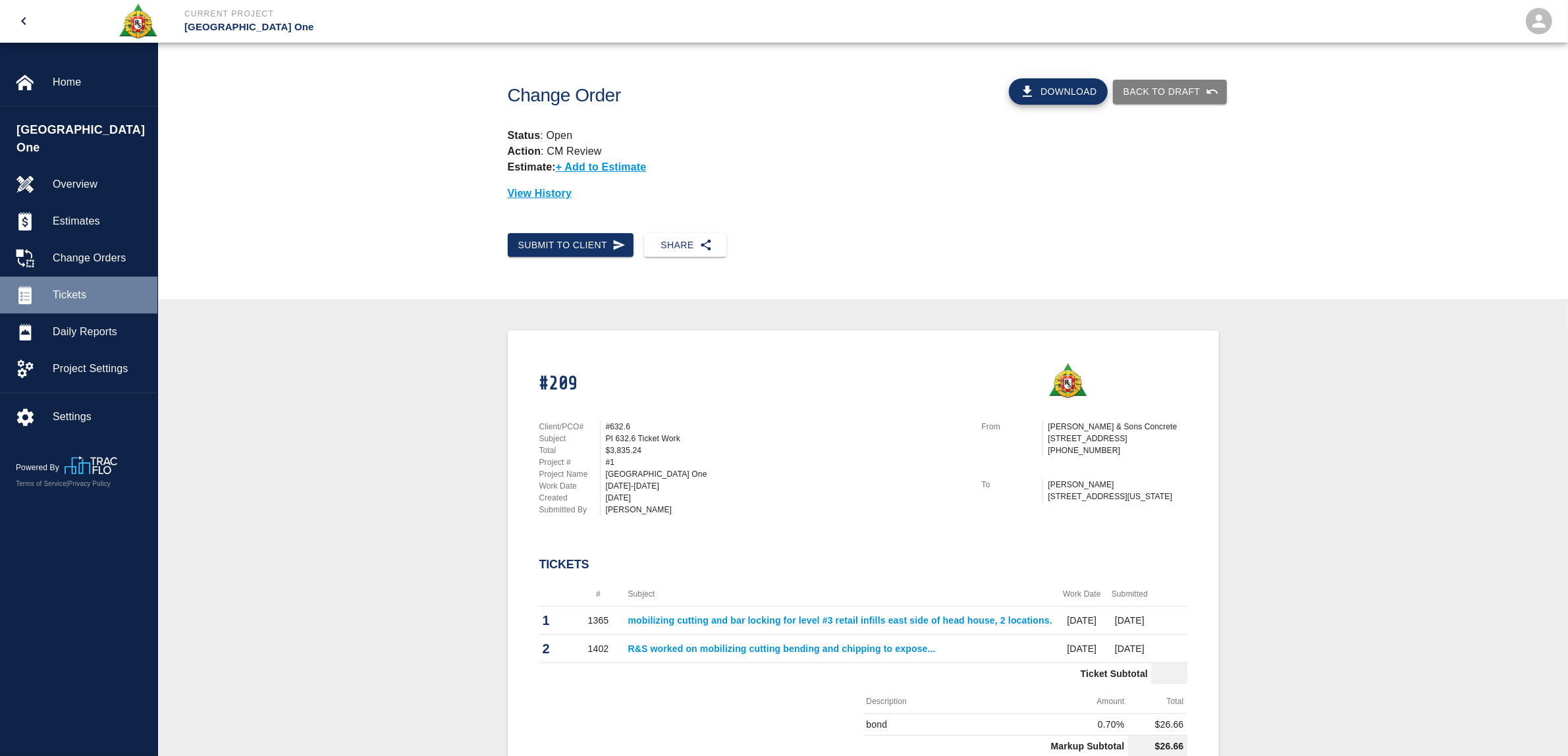
click at [68, 287] on div "Tickets" at bounding box center [79, 295] width 157 height 37
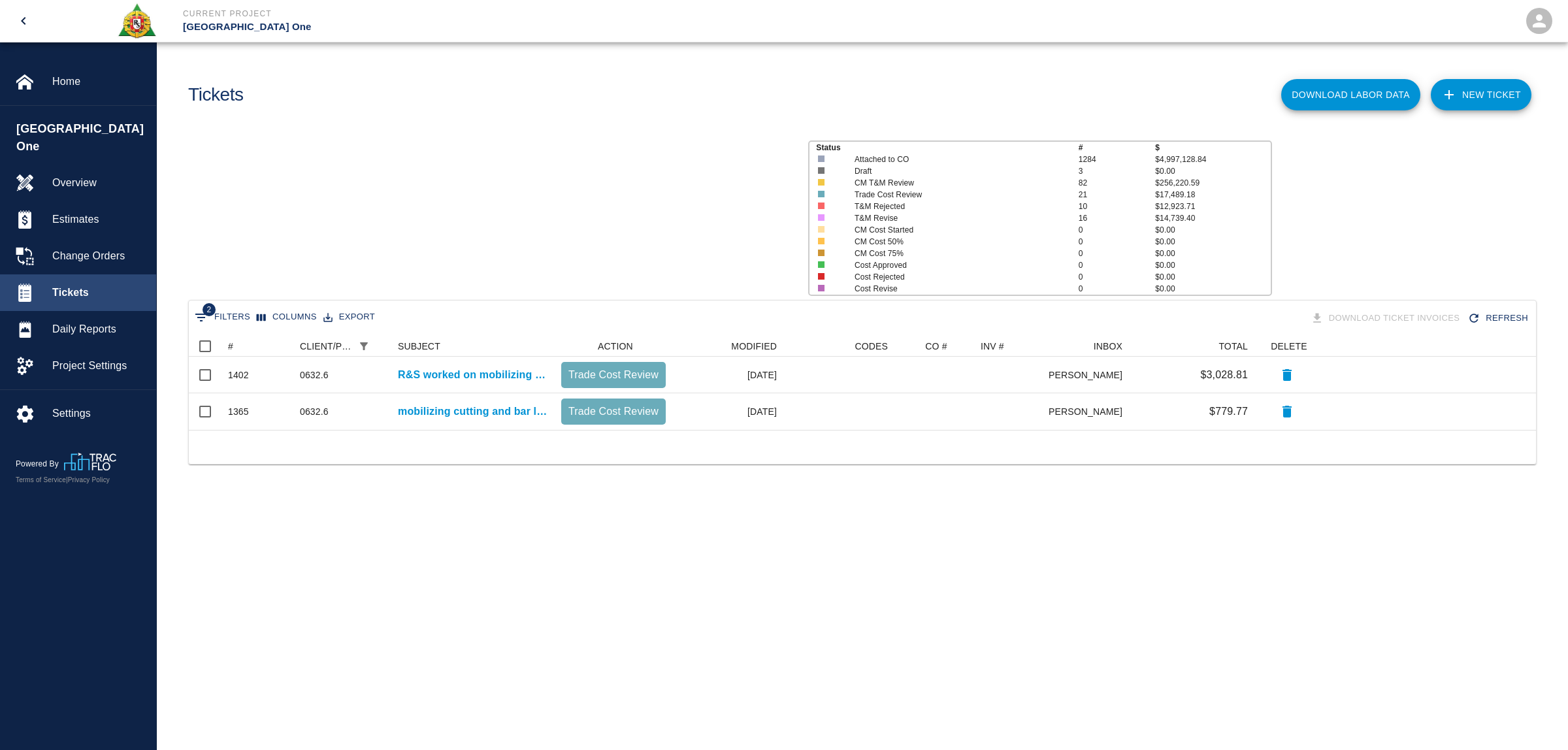
scroll to position [81, 1335]
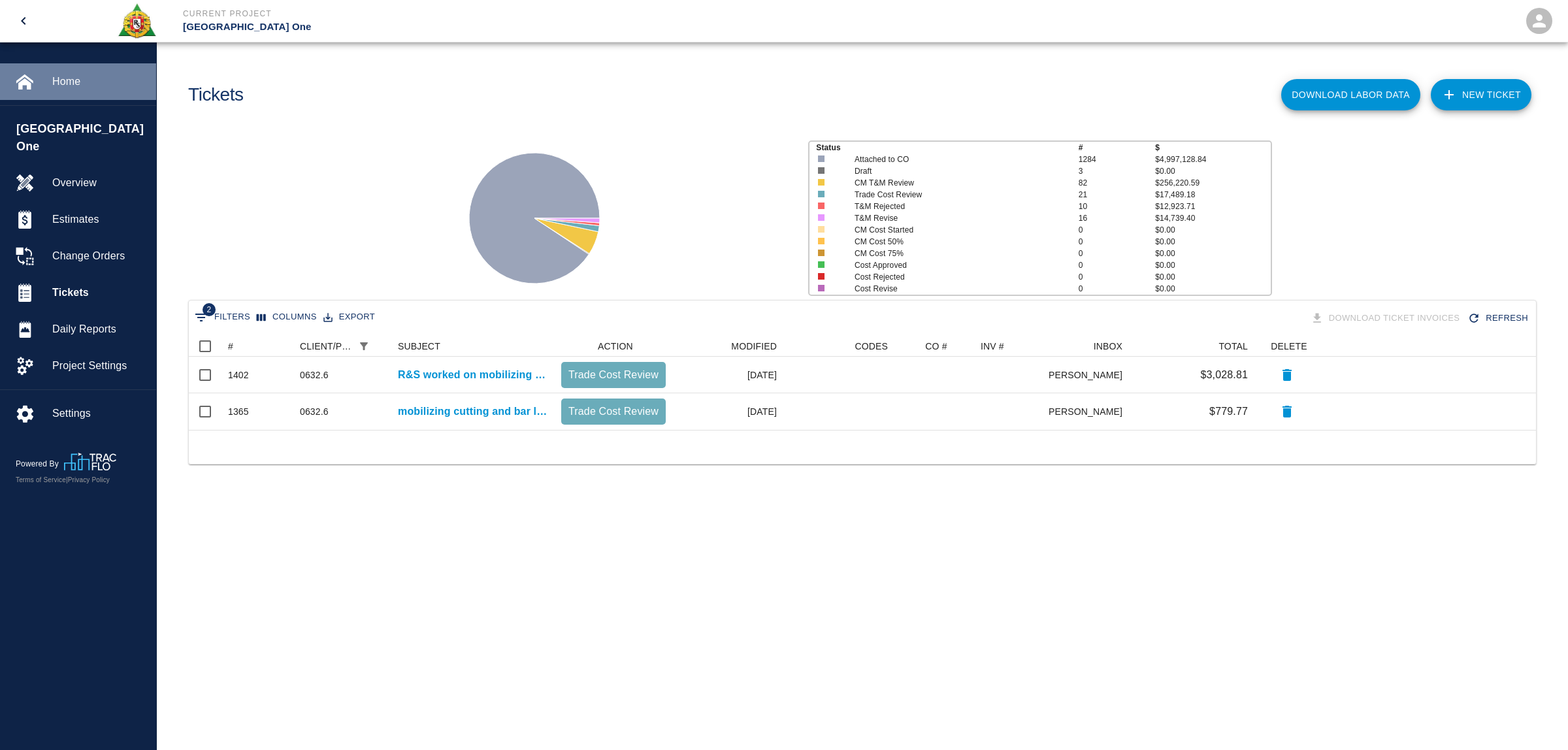
click at [85, 89] on span "Home" at bounding box center [98, 81] width 93 height 16
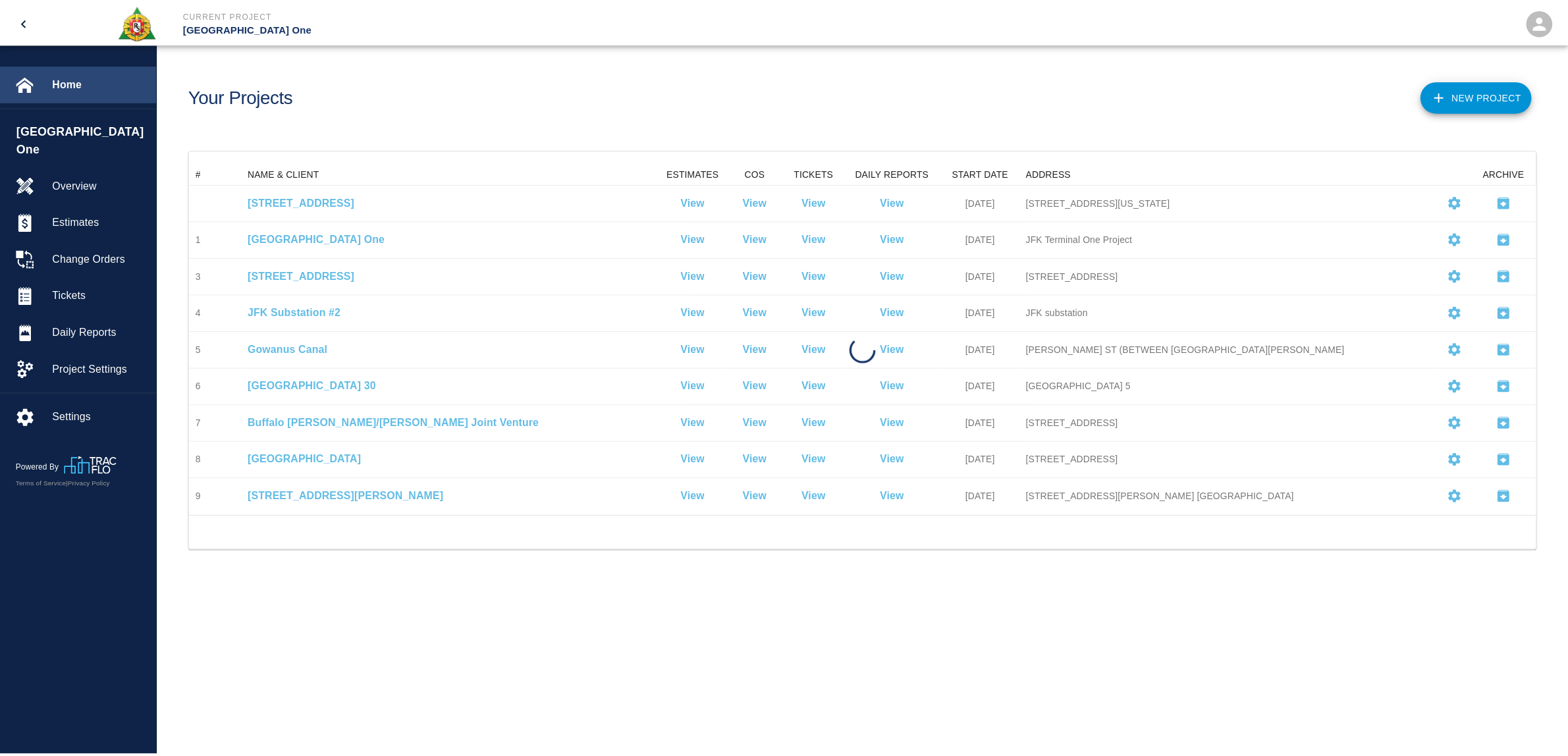
scroll to position [340, 1345]
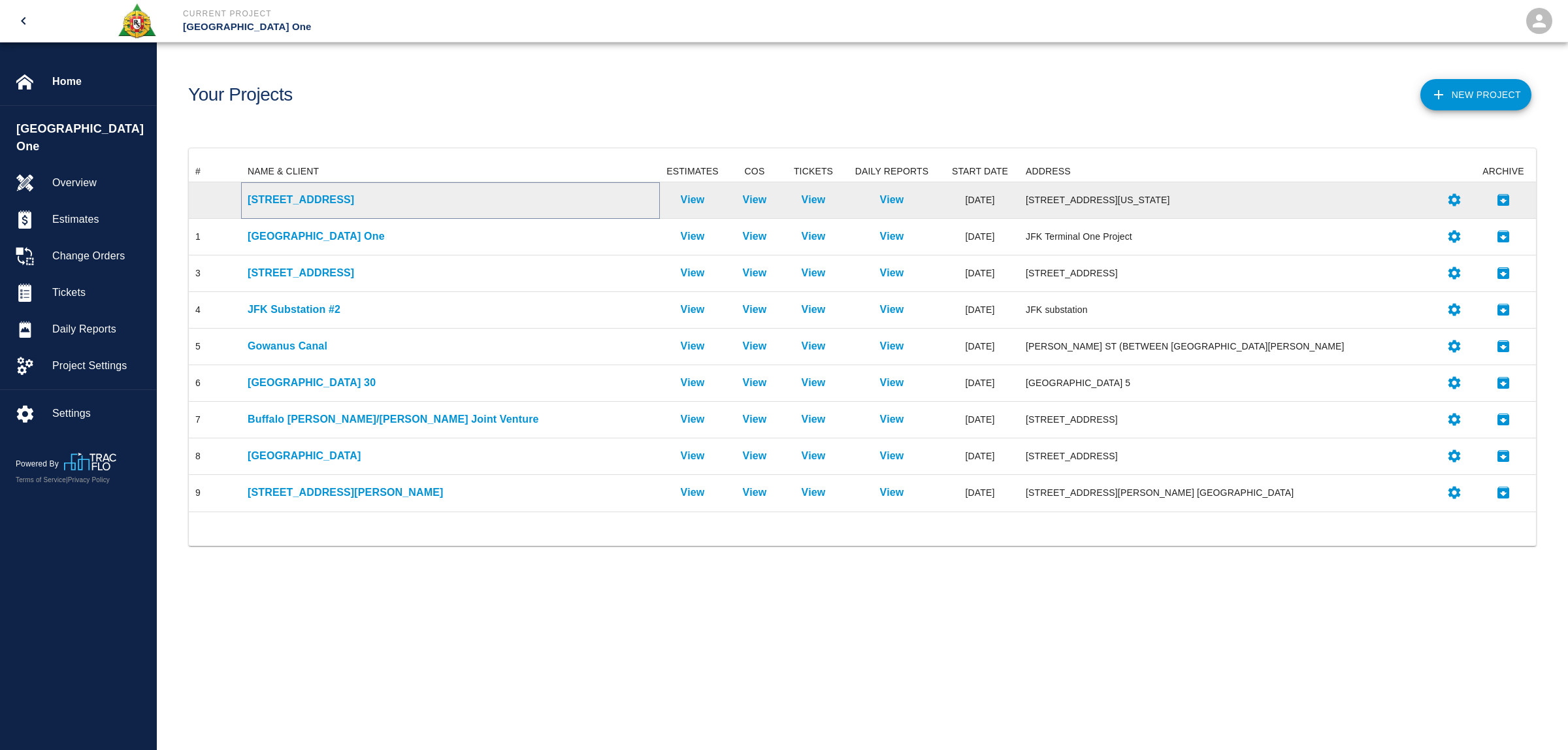
click at [295, 204] on p "[STREET_ADDRESS]" at bounding box center [450, 200] width 405 height 16
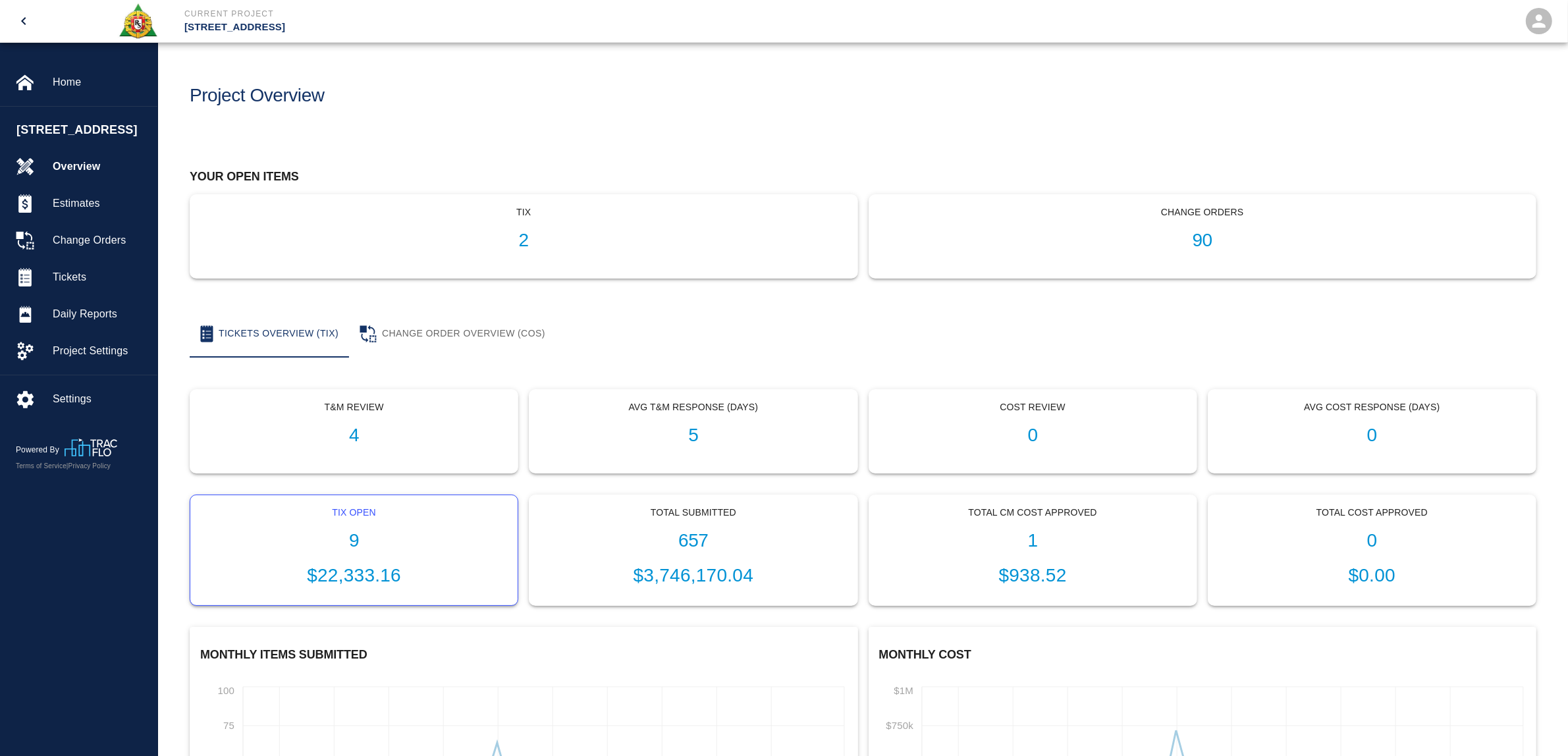
click at [354, 551] on h1 "9" at bounding box center [354, 541] width 306 height 22
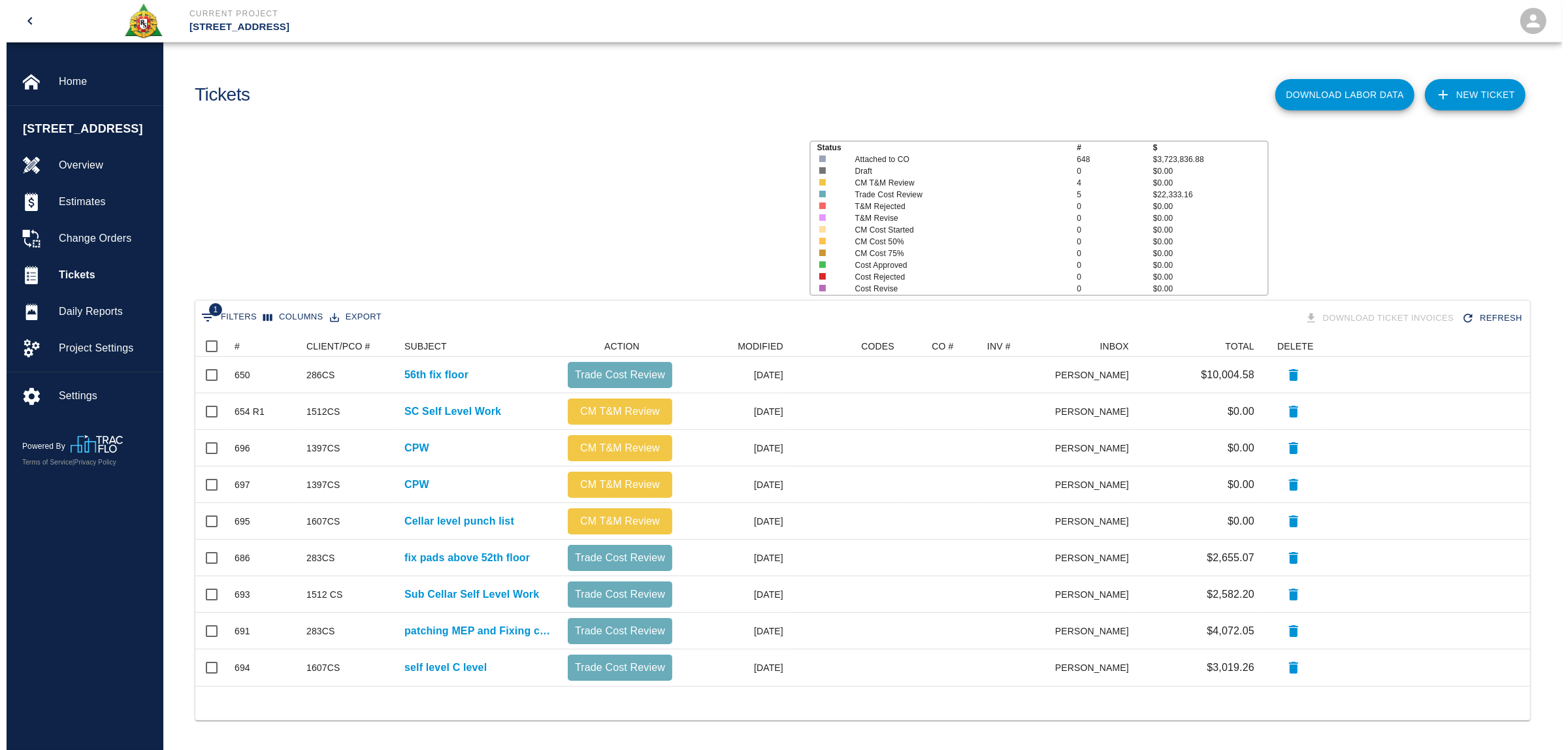
scroll to position [337, 1322]
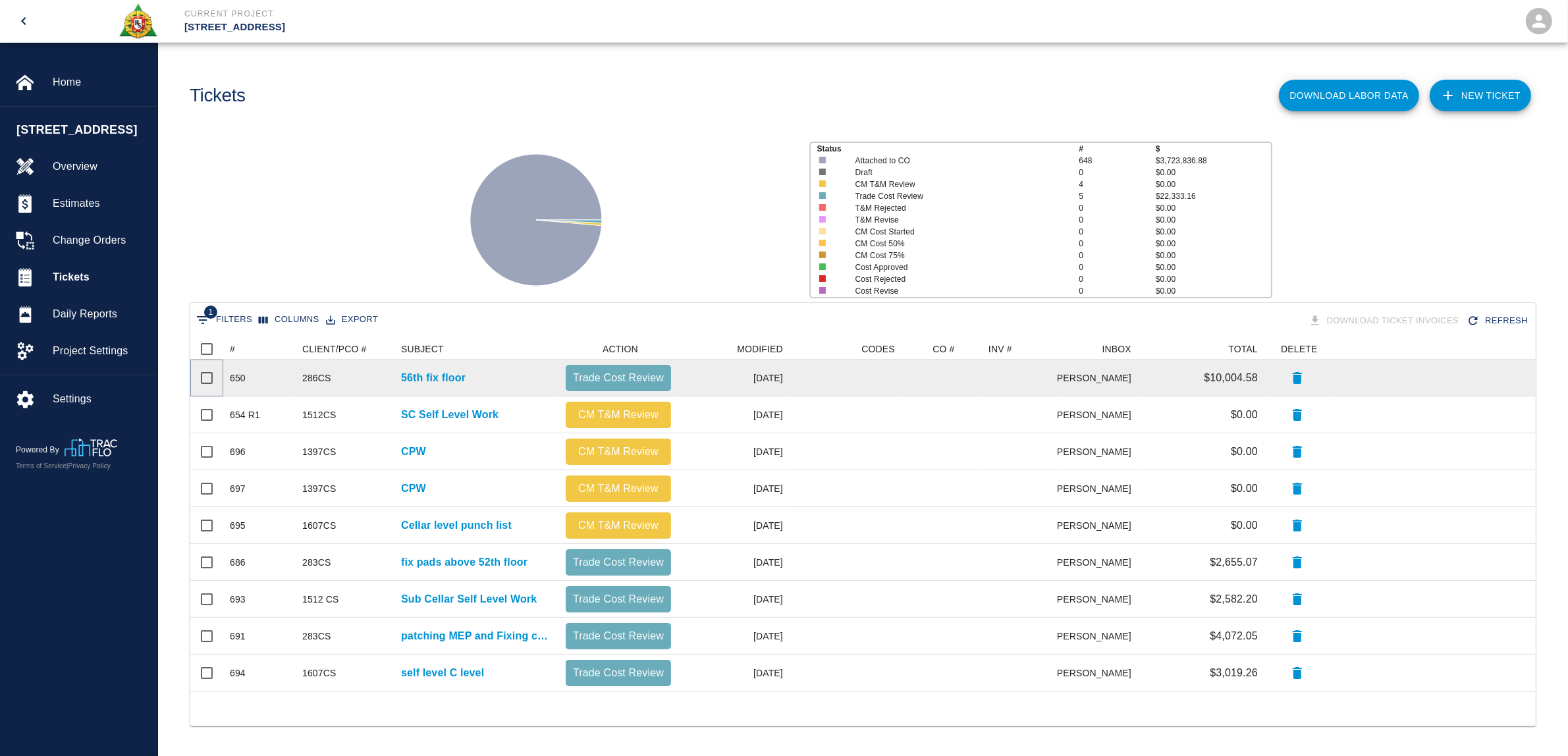
click at [206, 375] on input "Select row" at bounding box center [206, 377] width 28 height 28
checkbox input "true"
click at [1302, 379] on icon "button" at bounding box center [1297, 378] width 16 height 16
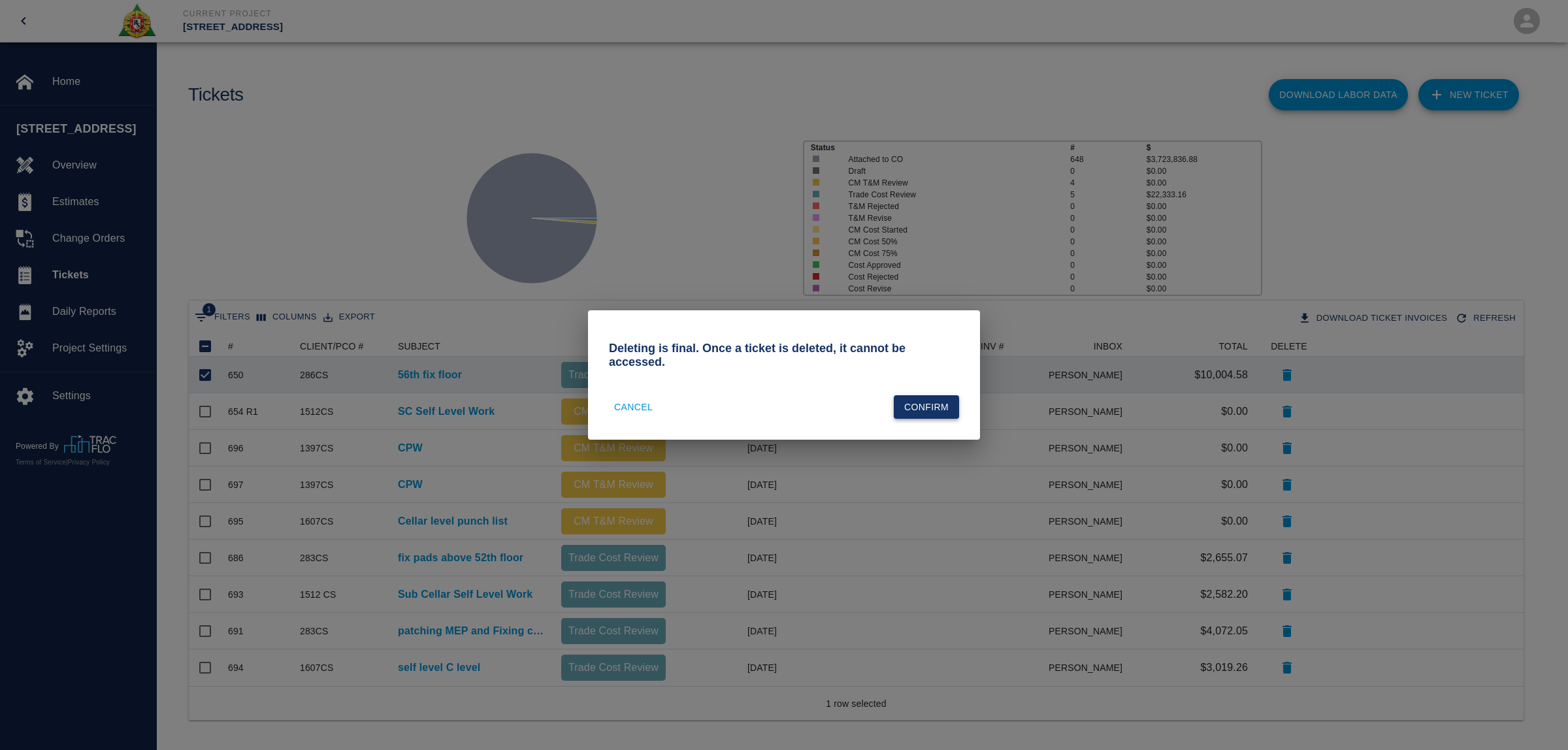
click at [907, 416] on button "Confirm" at bounding box center [927, 407] width 65 height 24
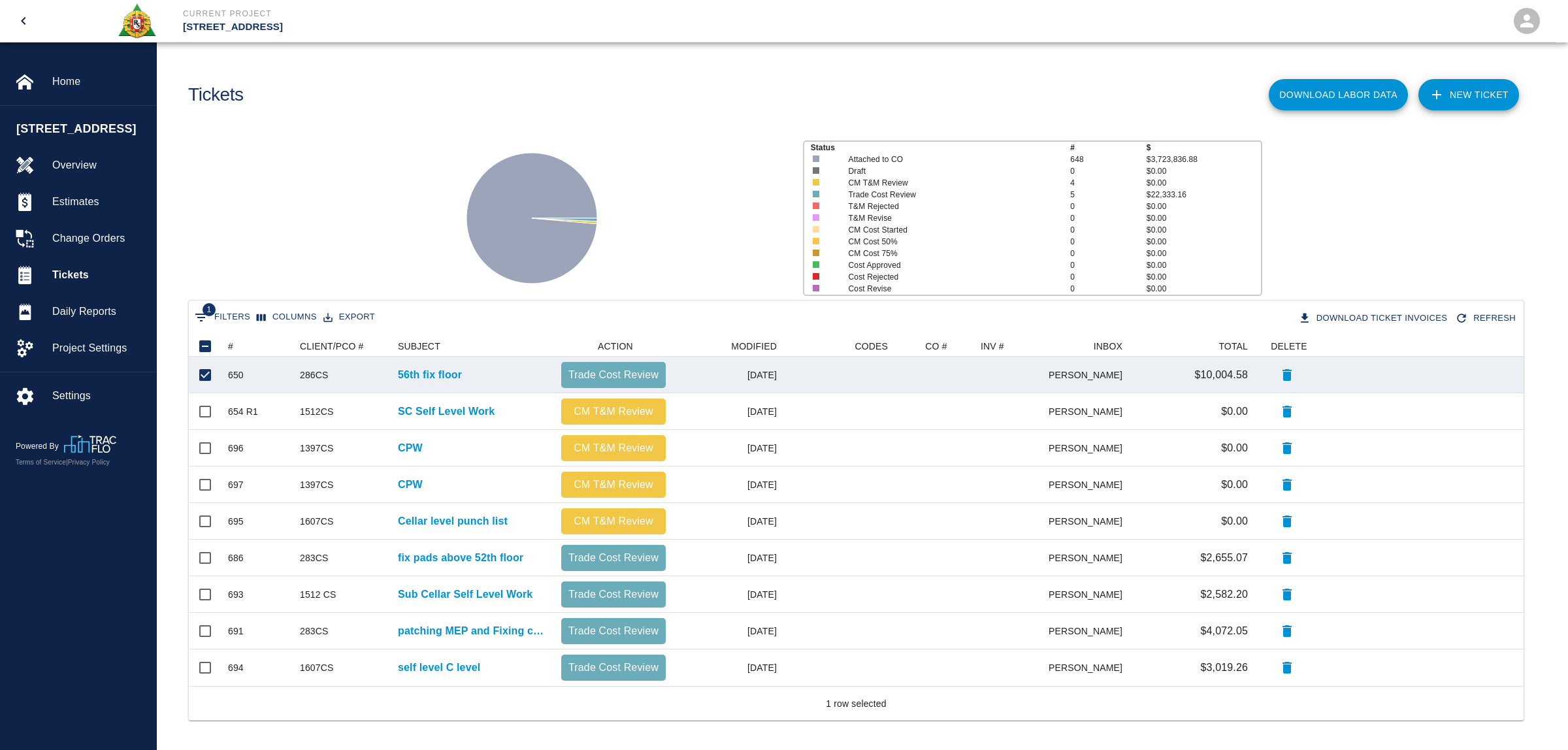
checkbox input "false"
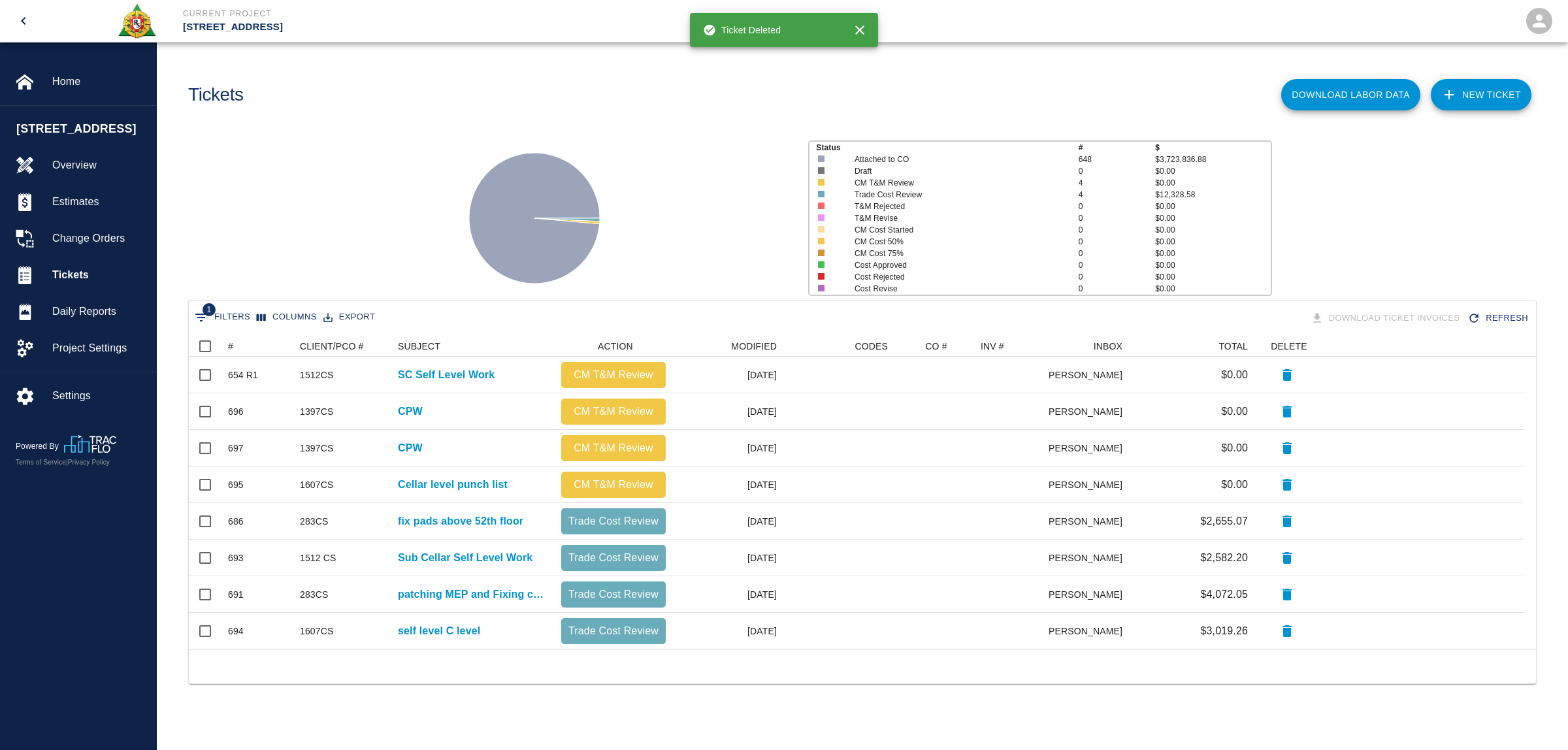
scroll to position [13, 13]
click at [235, 347] on button "Sort" at bounding box center [243, 346] width 18 height 18
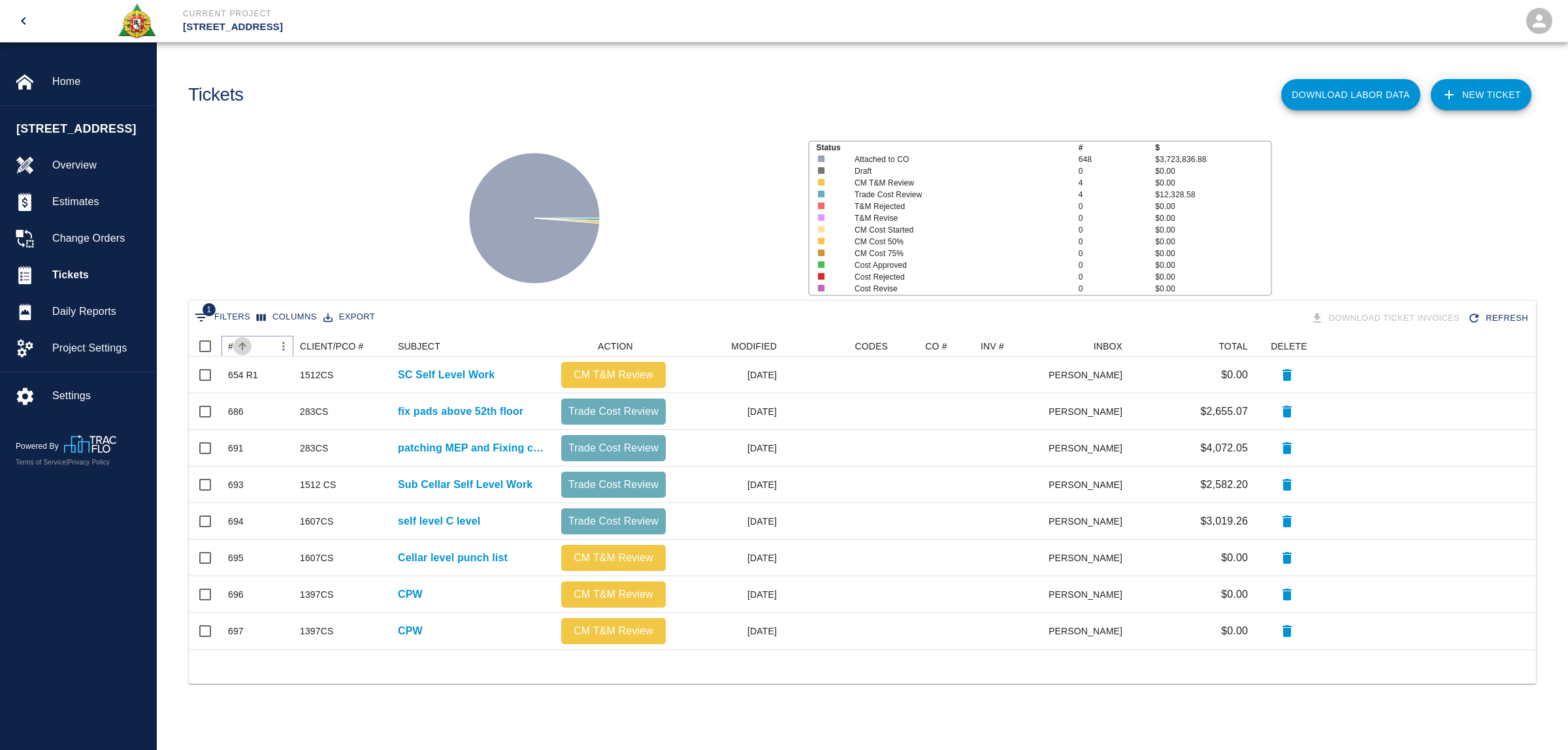
click at [235, 347] on button "Sort" at bounding box center [243, 346] width 18 height 18
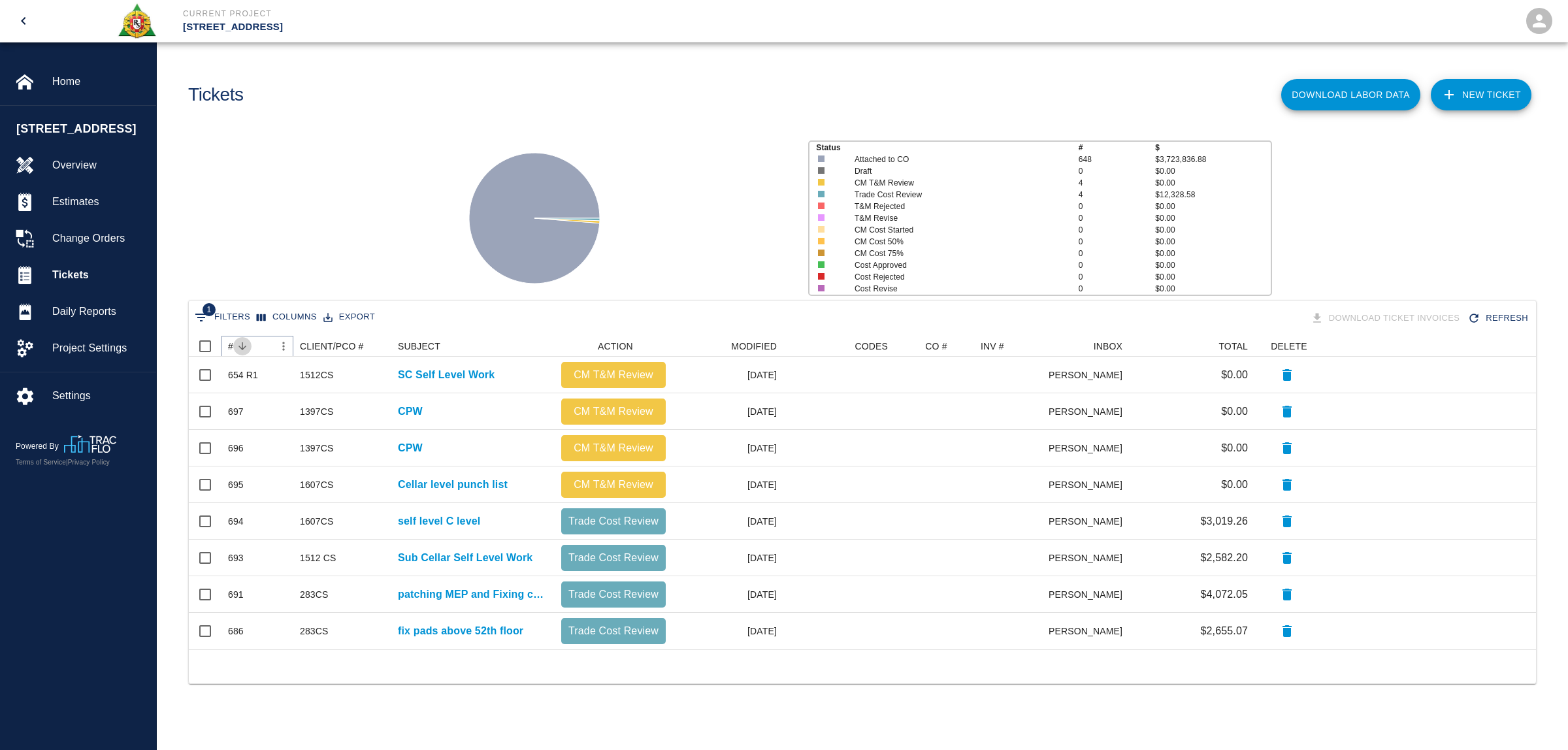
click at [235, 347] on button "Sort" at bounding box center [243, 346] width 18 height 18
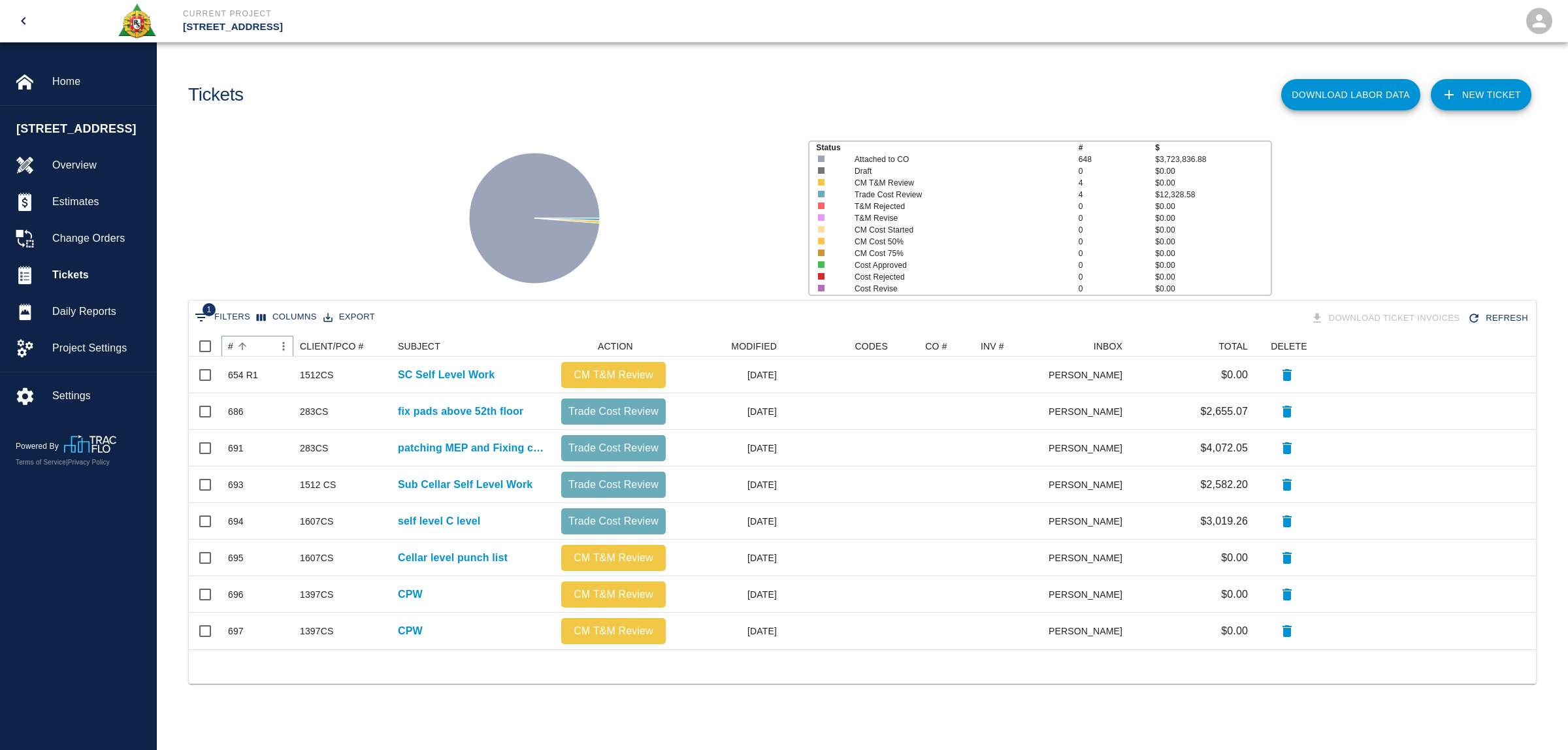
click at [235, 347] on button "Sort" at bounding box center [243, 346] width 18 height 18
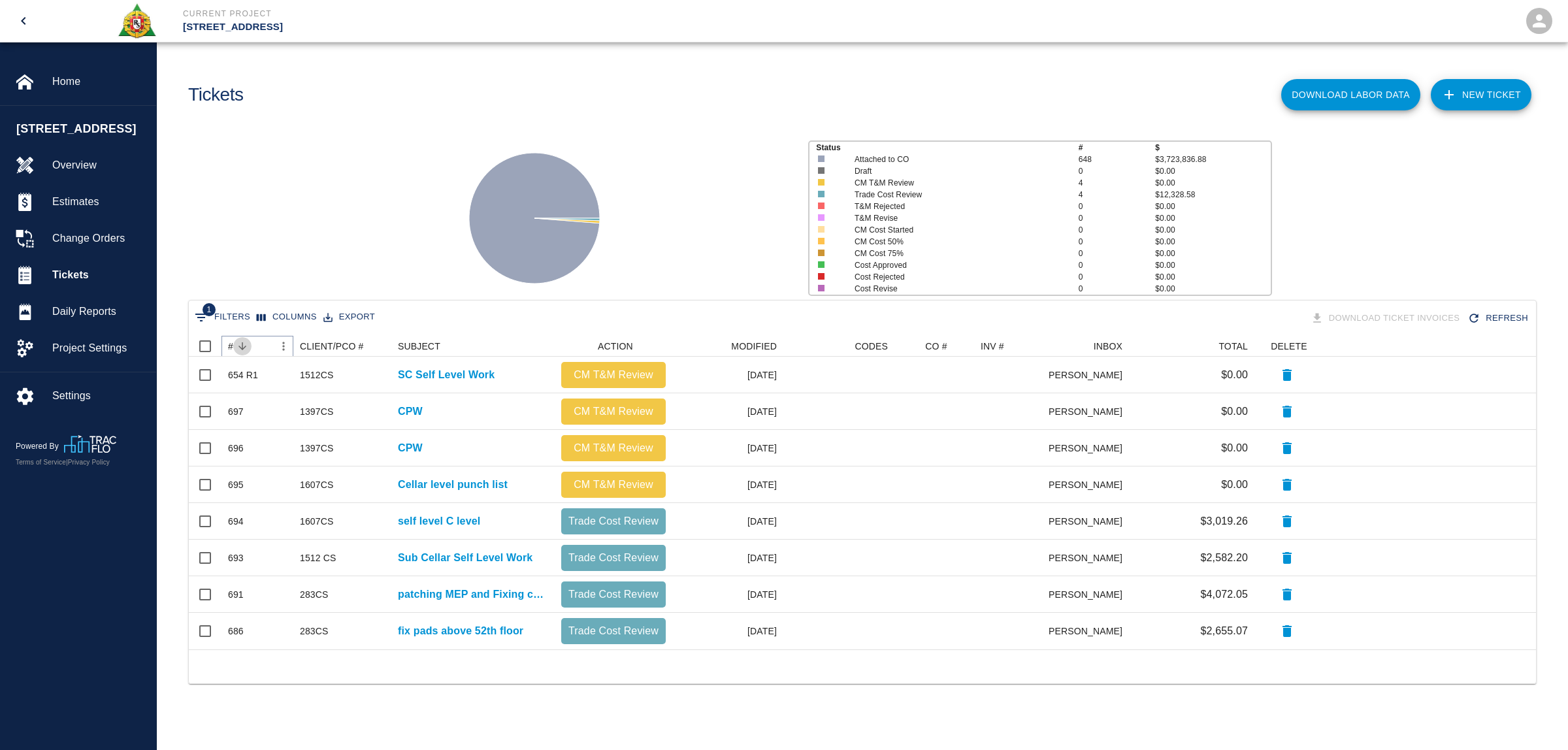
click at [235, 347] on button "Sort" at bounding box center [243, 346] width 18 height 18
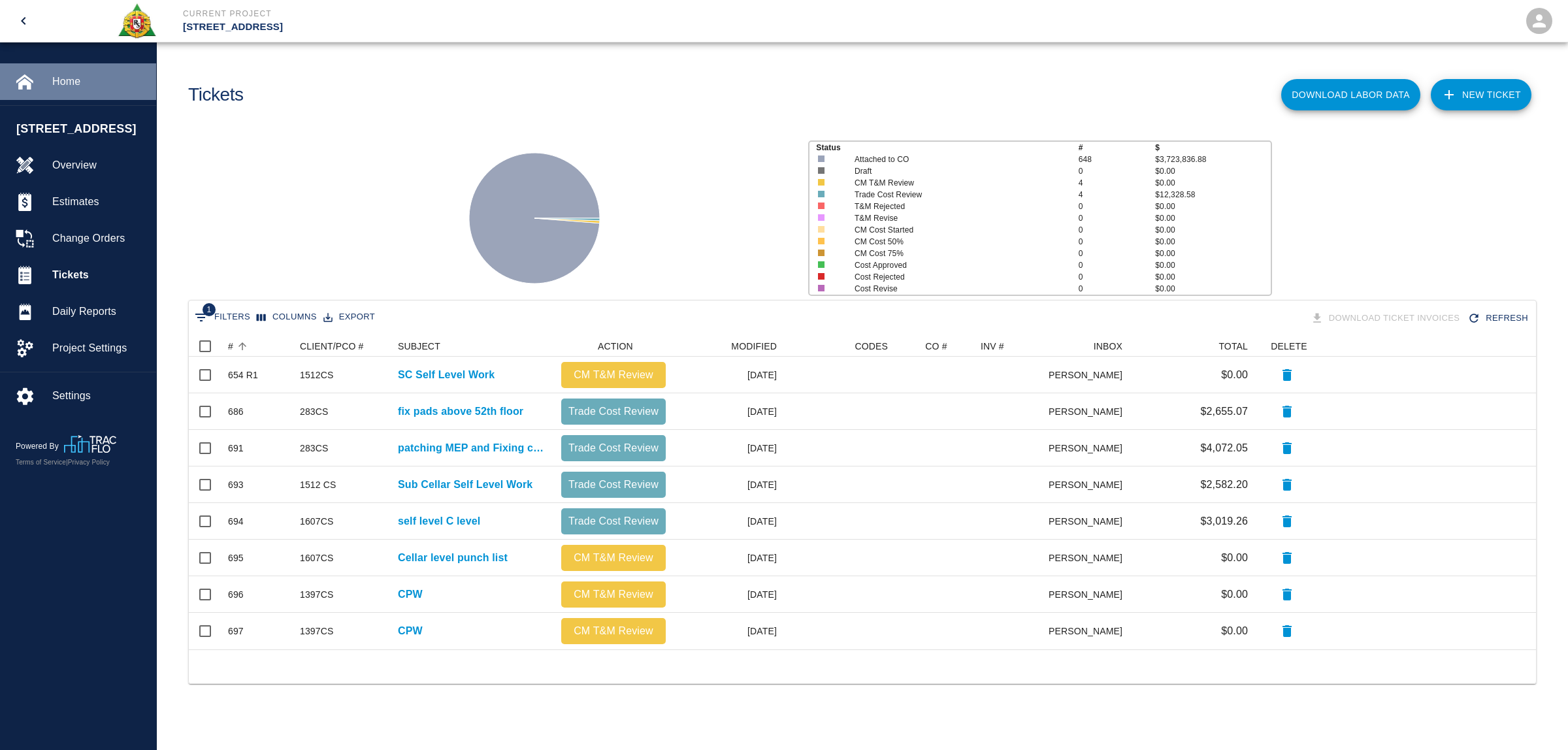
click at [80, 76] on span "Home" at bounding box center [98, 81] width 93 height 16
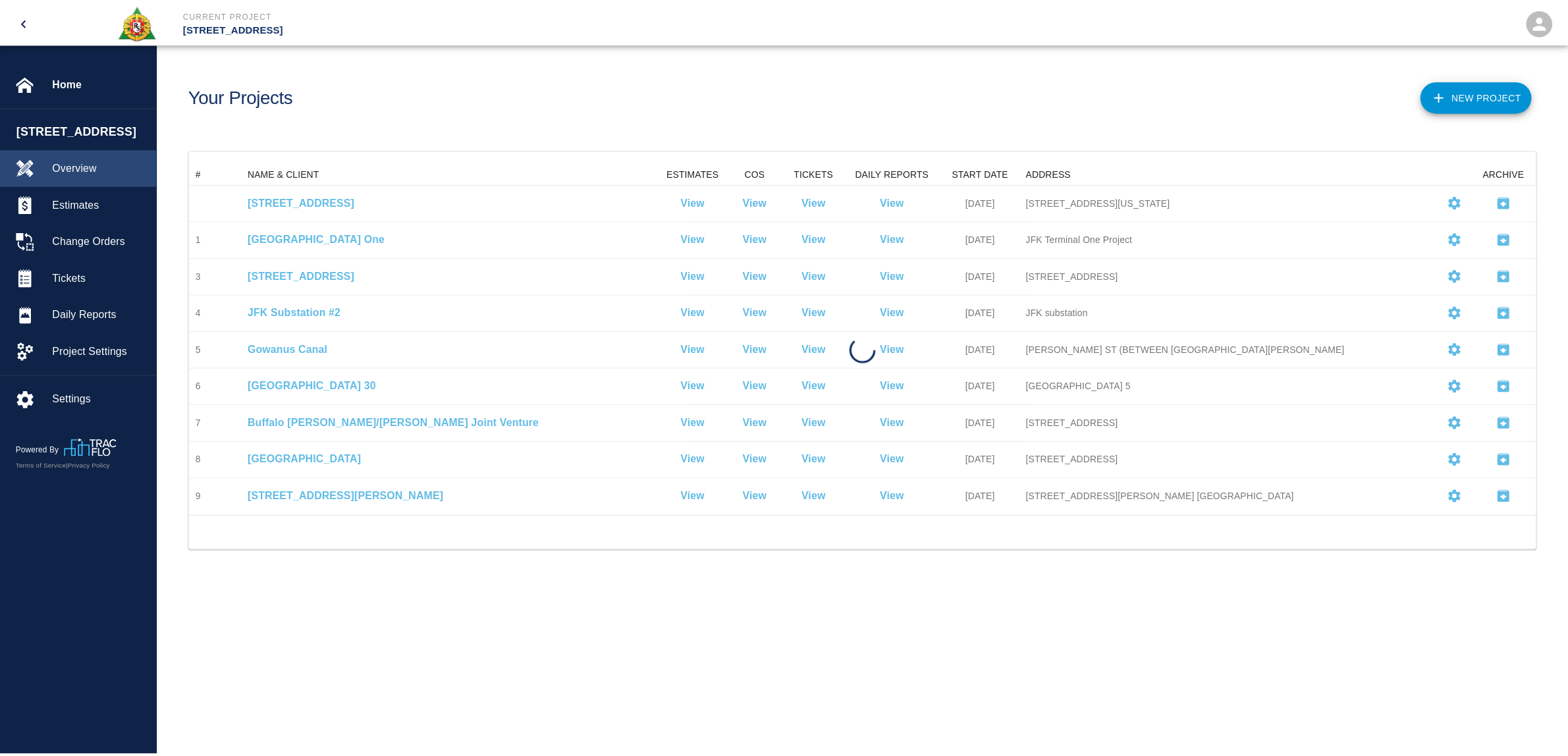
scroll to position [340, 1345]
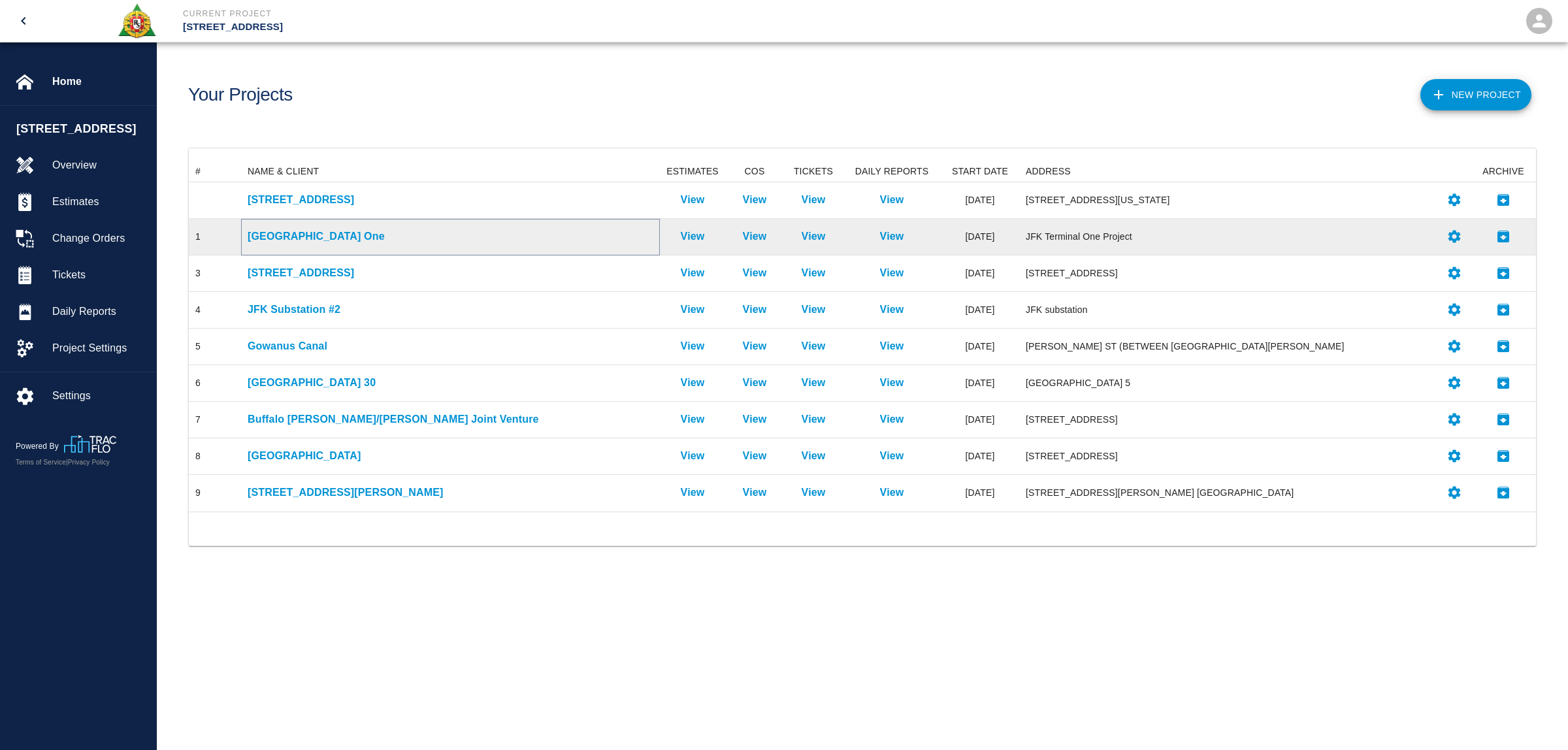
click at [280, 240] on p "[GEOGRAPHIC_DATA] One" at bounding box center [450, 236] width 405 height 16
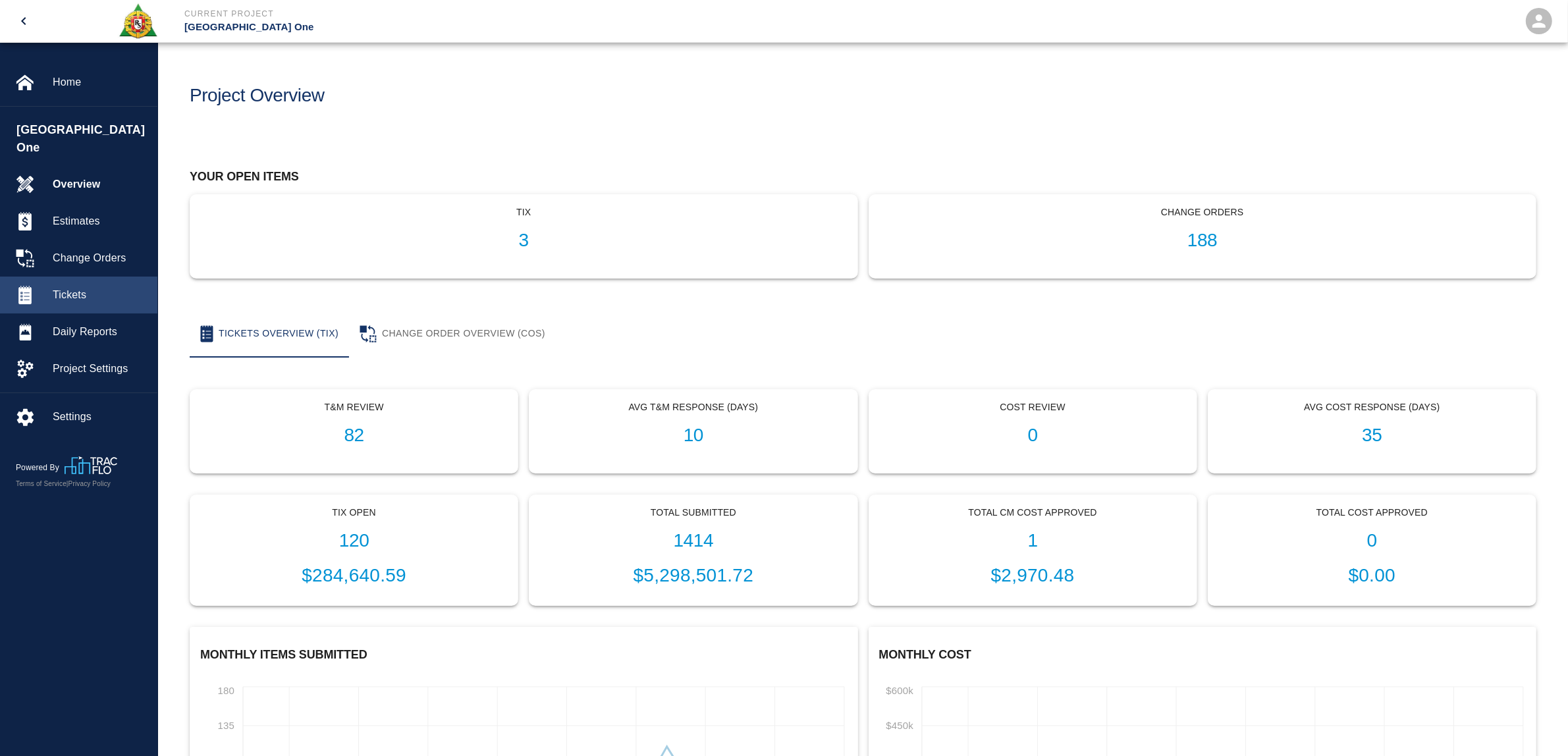
click at [87, 287] on span "Tickets" at bounding box center [99, 294] width 94 height 16
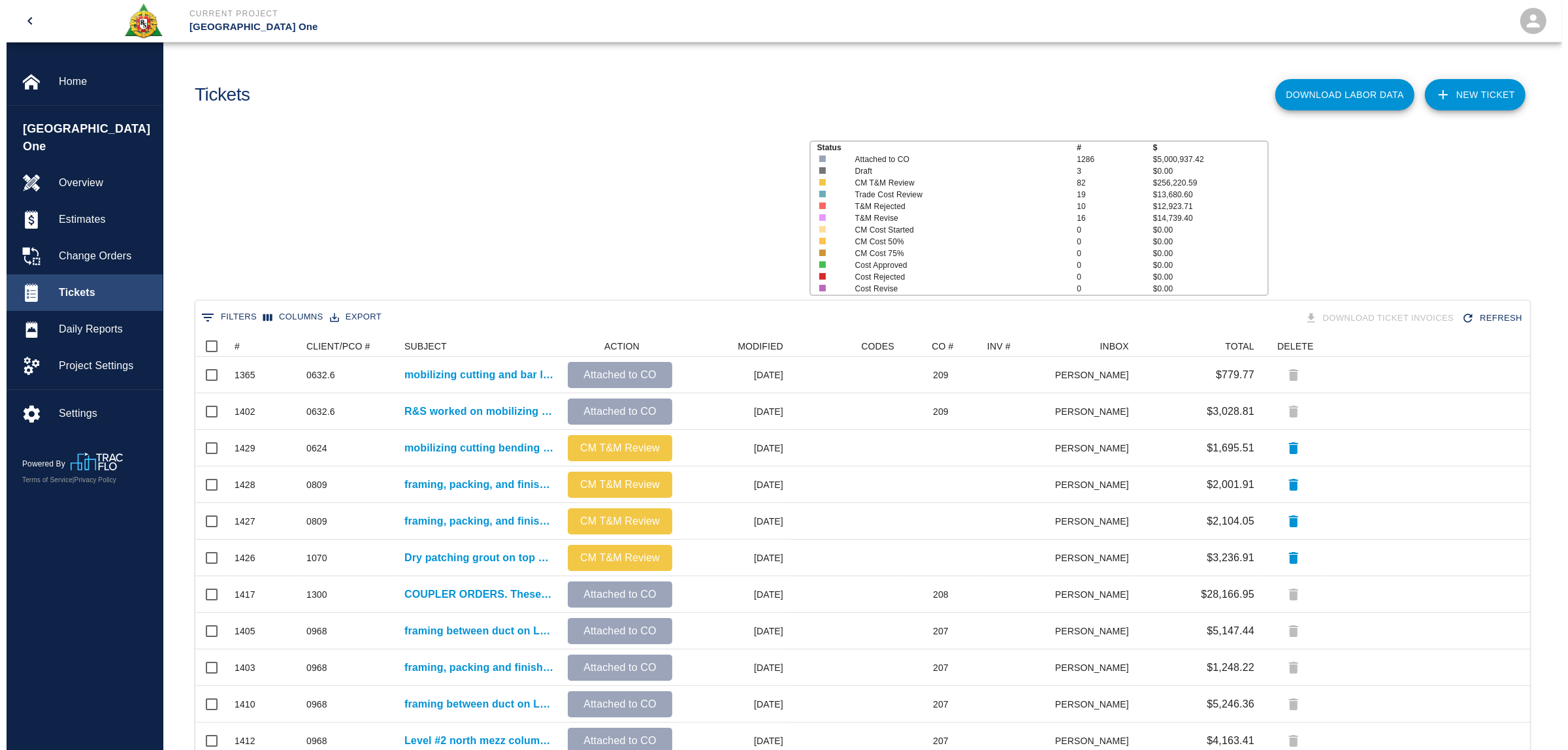
scroll to position [739, 1322]
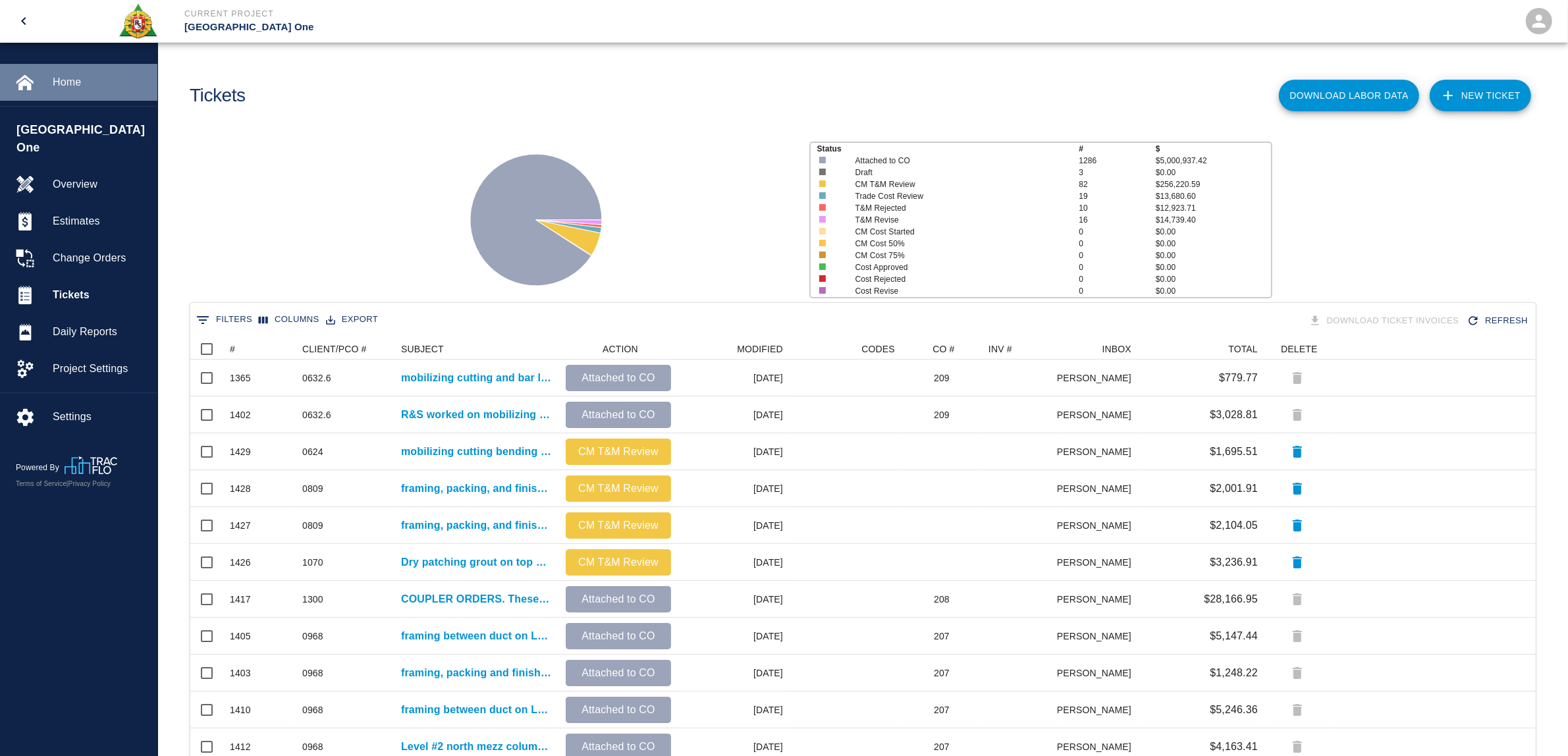
click at [73, 80] on span "Home" at bounding box center [99, 82] width 94 height 16
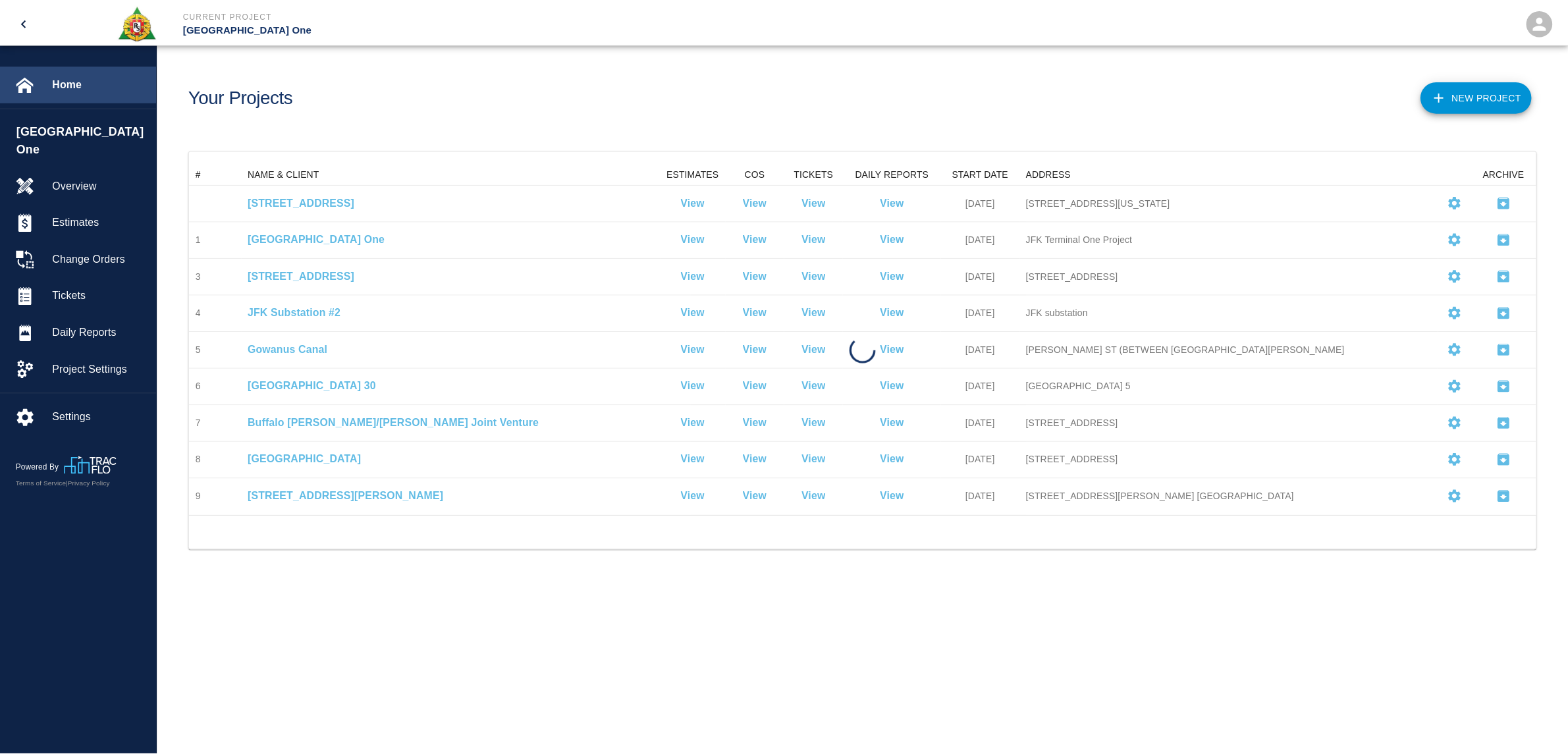
scroll to position [340, 1345]
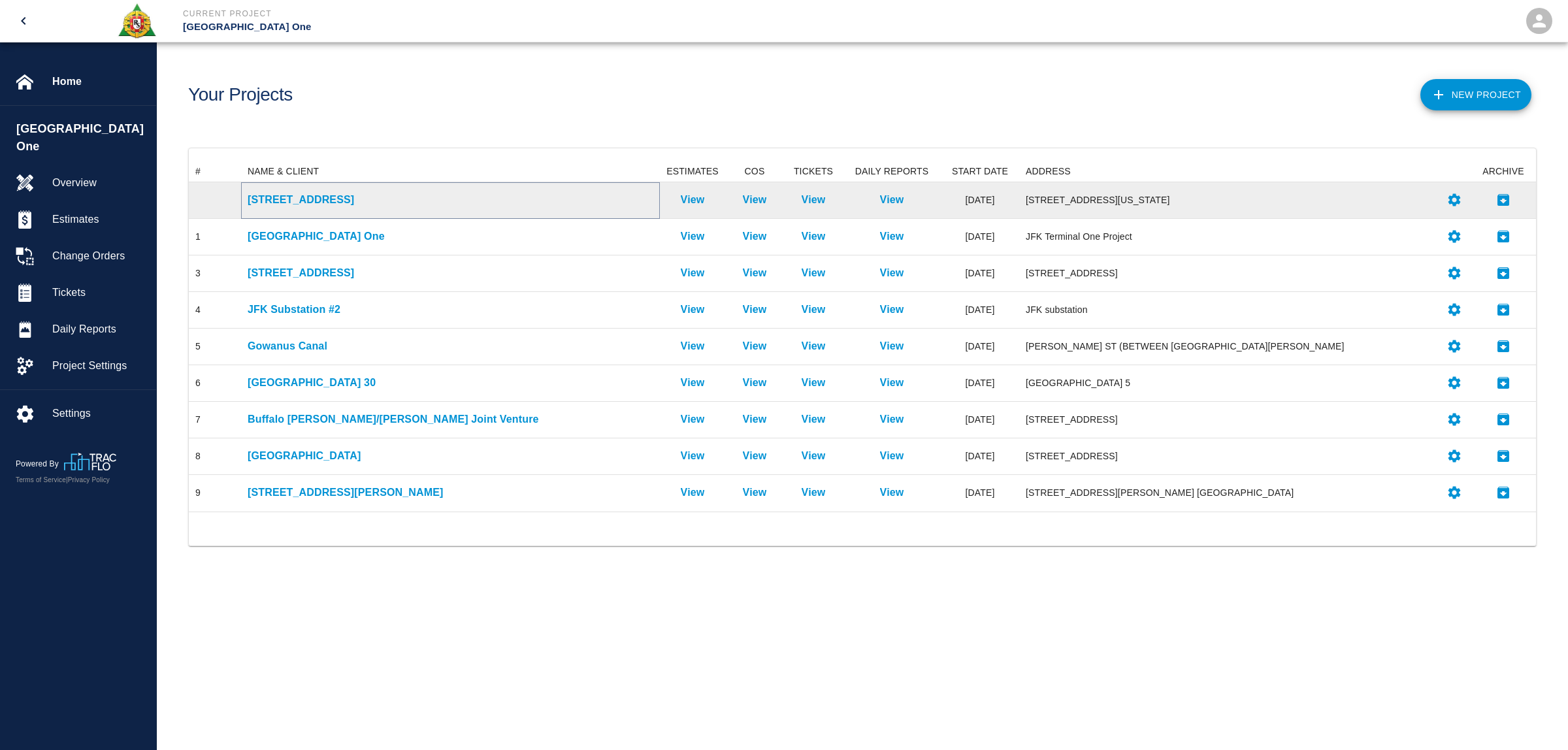
click at [269, 206] on p "[STREET_ADDRESS]" at bounding box center [450, 200] width 405 height 16
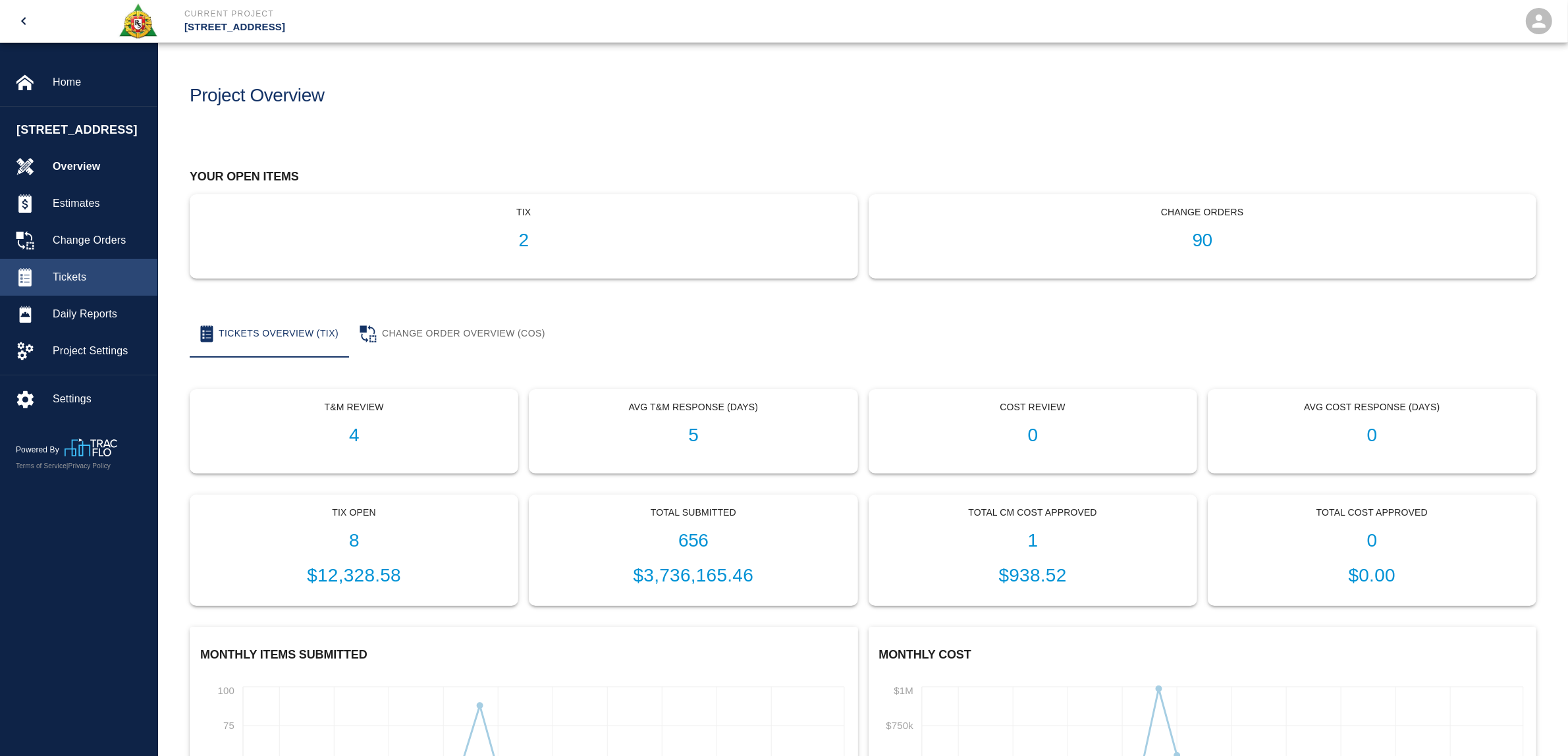
click at [89, 277] on span "Tickets" at bounding box center [99, 277] width 94 height 16
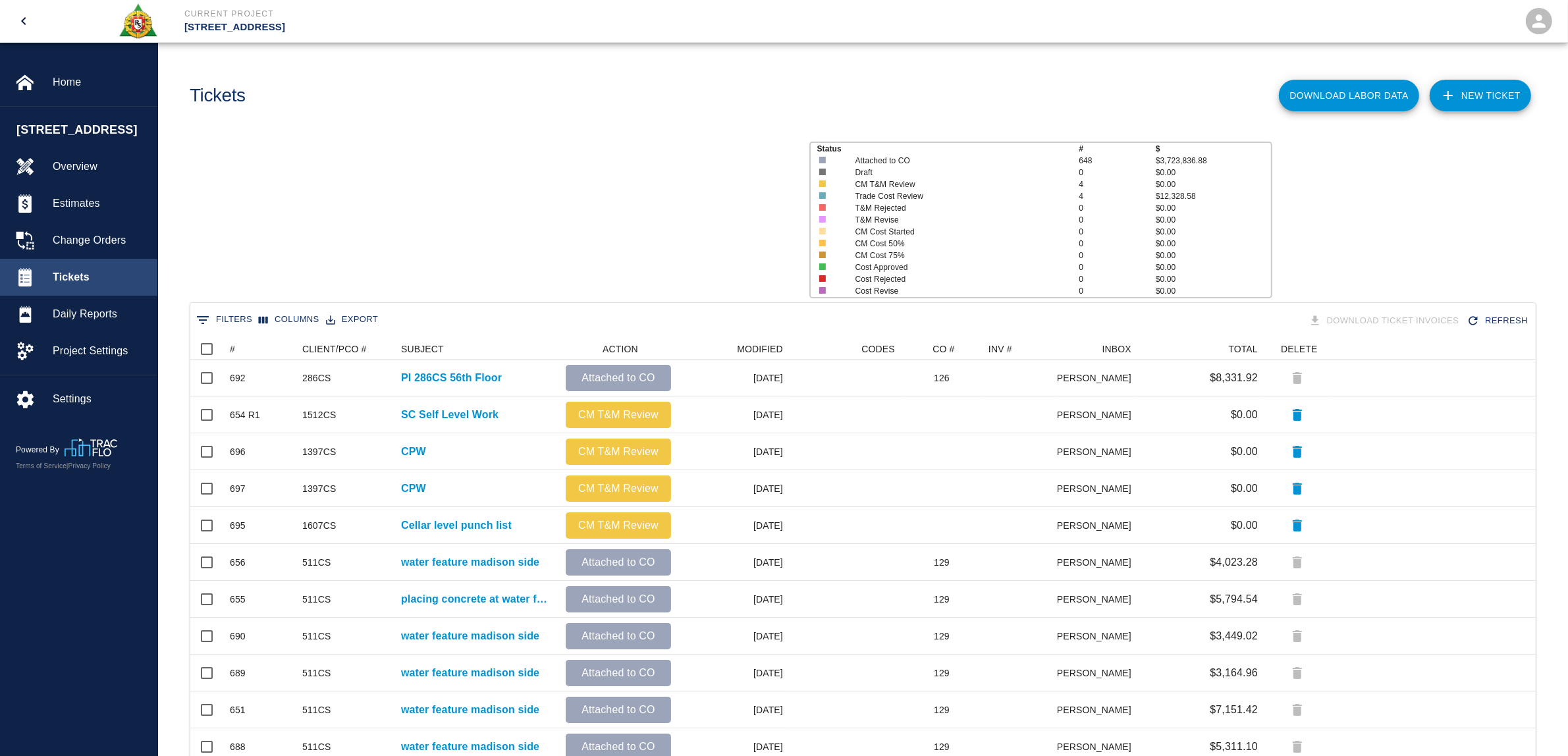
scroll to position [745, 1332]
